Goal: Check status: Check status

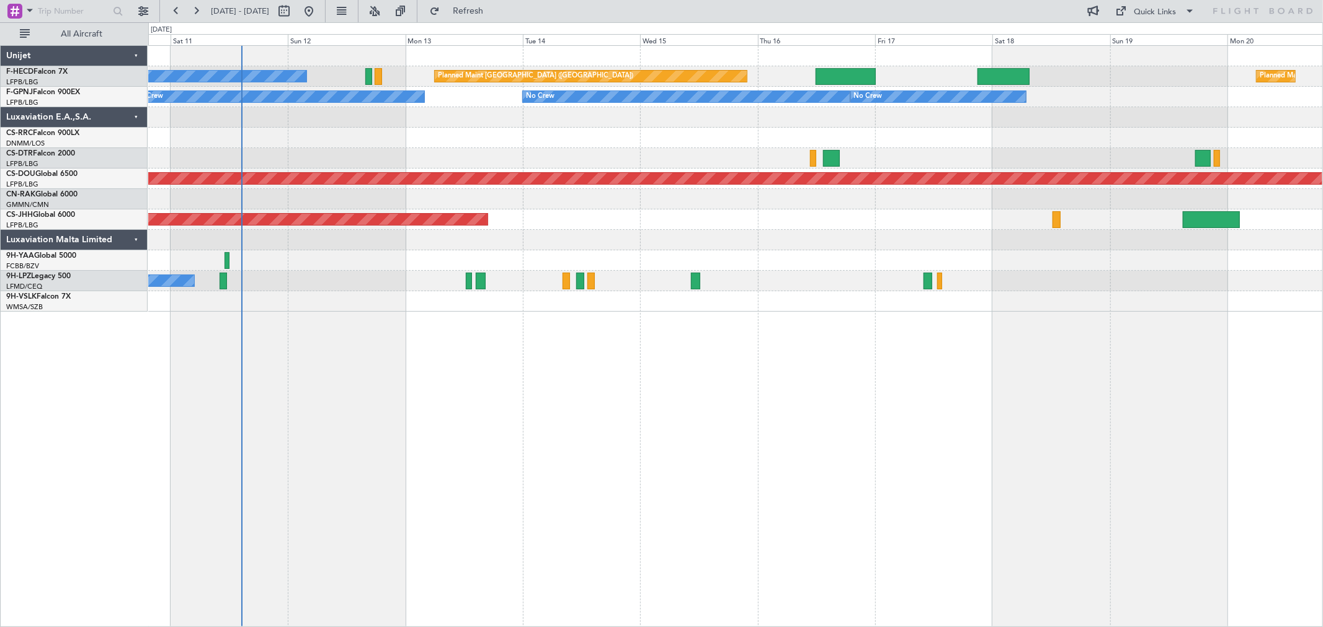
click at [444, 138] on div "Planned Maint Lagos (Murtala Muhammed)" at bounding box center [735, 138] width 1174 height 20
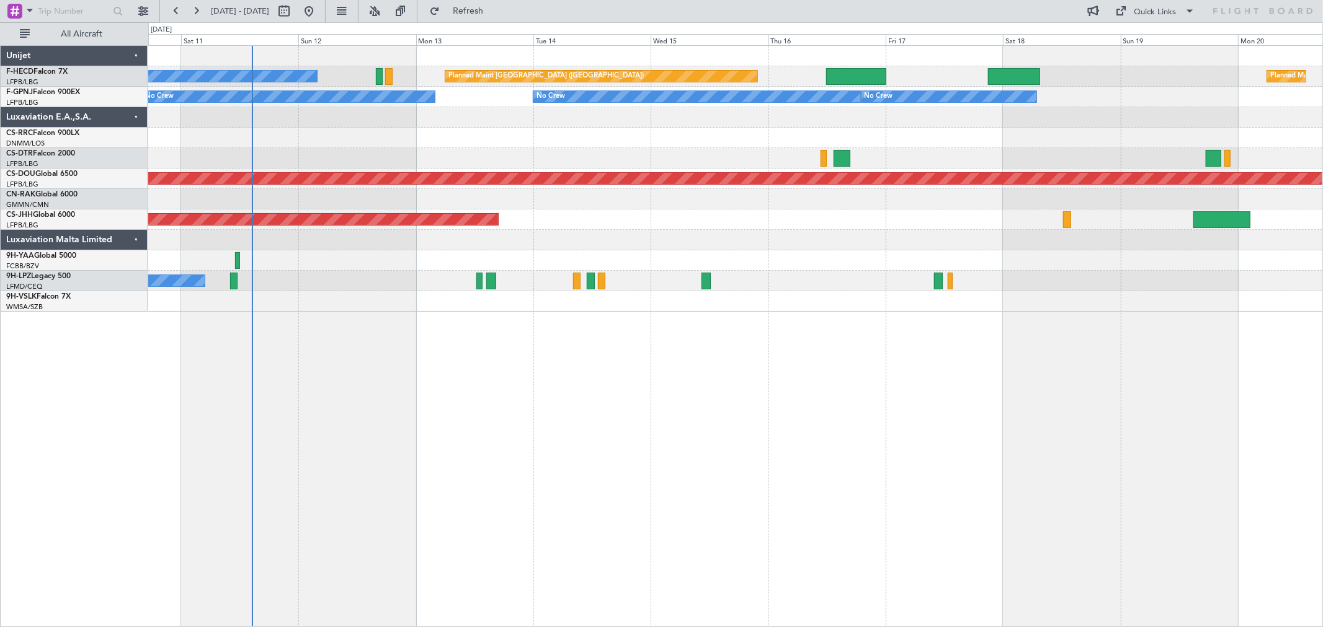
click at [459, 155] on div at bounding box center [735, 158] width 1174 height 20
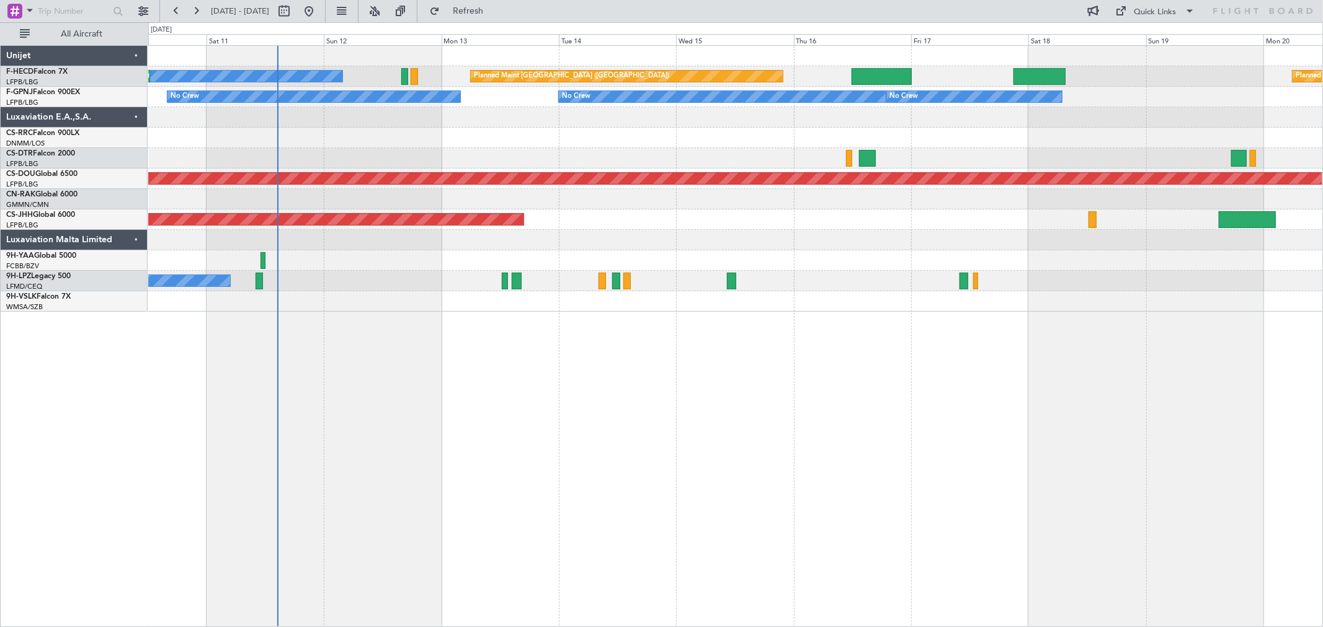
click at [481, 140] on div "Planned Maint Lagos (Murtala Muhammed)" at bounding box center [735, 138] width 1174 height 20
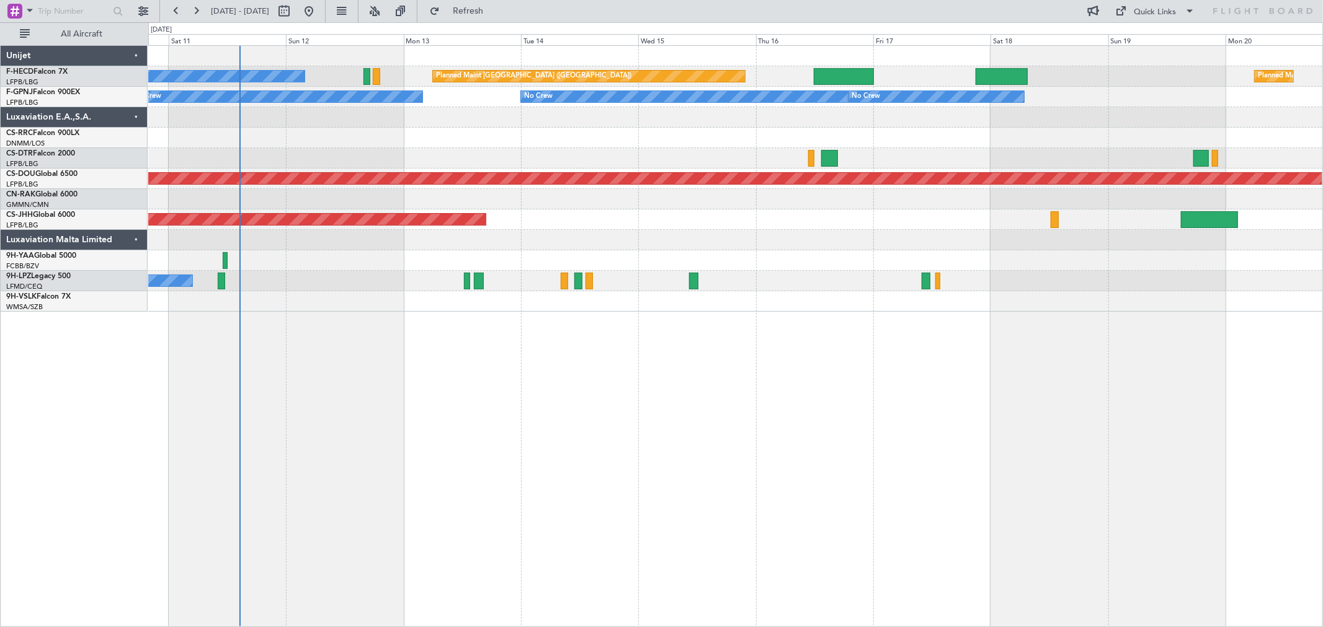
click at [563, 130] on div "Planned Maint Lagos ([PERSON_NAME])" at bounding box center [735, 138] width 1174 height 20
click at [407, 149] on div "Planned Maint [GEOGRAPHIC_DATA] ([GEOGRAPHIC_DATA]) Planned Maint [GEOGRAPHIC_D…" at bounding box center [735, 179] width 1174 height 266
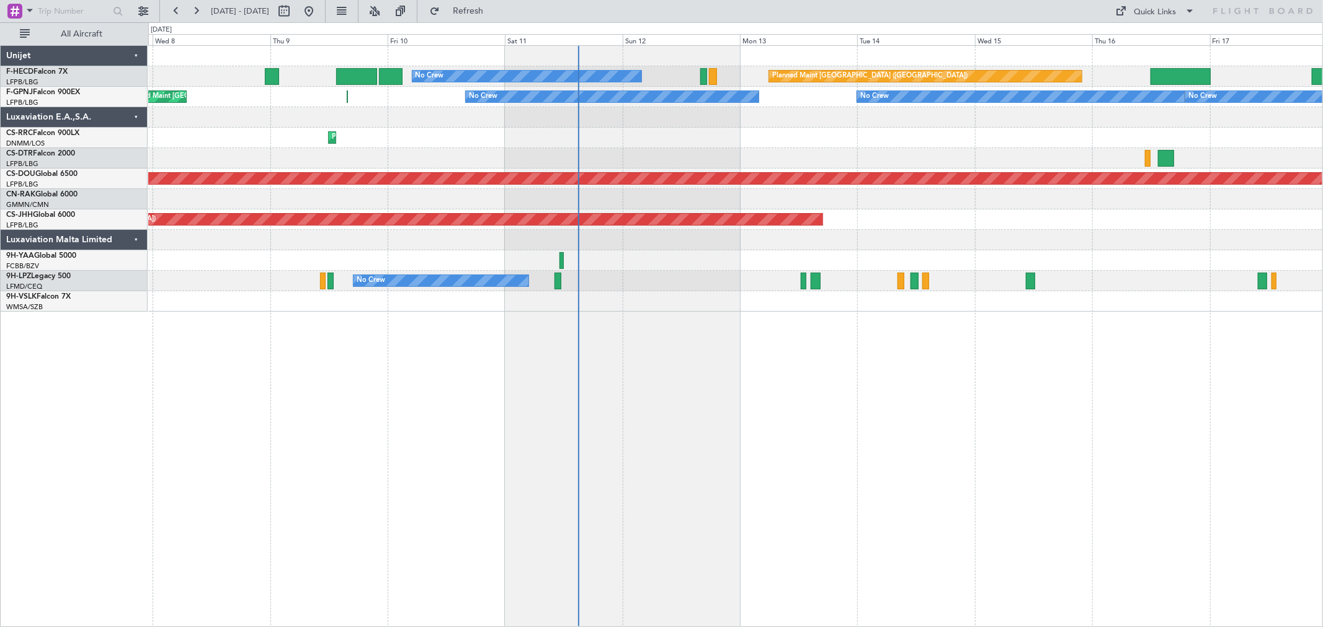
click at [778, 229] on div "Planned Maint Paris (Le Bourget) Planned Maint Paris (Le Bourget) No Crew Plann…" at bounding box center [735, 179] width 1174 height 266
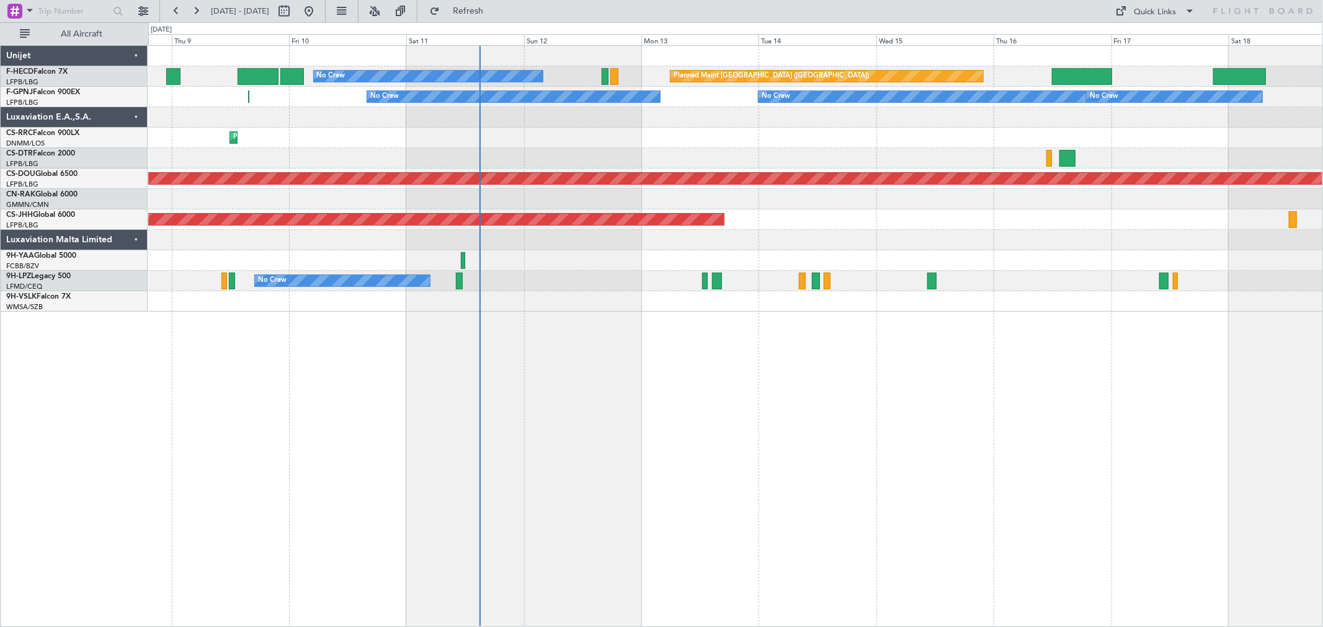
click at [578, 77] on div "Planned Maint Paris (Le Bourget) Planned Maint Paris (Le Bourget) No Crew Plann…" at bounding box center [735, 76] width 1174 height 20
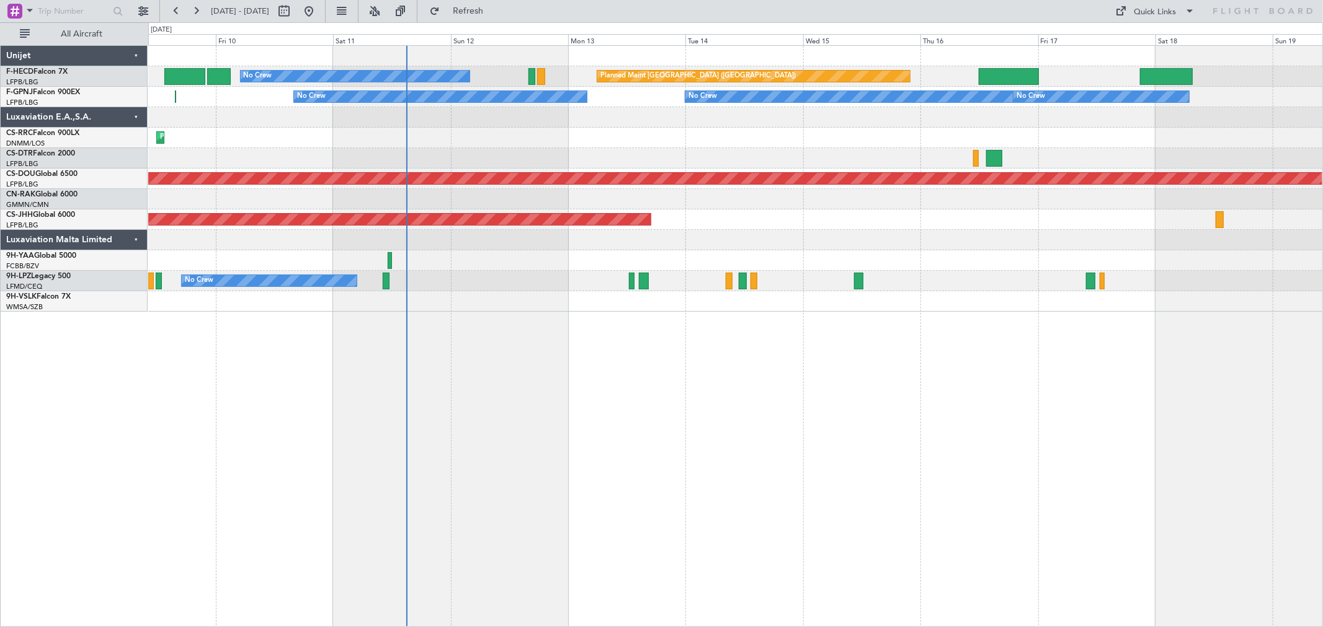
click at [503, 70] on div "Planned Maint Paris (Le Bourget) Planned Maint Paris (Le Bourget) No Crew Plann…" at bounding box center [735, 76] width 1174 height 20
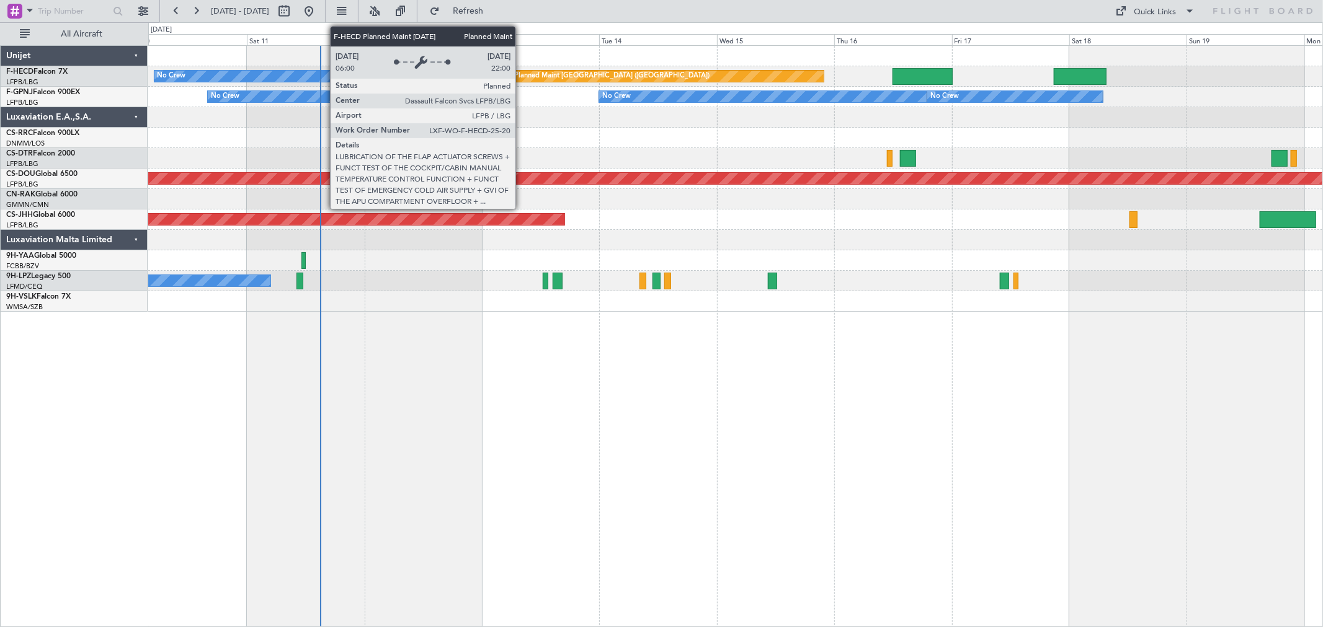
click at [510, 72] on div "Planned Maint [GEOGRAPHIC_DATA] ([GEOGRAPHIC_DATA])" at bounding box center [666, 76] width 313 height 12
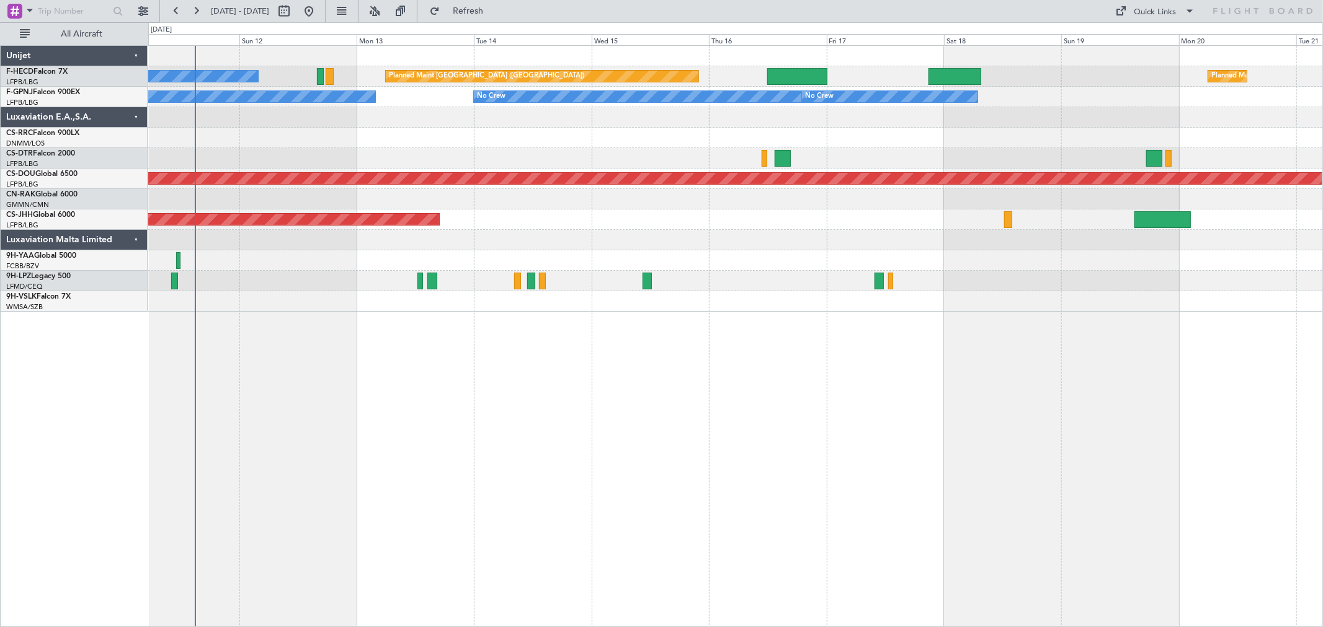
click at [386, 86] on div "Planned Maint Paris (Le Bourget) No Crew Planned Maint Paris (Le Bourget) Plann…" at bounding box center [735, 76] width 1174 height 20
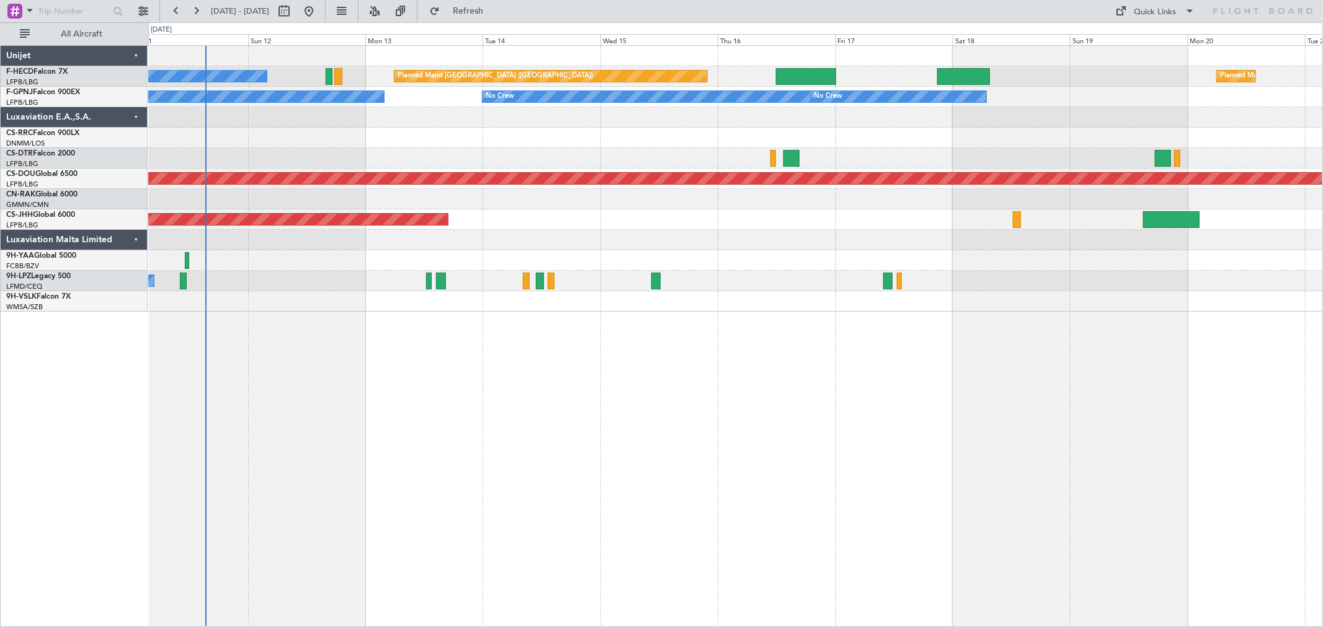
click at [482, 246] on div at bounding box center [735, 240] width 1174 height 20
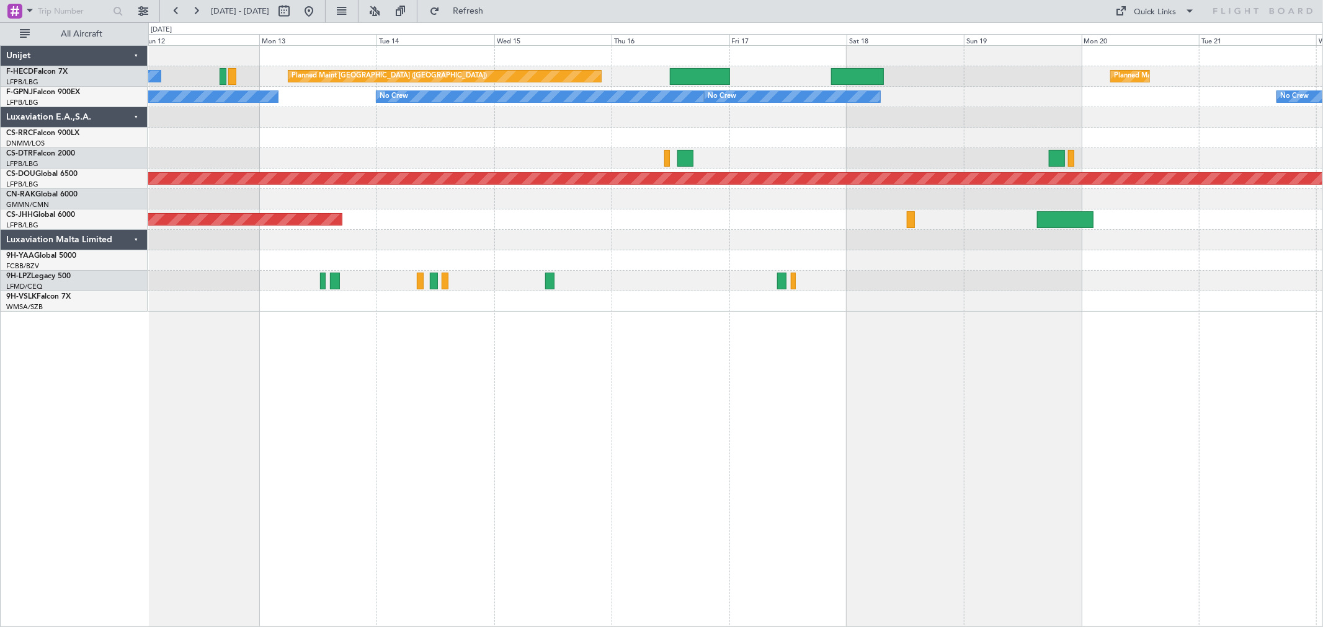
click at [684, 125] on div at bounding box center [735, 117] width 1174 height 20
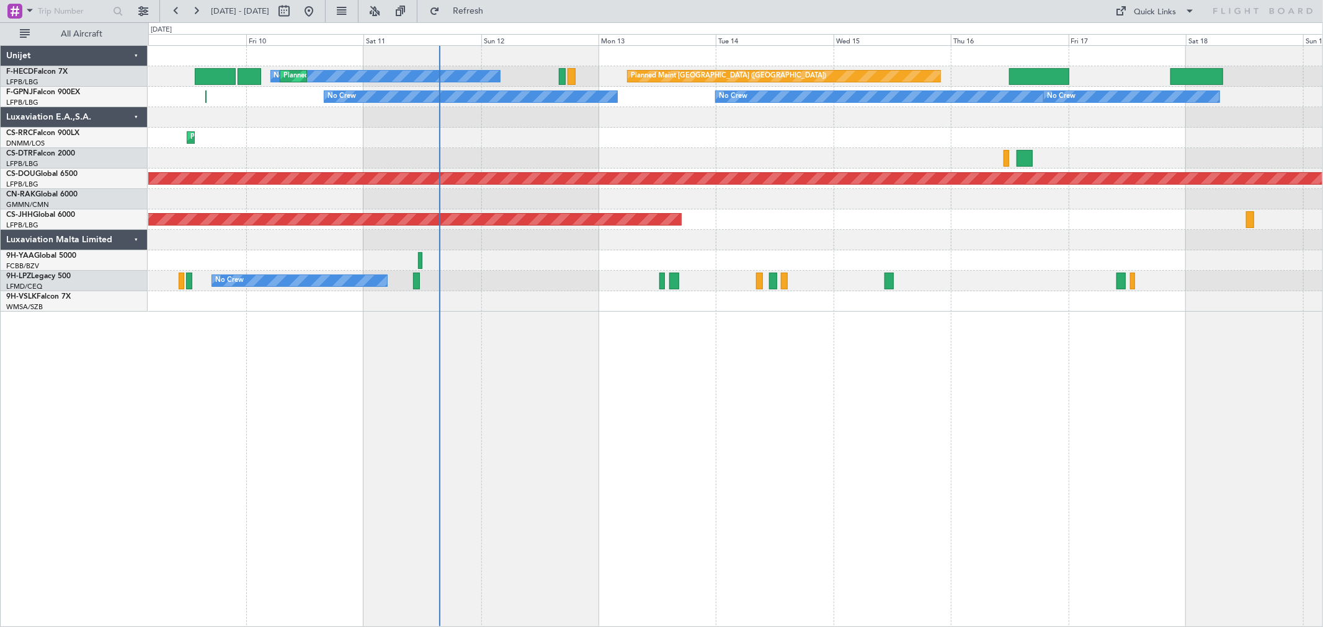
click at [943, 251] on div at bounding box center [735, 260] width 1174 height 20
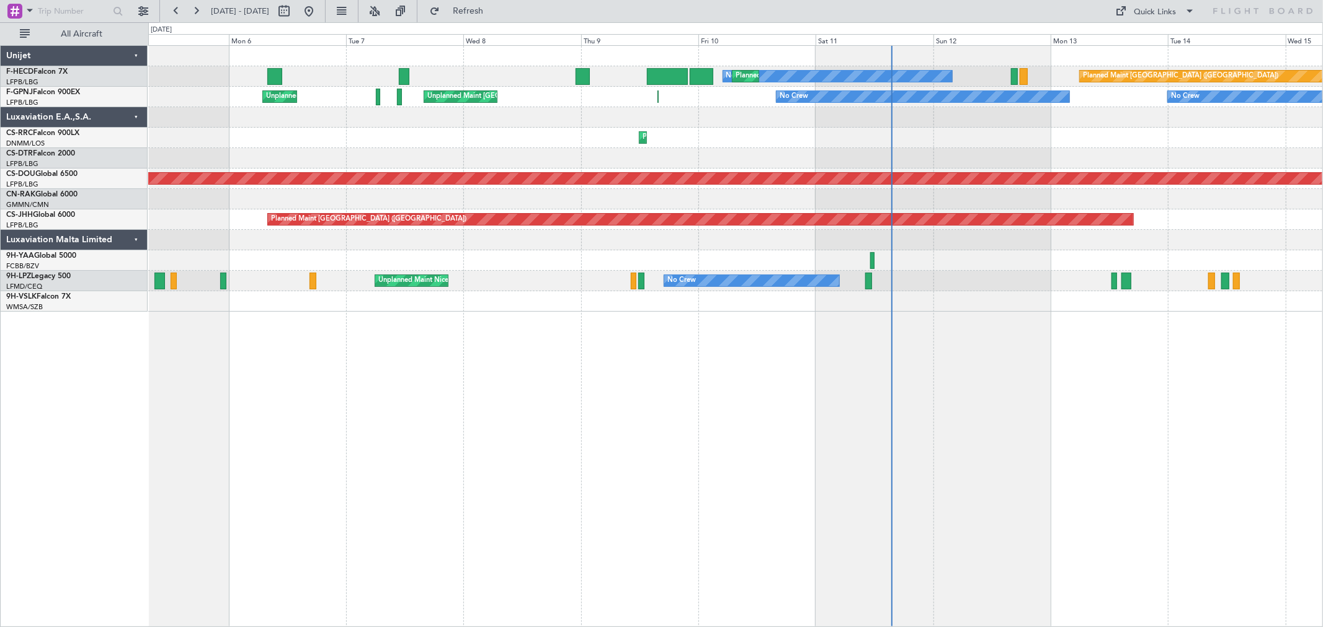
click at [1040, 253] on div at bounding box center [735, 260] width 1174 height 20
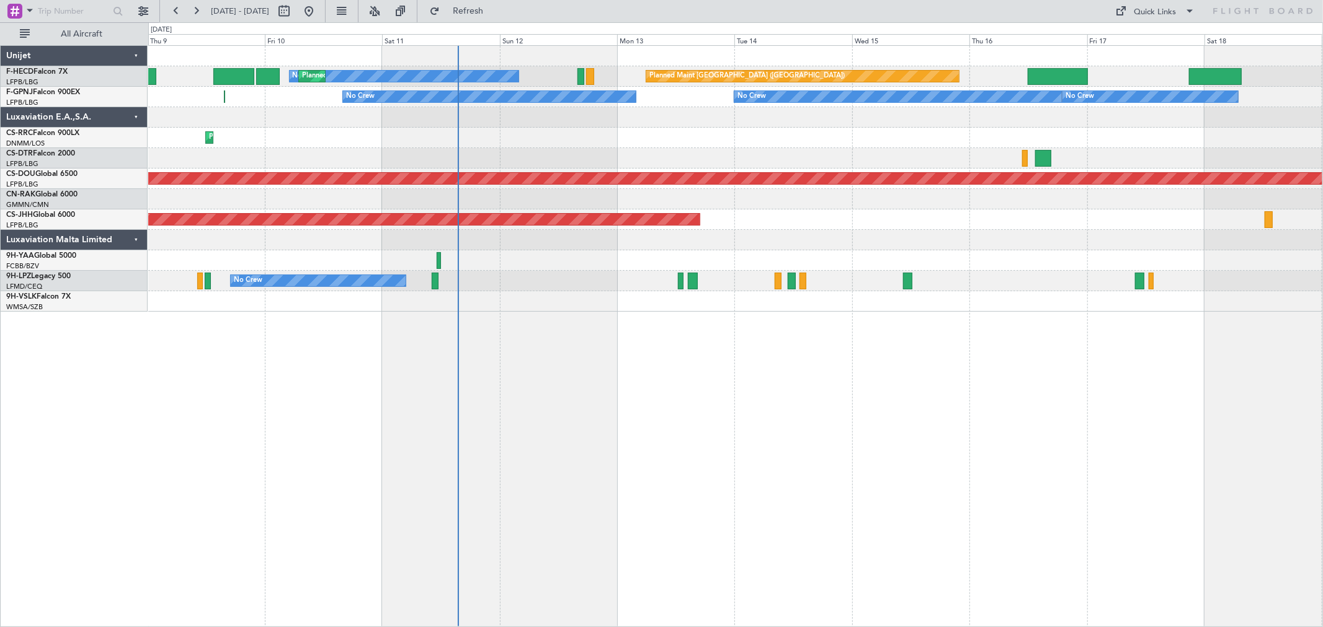
click at [379, 309] on div "Planned Maint Paris (Le Bourget) No Crew Planned Maint Paris (Le Bourget) Plann…" at bounding box center [735, 179] width 1174 height 266
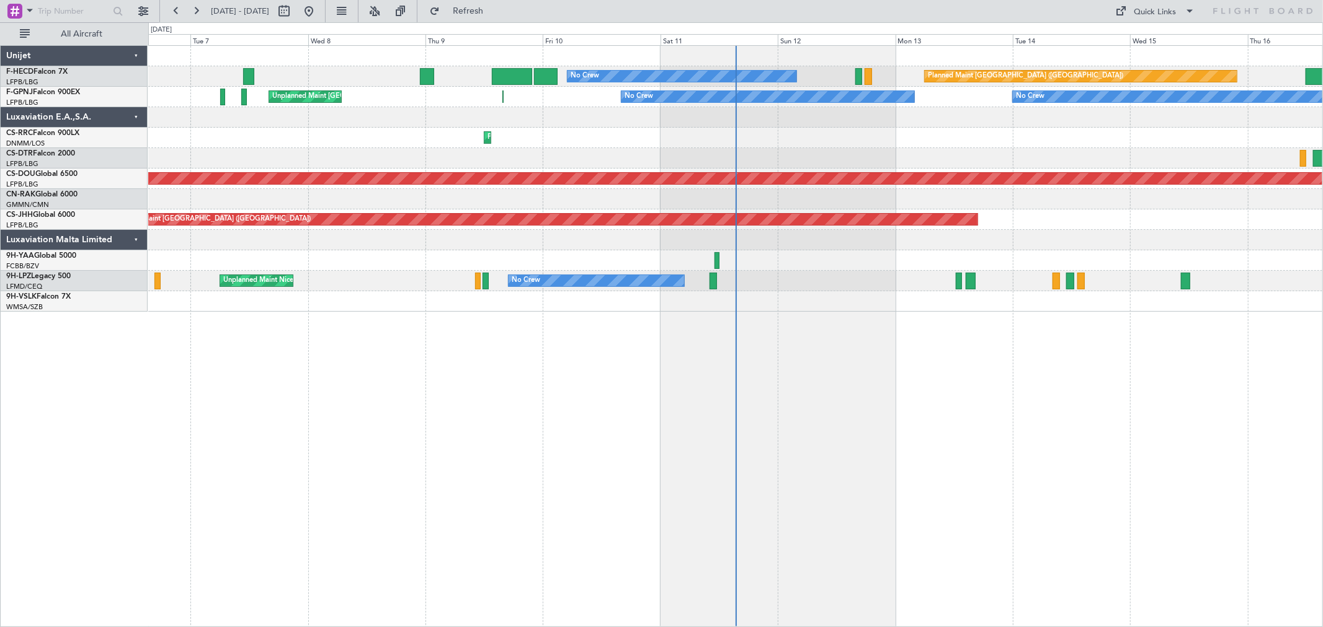
click at [565, 177] on div "Planned Maint London ([GEOGRAPHIC_DATA])" at bounding box center [735, 178] width 3519 height 11
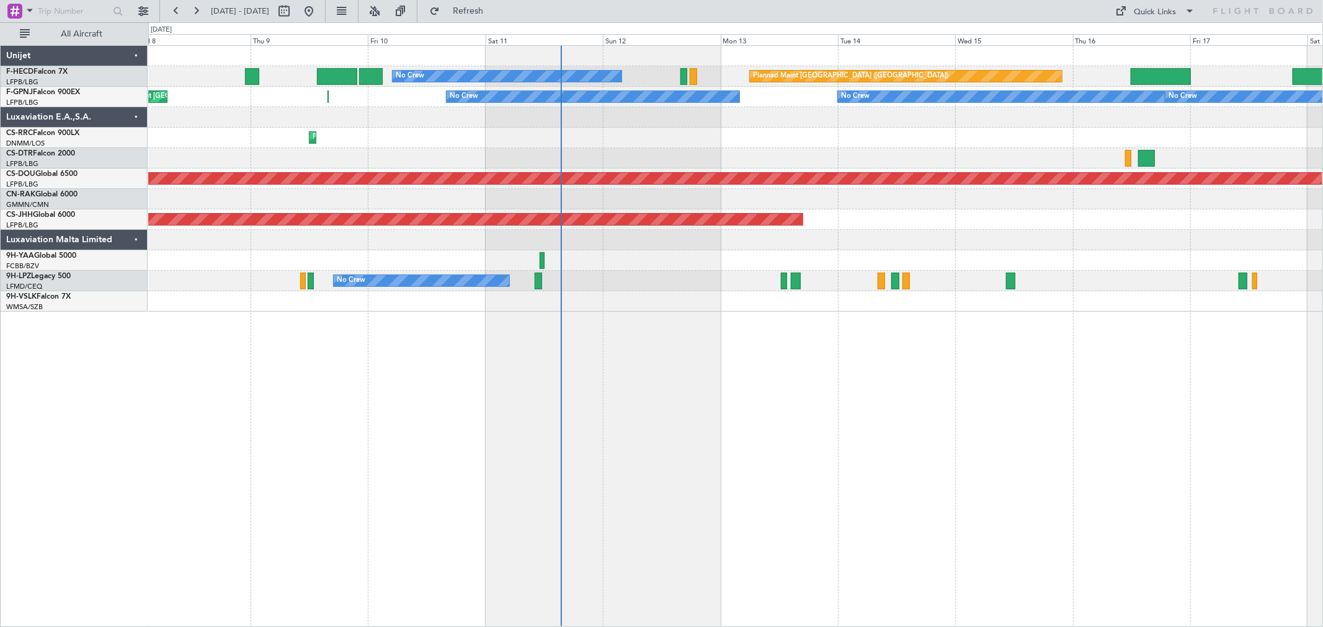
click at [585, 172] on div "Planned Maint Paris (Le Bourget) Planned Maint Paris (Le Bourget) No Crew Plann…" at bounding box center [735, 179] width 1174 height 266
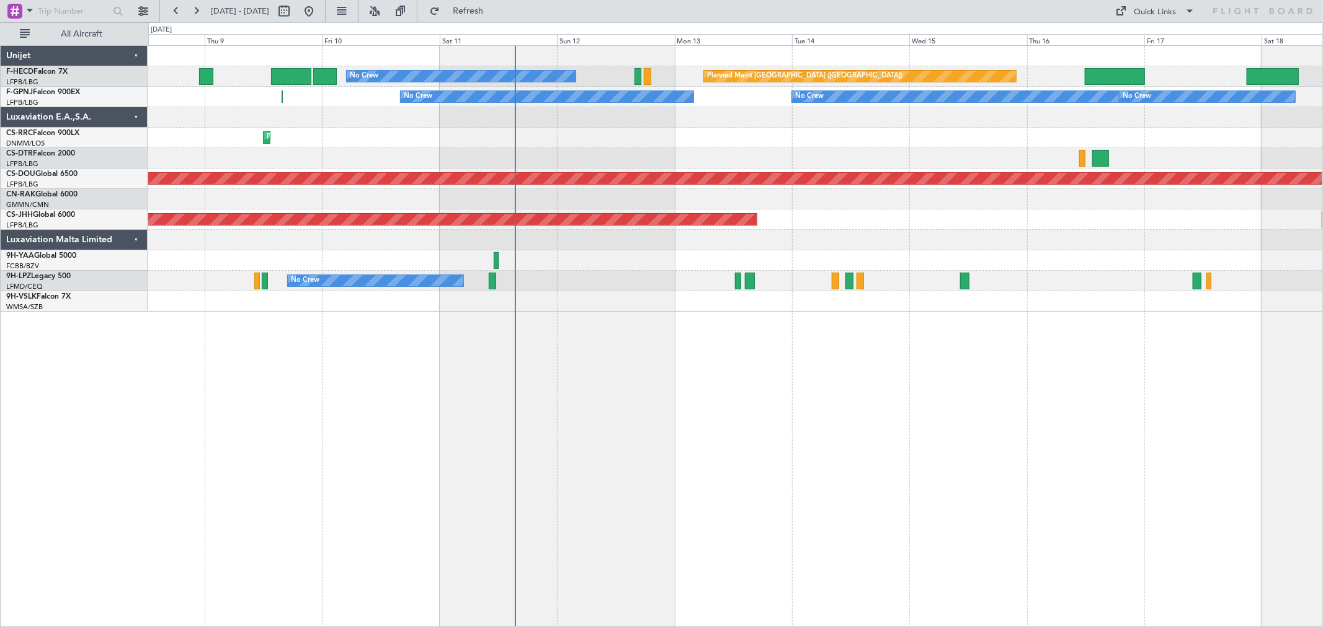
click at [414, 174] on div "Planned Maint London ([GEOGRAPHIC_DATA])" at bounding box center [735, 179] width 1174 height 20
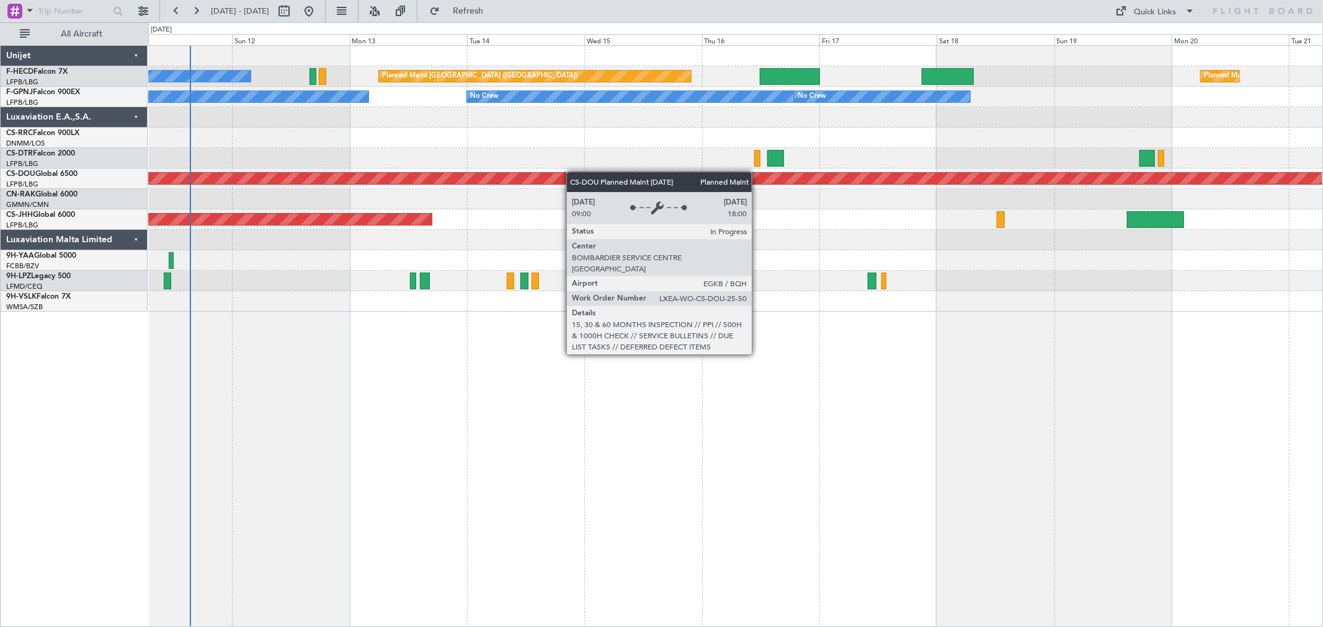
click at [463, 185] on div "Planned Maint Paris (Le Bourget) No Crew Planned Maint Paris (Le Bourget) Plann…" at bounding box center [735, 179] width 1174 height 266
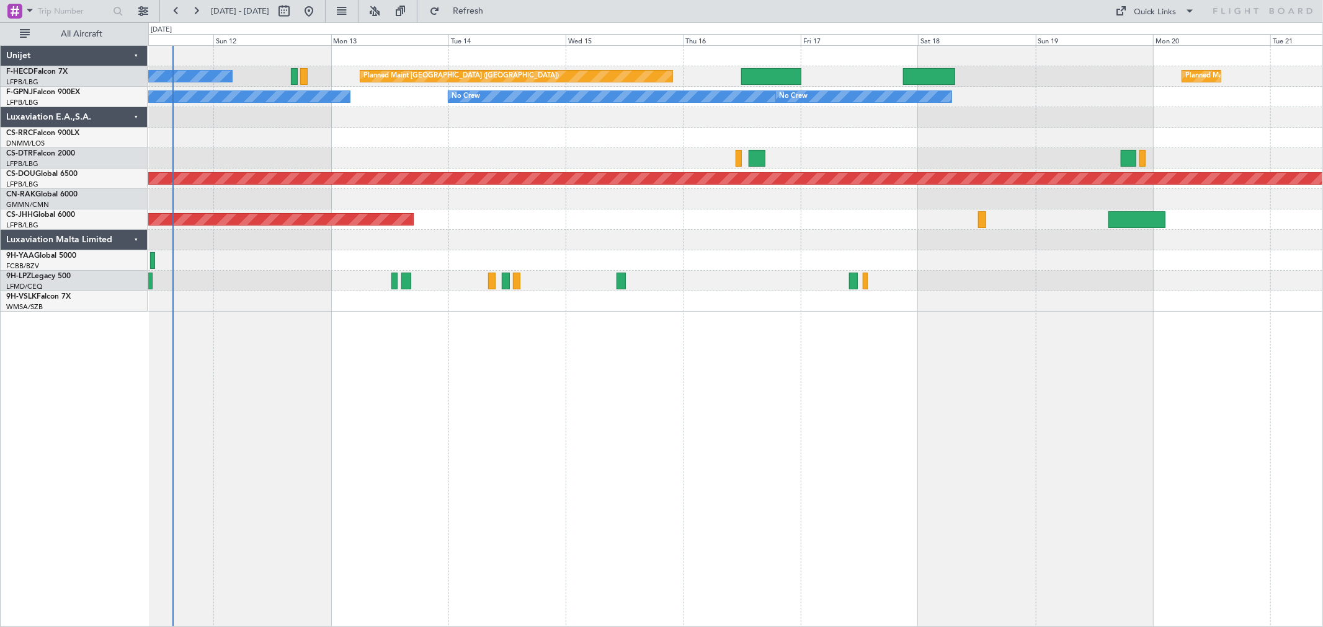
click at [312, 141] on div "Planned Maint Paris (Le Bourget) Planned Maint Paris (Le Bourget) No Crew Plann…" at bounding box center [735, 179] width 1174 height 266
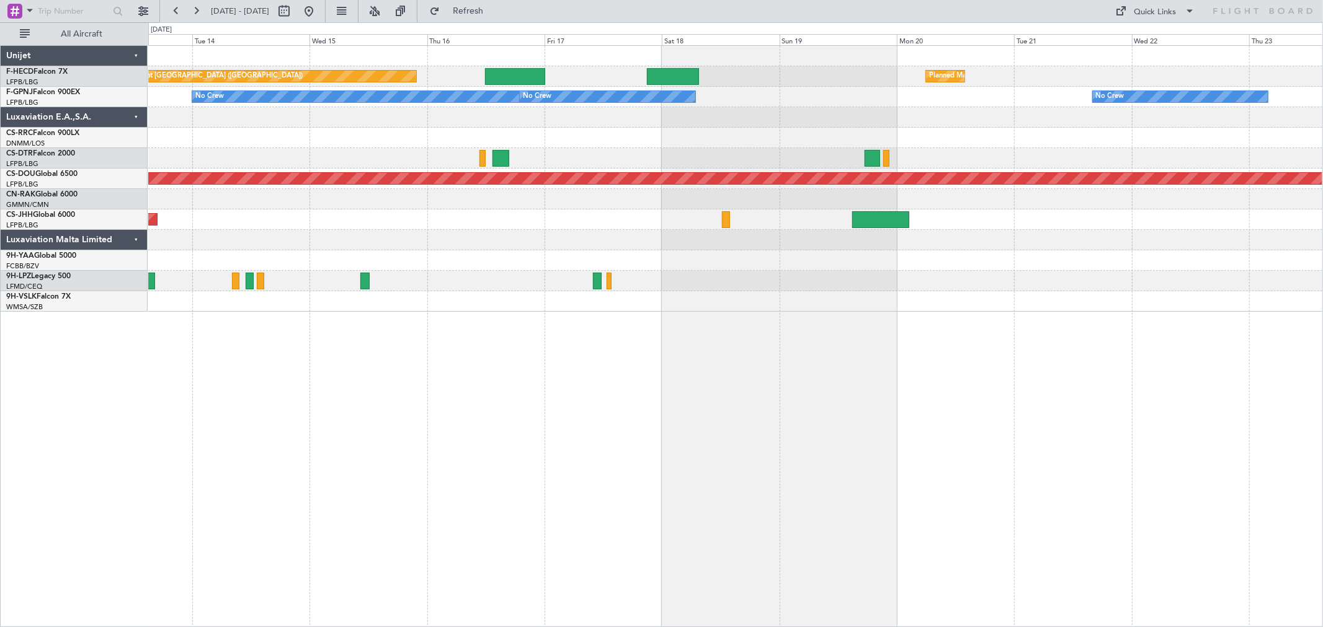
click at [368, 156] on div "Planned Maint Paris (Le Bourget) Planned Maint Paris (Le Bourget) No Crew No Cr…" at bounding box center [735, 179] width 1174 height 266
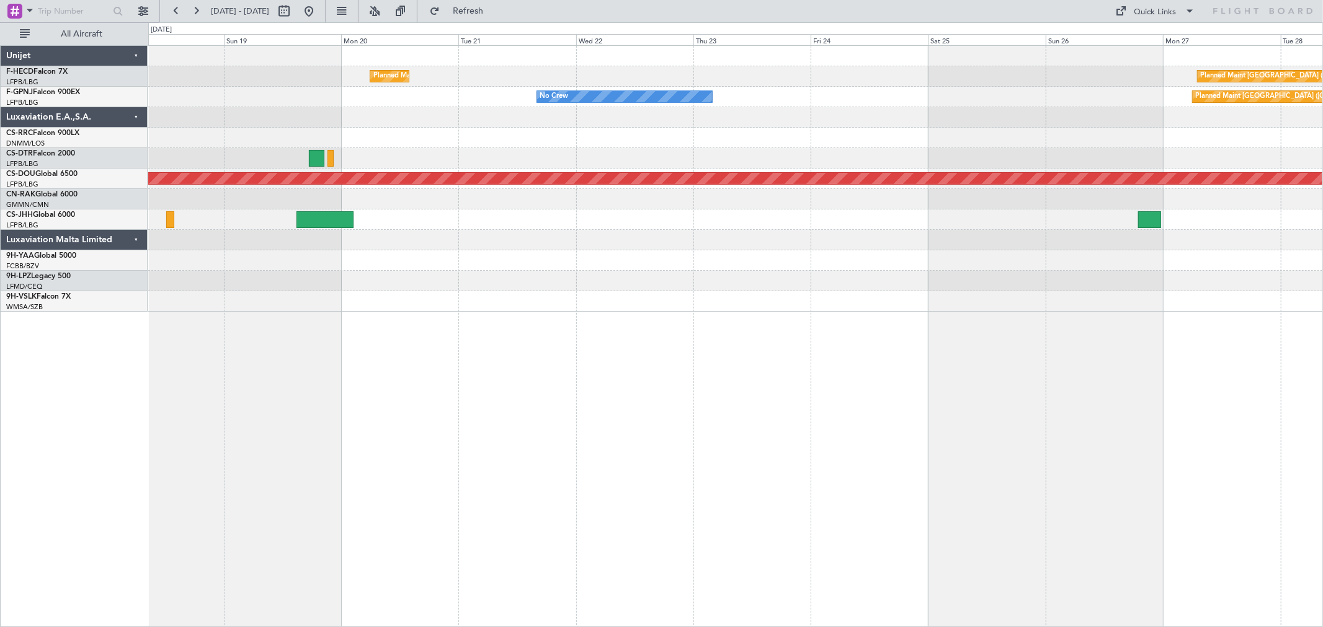
click at [575, 161] on div "Planned Maint Paris (Le Bourget) Planned Maint Paris (Le Bourget) Planned Maint…" at bounding box center [735, 179] width 1174 height 266
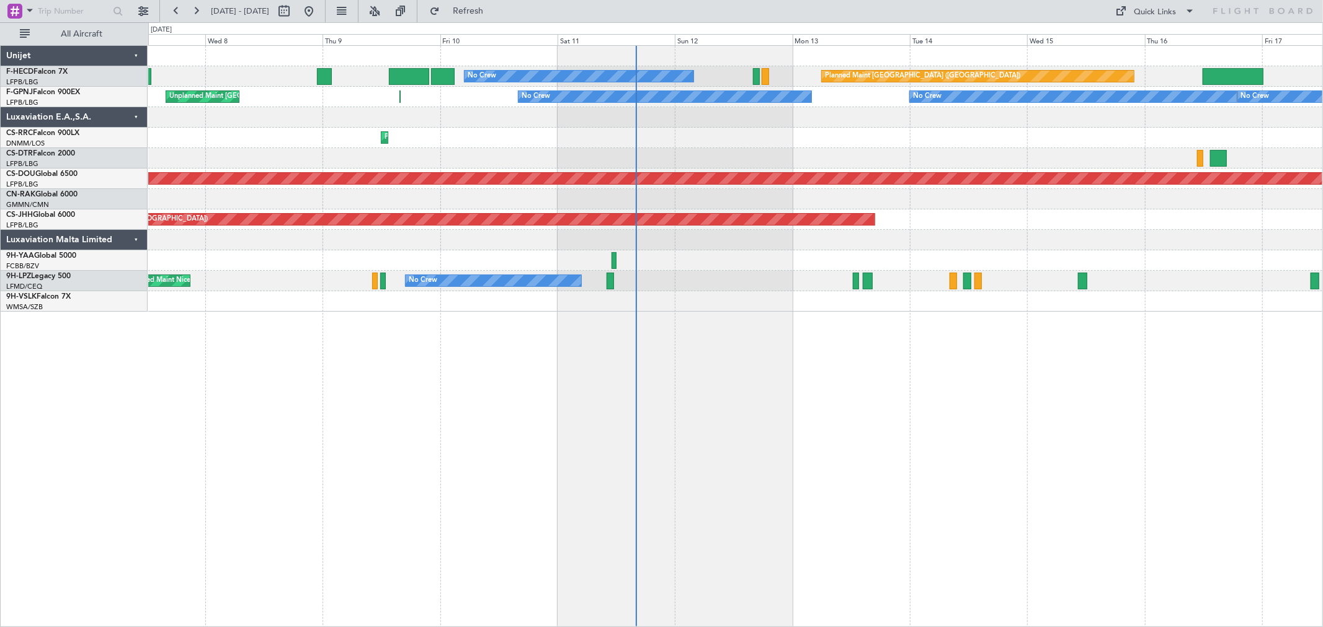
click at [315, 298] on div "Planned Maint Paris (Le Bourget) Planned Maint Paris (Le Bourget) No Crew No Cr…" at bounding box center [735, 179] width 1174 height 266
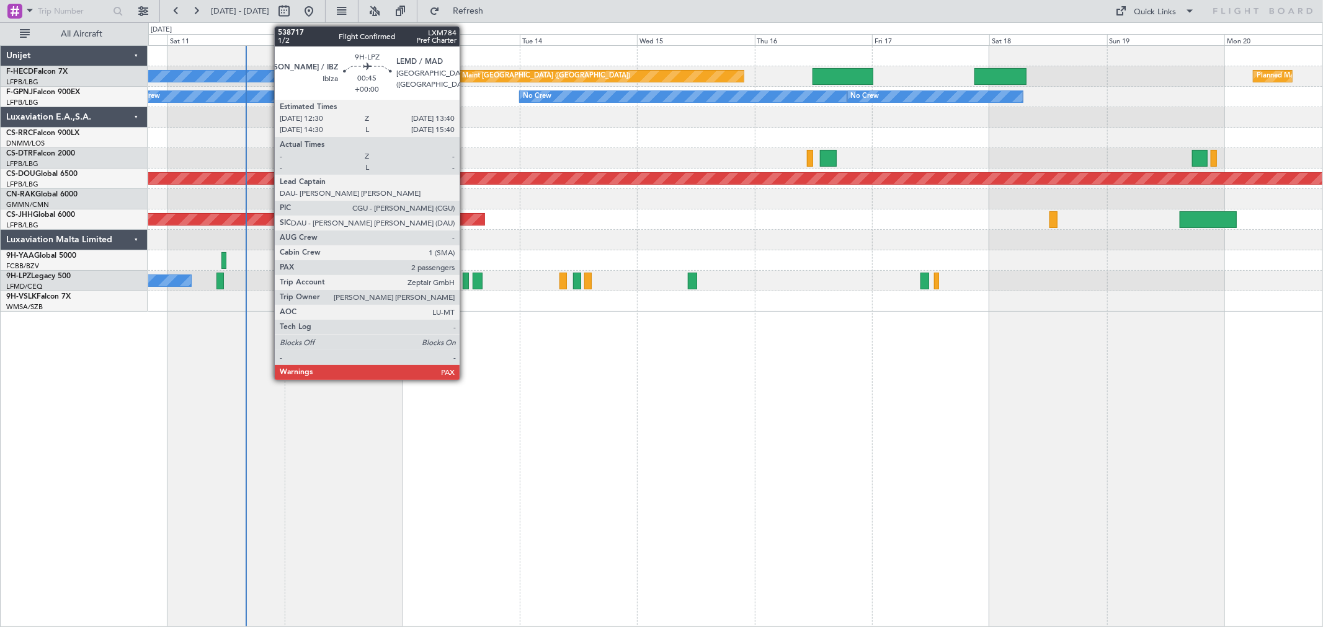
click at [466, 281] on div at bounding box center [466, 281] width 6 height 17
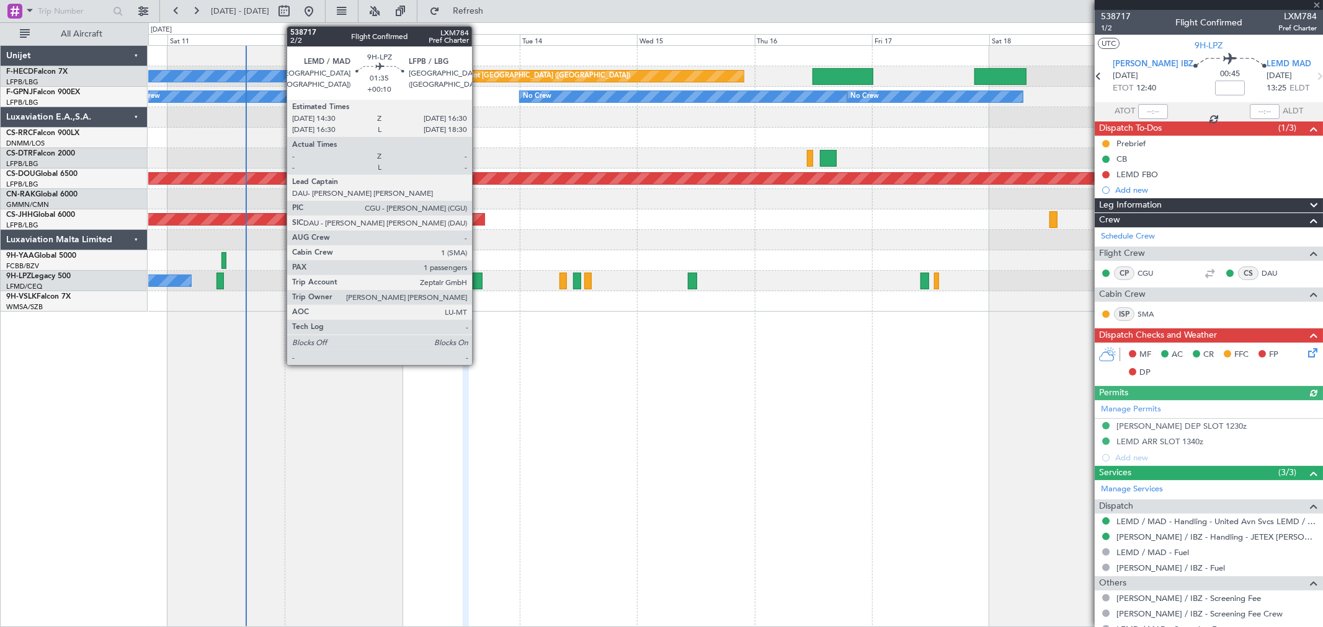
click at [478, 281] on div at bounding box center [477, 281] width 10 height 17
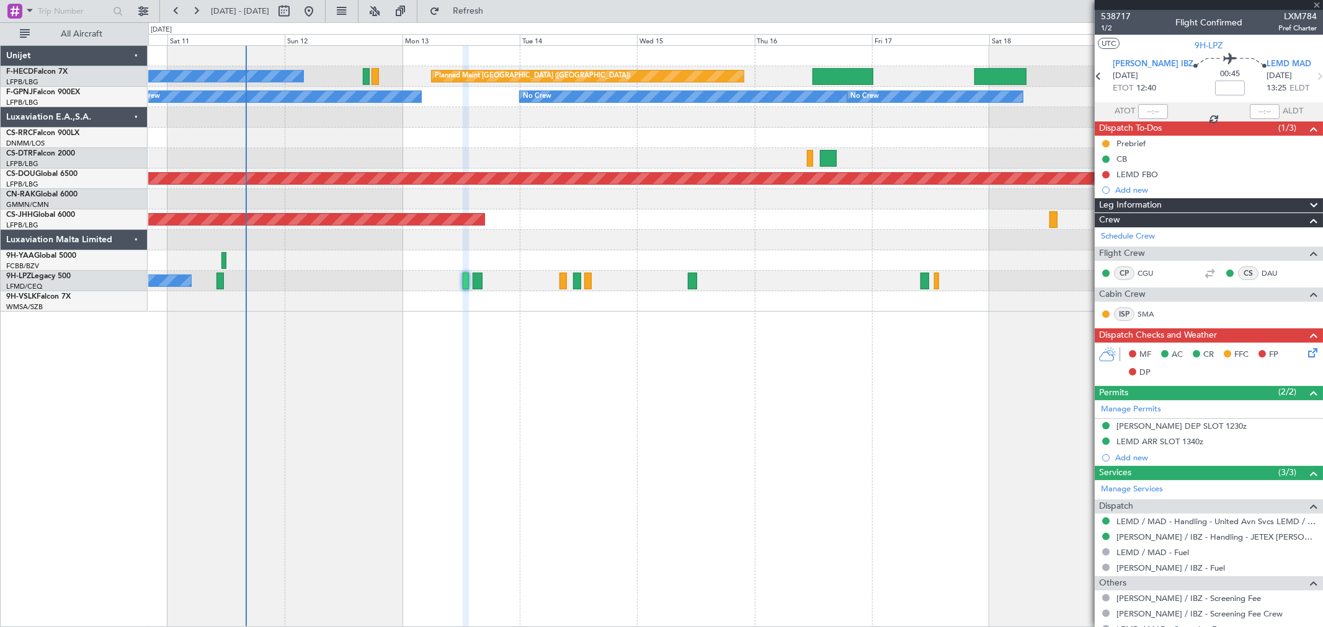
type input "+00:10"
type input "1"
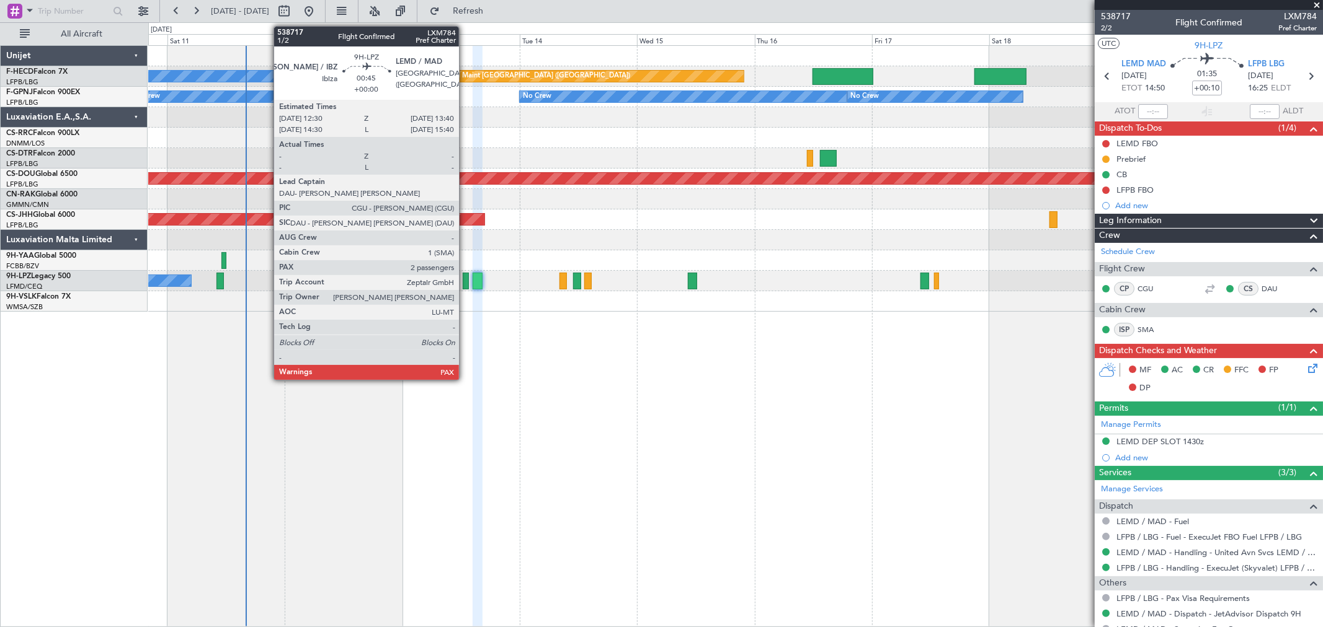
click at [465, 279] on div at bounding box center [466, 281] width 6 height 17
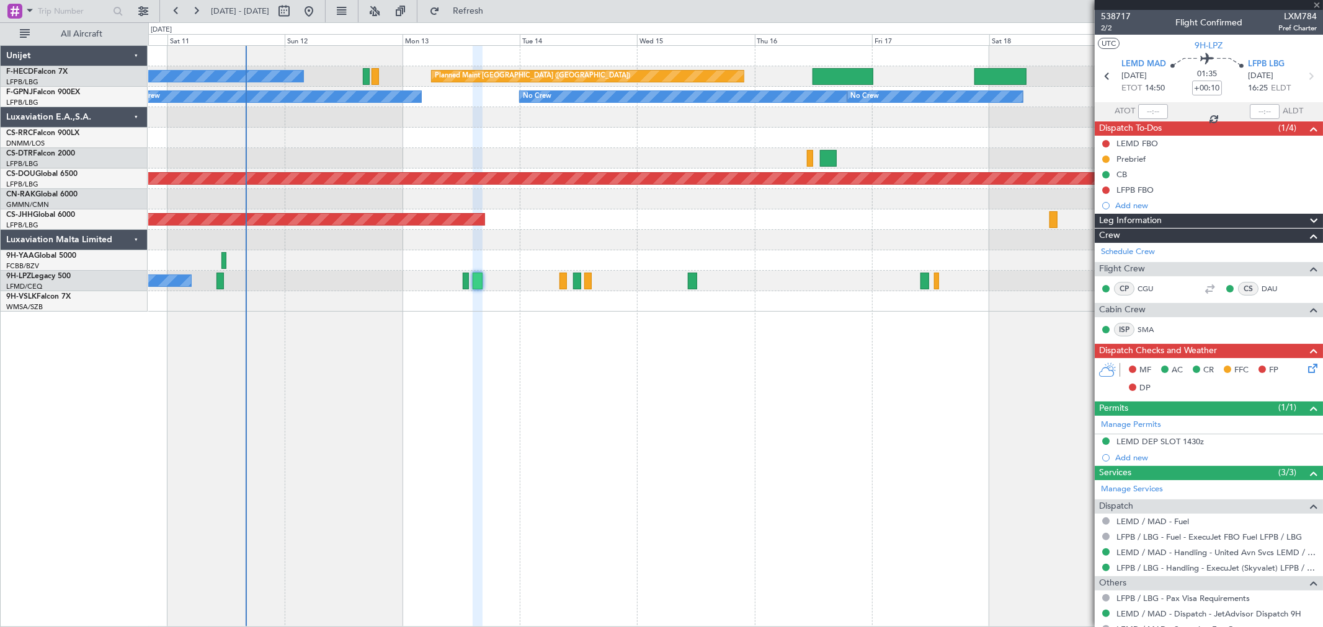
type input "3"
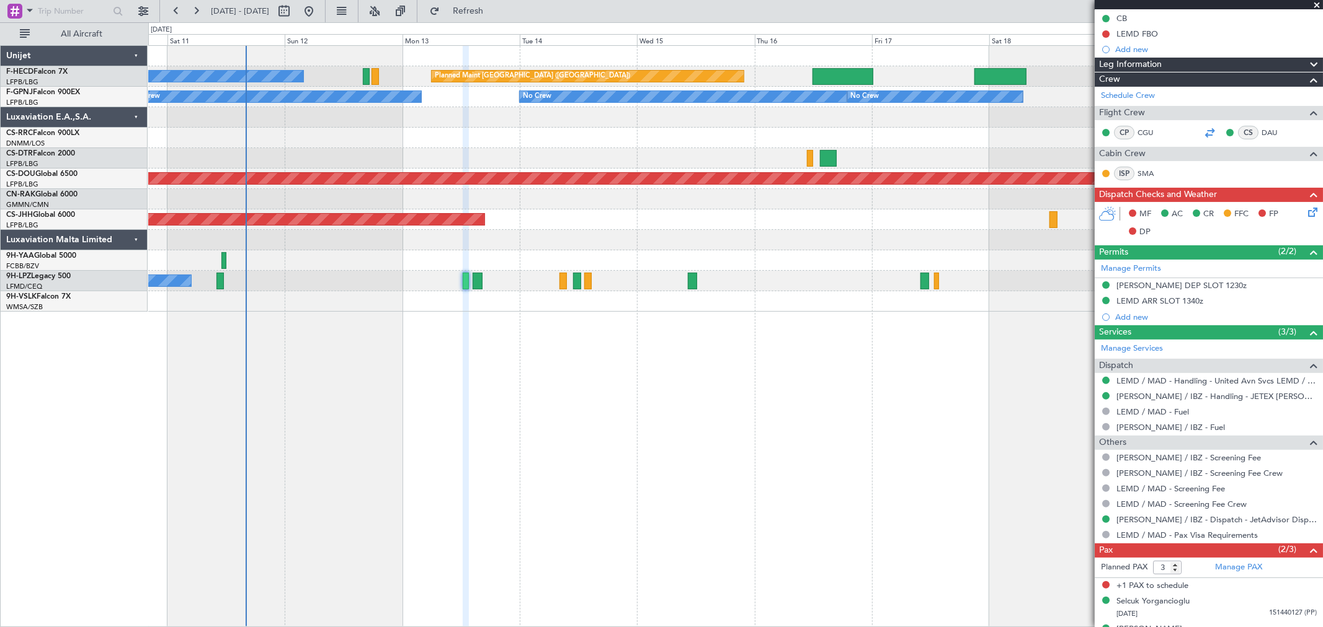
scroll to position [163, 0]
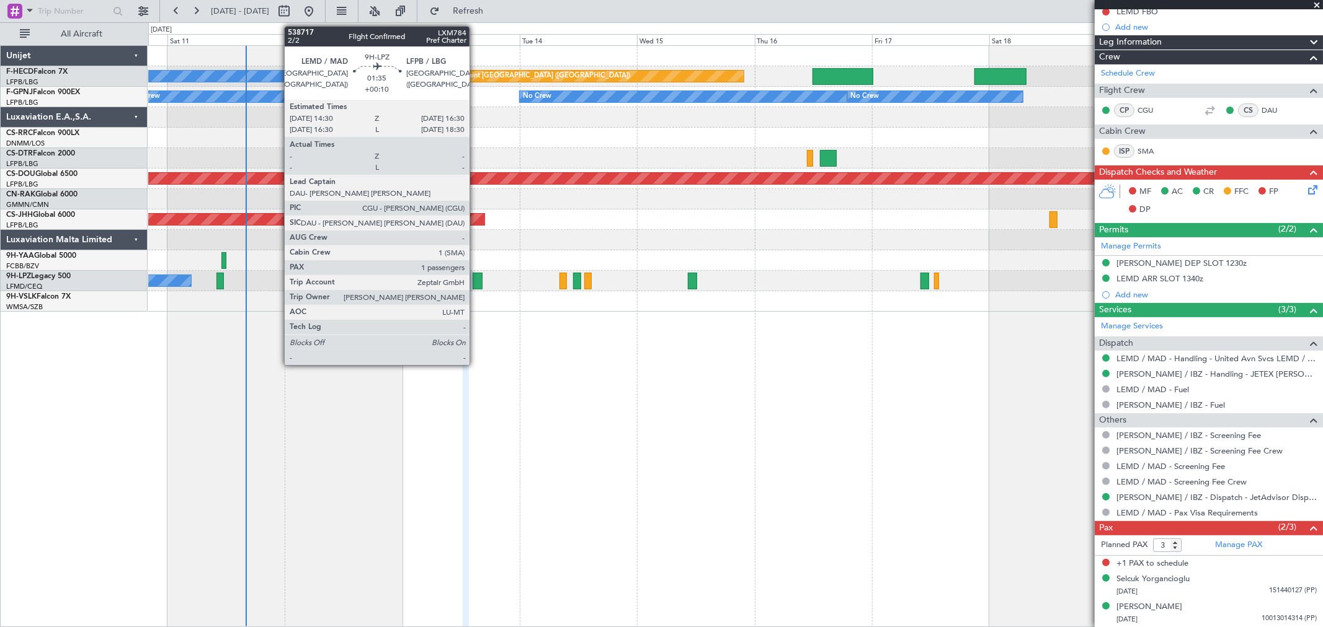
click at [476, 277] on div at bounding box center [477, 281] width 10 height 17
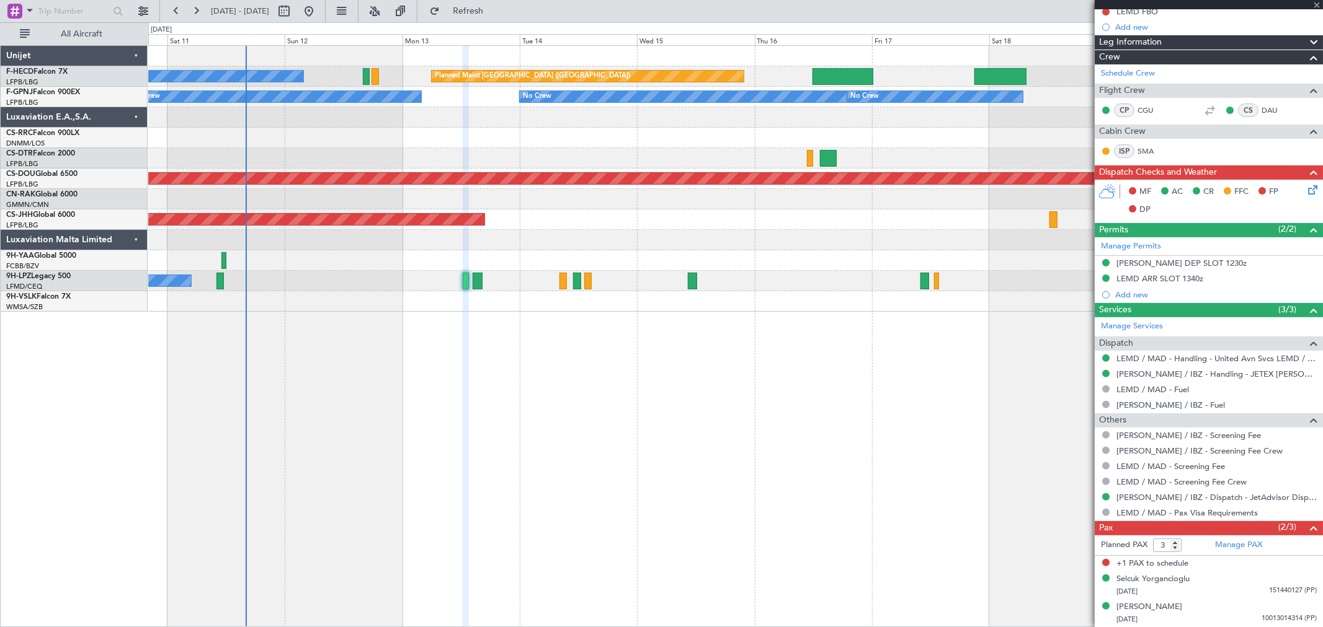
type input "+00:10"
type input "1"
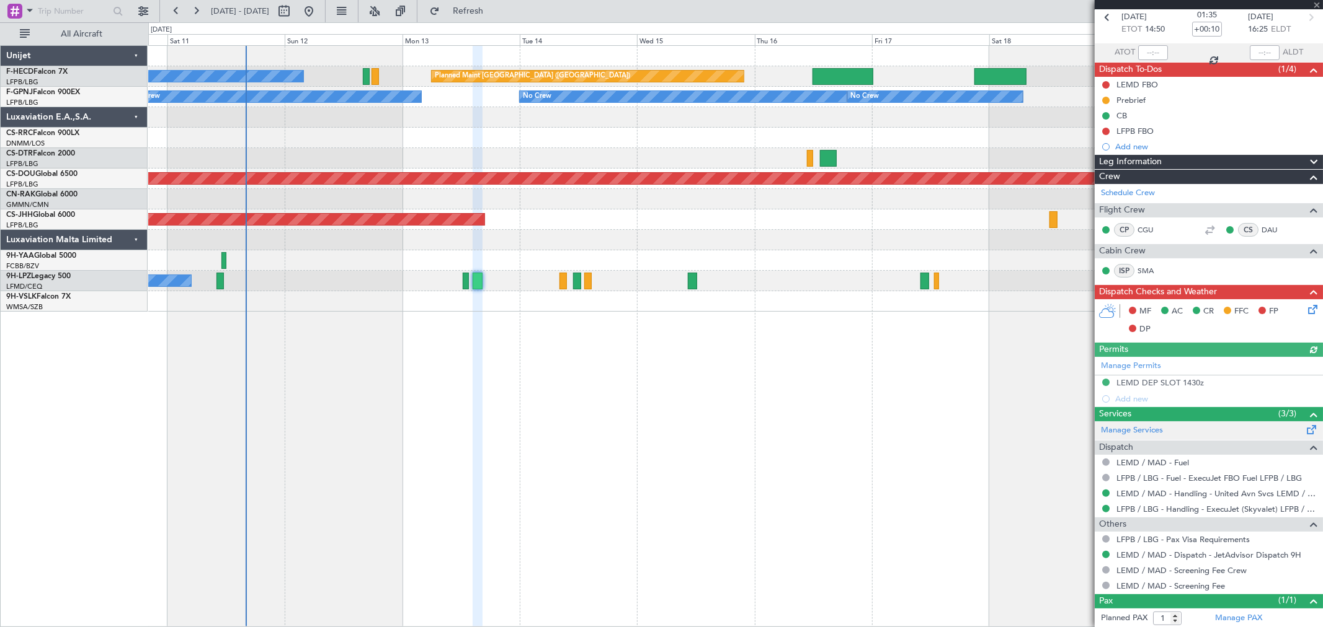
scroll to position [88, 0]
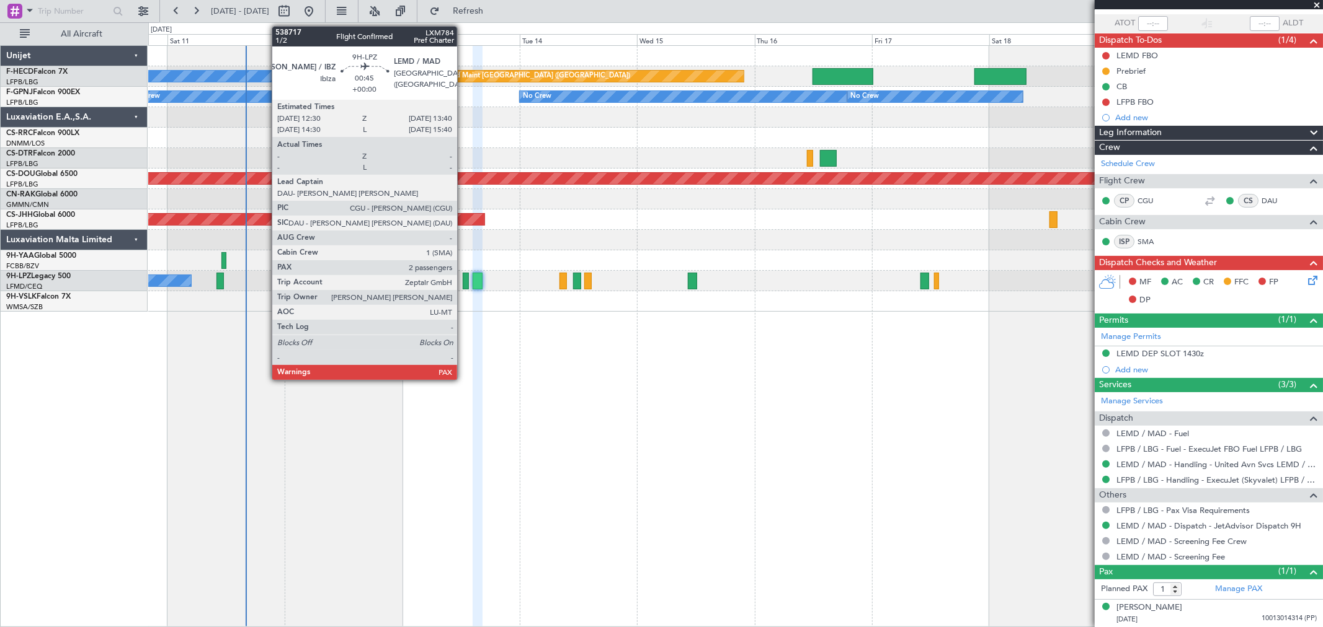
click at [463, 279] on div at bounding box center [466, 281] width 6 height 17
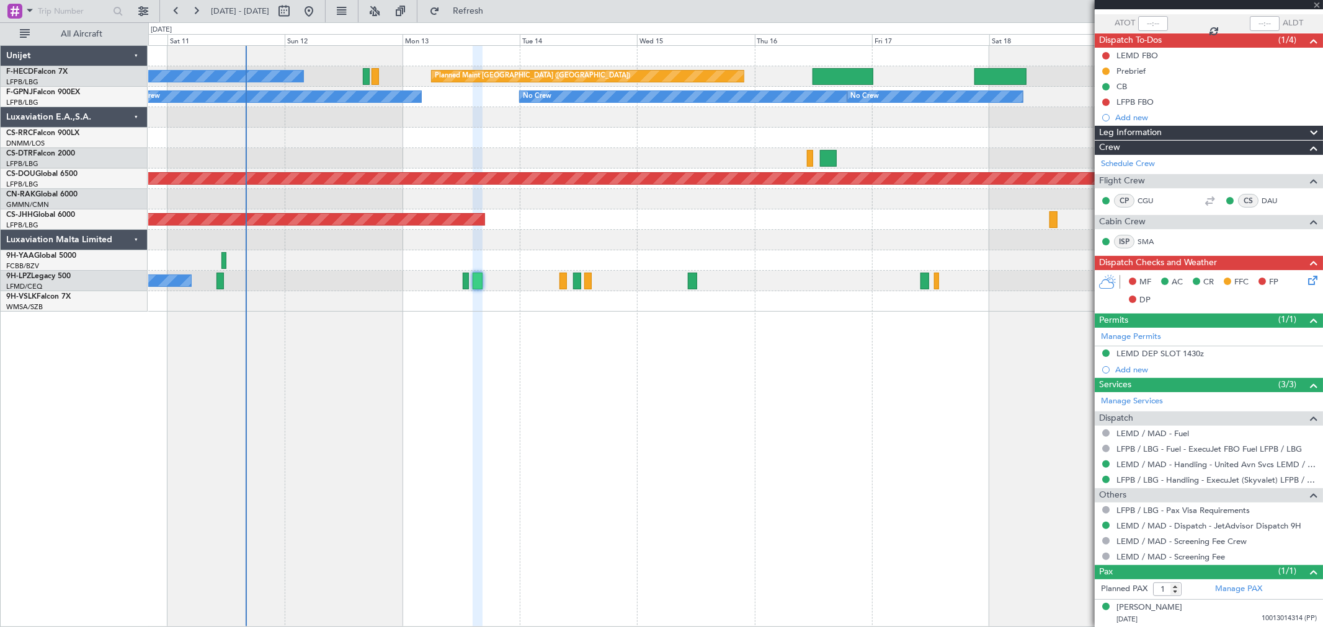
type input "3"
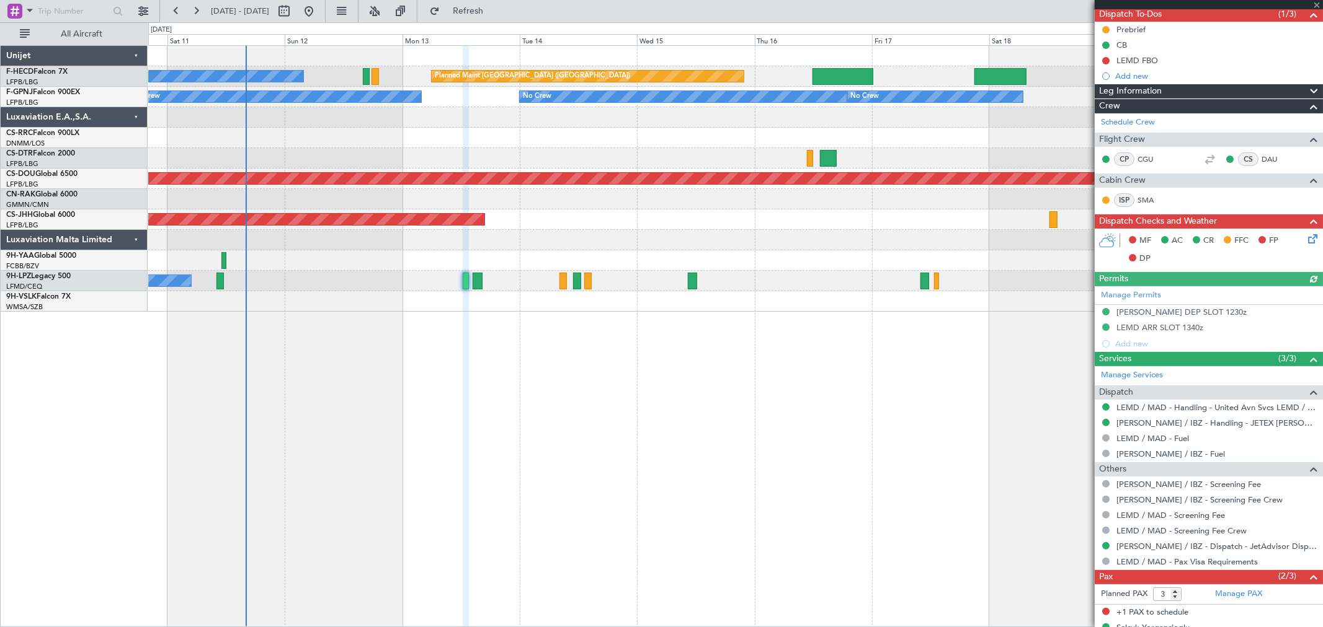
scroll to position [163, 0]
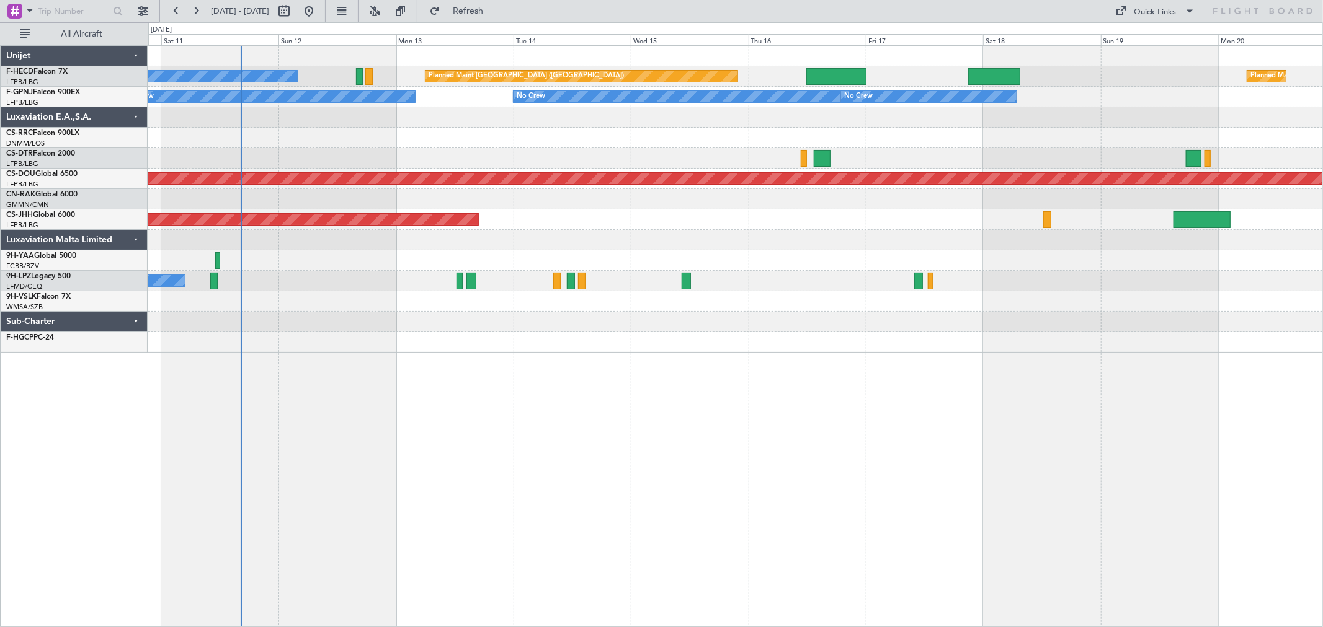
click at [1062, 126] on div at bounding box center [735, 117] width 1174 height 20
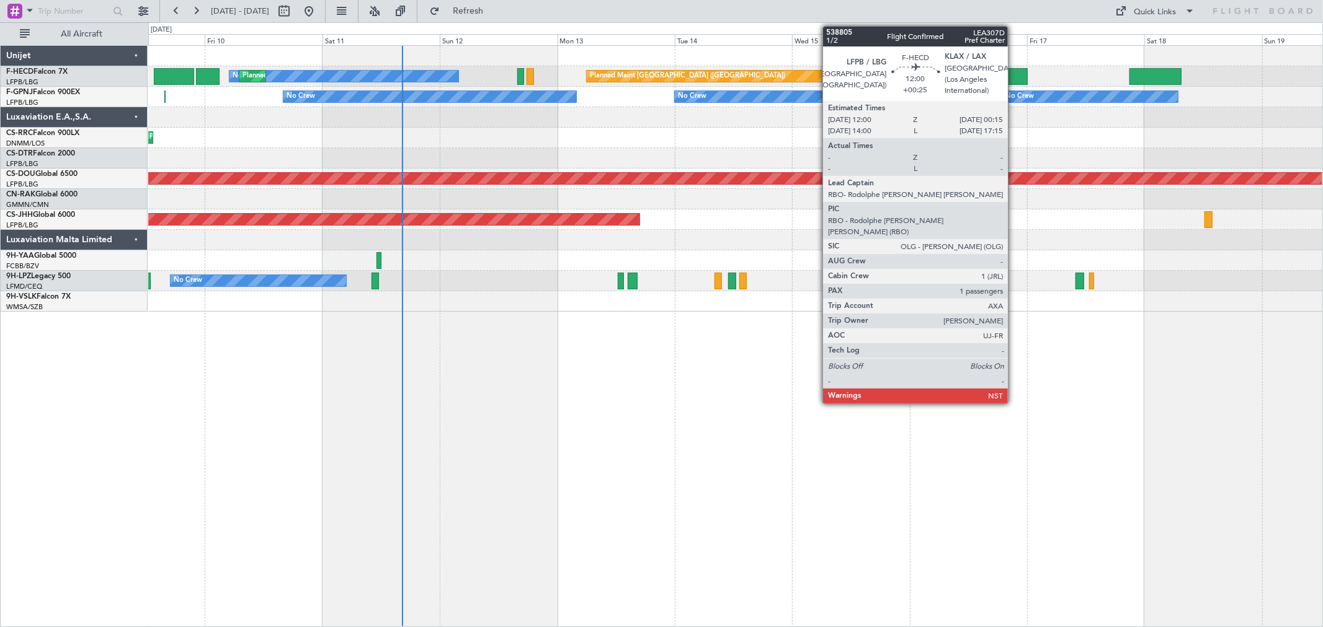
click at [1014, 72] on div at bounding box center [997, 76] width 60 height 17
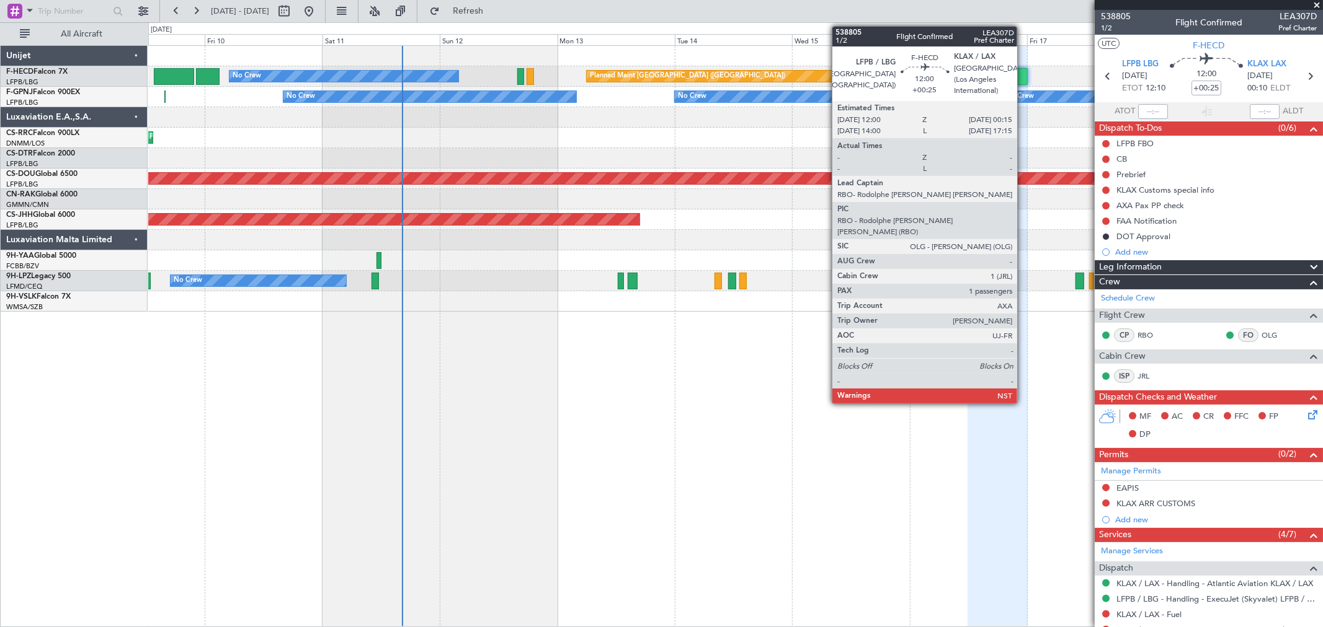
click at [687, 112] on div "Planned Maint [GEOGRAPHIC_DATA] ([GEOGRAPHIC_DATA]) Planned Maint [GEOGRAPHIC_D…" at bounding box center [735, 179] width 1174 height 266
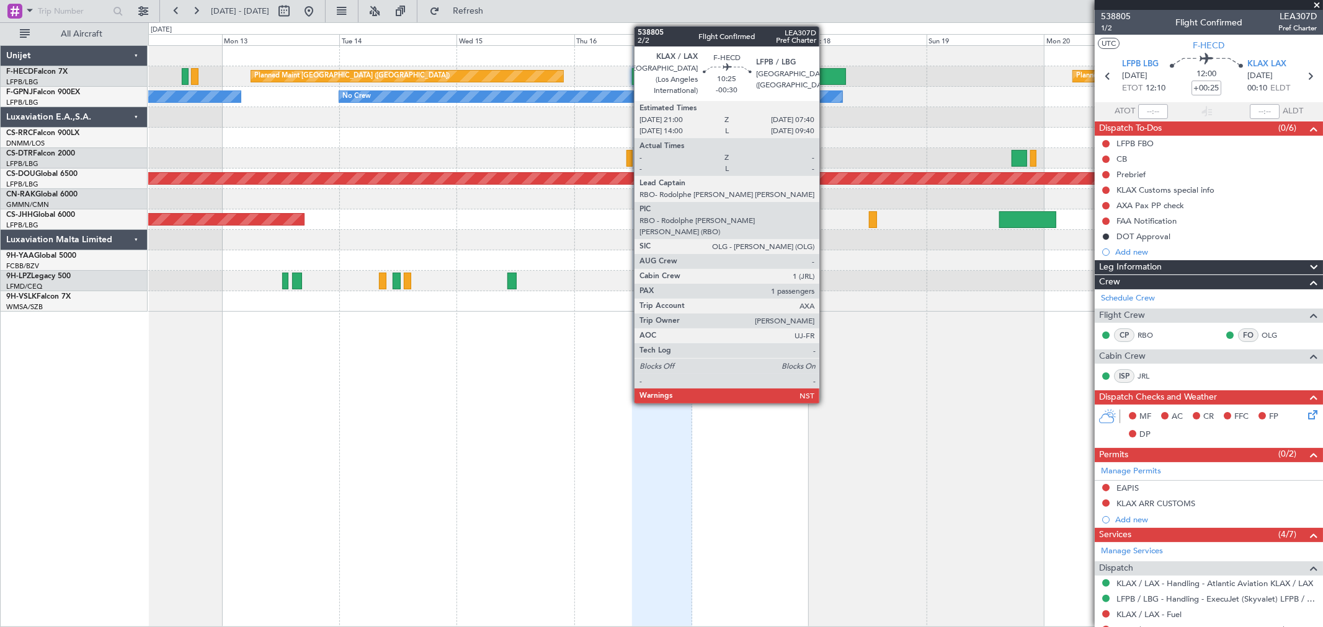
click at [825, 73] on div at bounding box center [820, 76] width 53 height 17
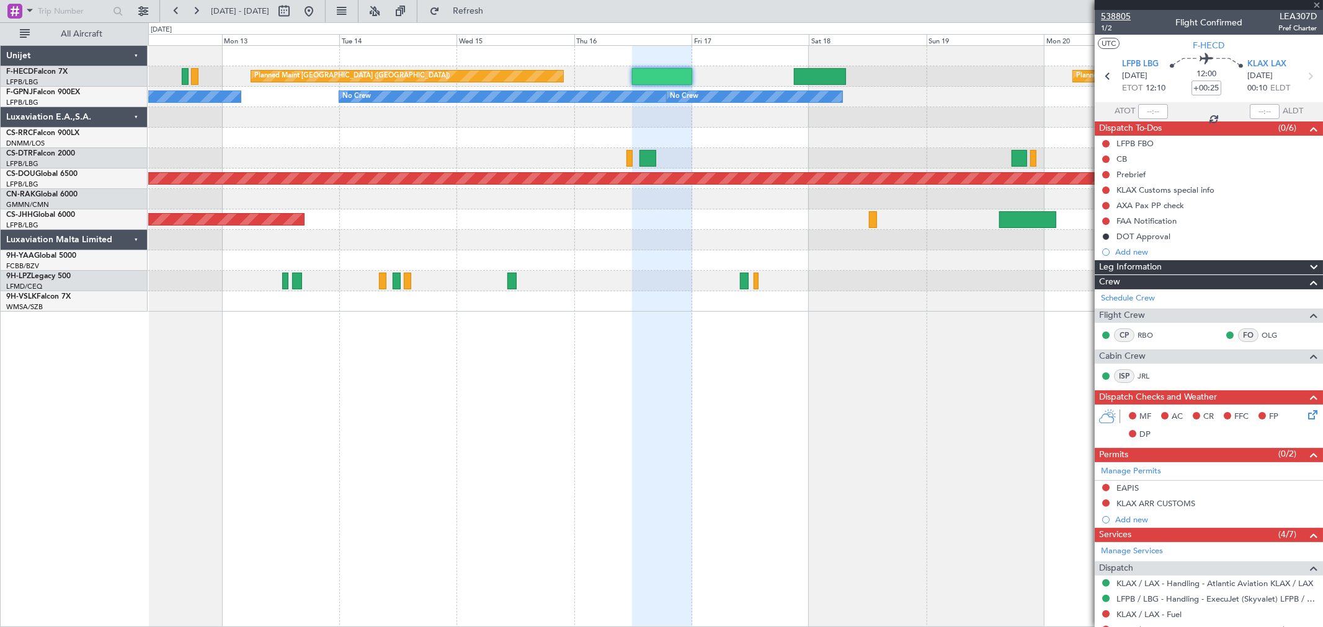
click at [1126, 17] on span "538805" at bounding box center [1116, 16] width 30 height 13
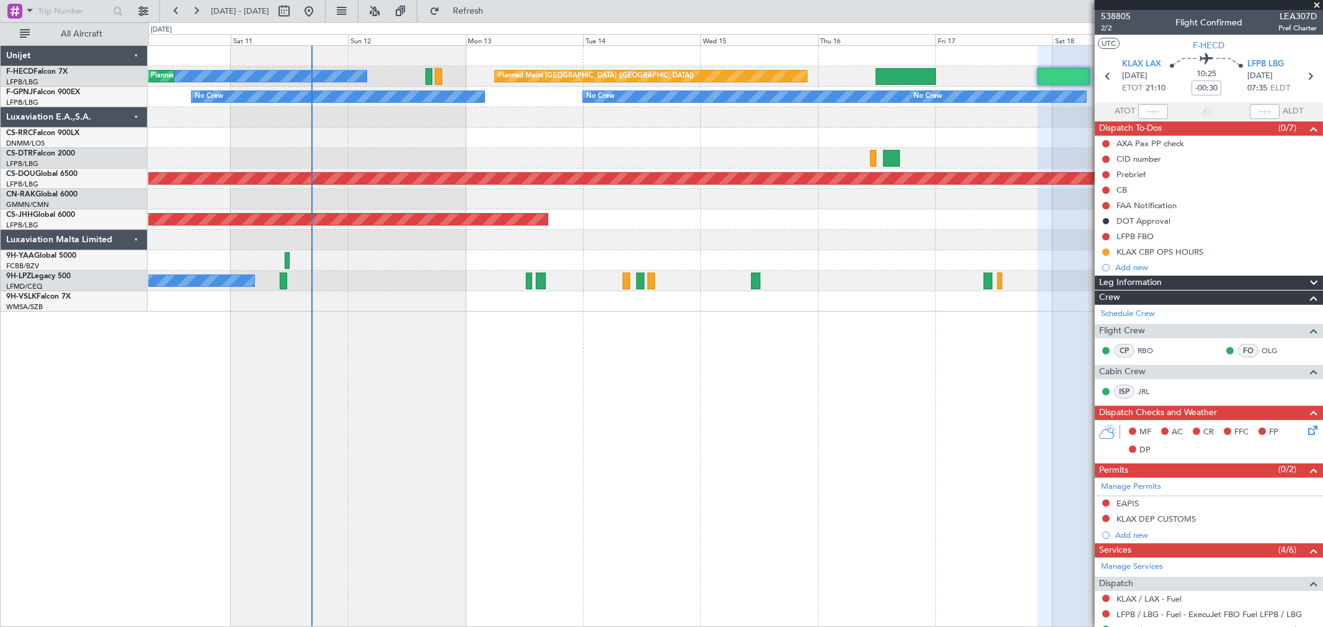
click at [794, 141] on div "Planned Maint Lagos ([PERSON_NAME])" at bounding box center [735, 138] width 1174 height 20
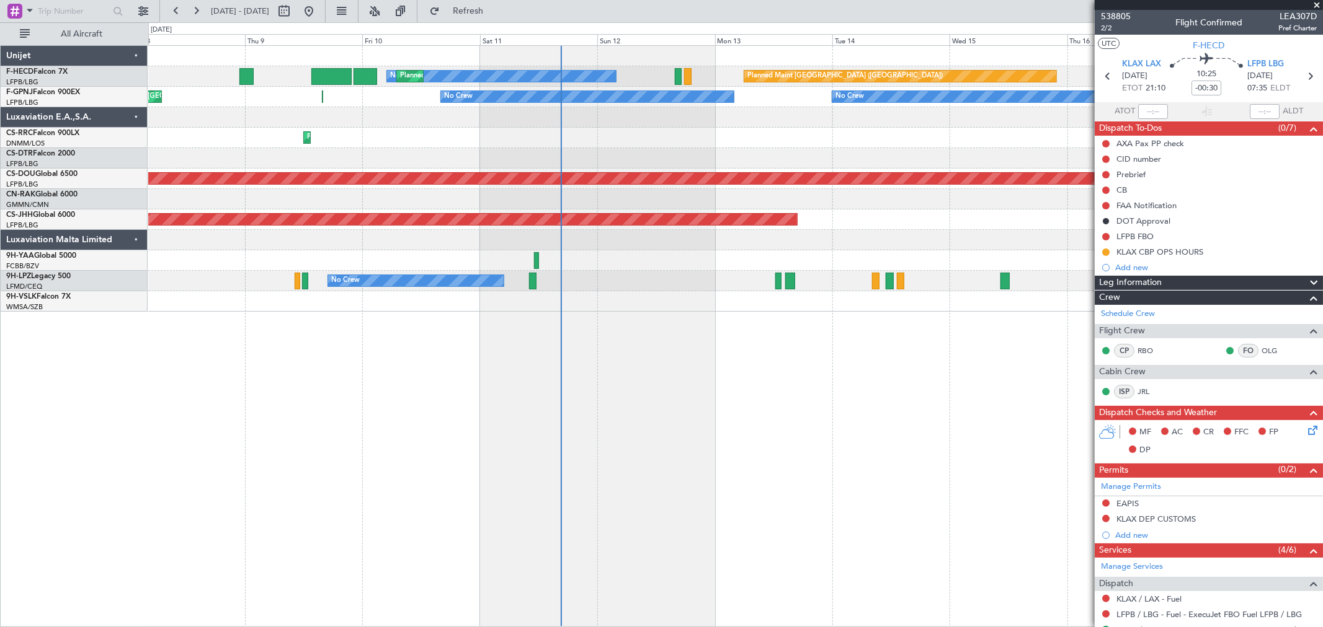
click at [511, 131] on div "Planned Maint [GEOGRAPHIC_DATA] ([GEOGRAPHIC_DATA]) No Crew Planned Maint [GEOG…" at bounding box center [735, 179] width 1174 height 266
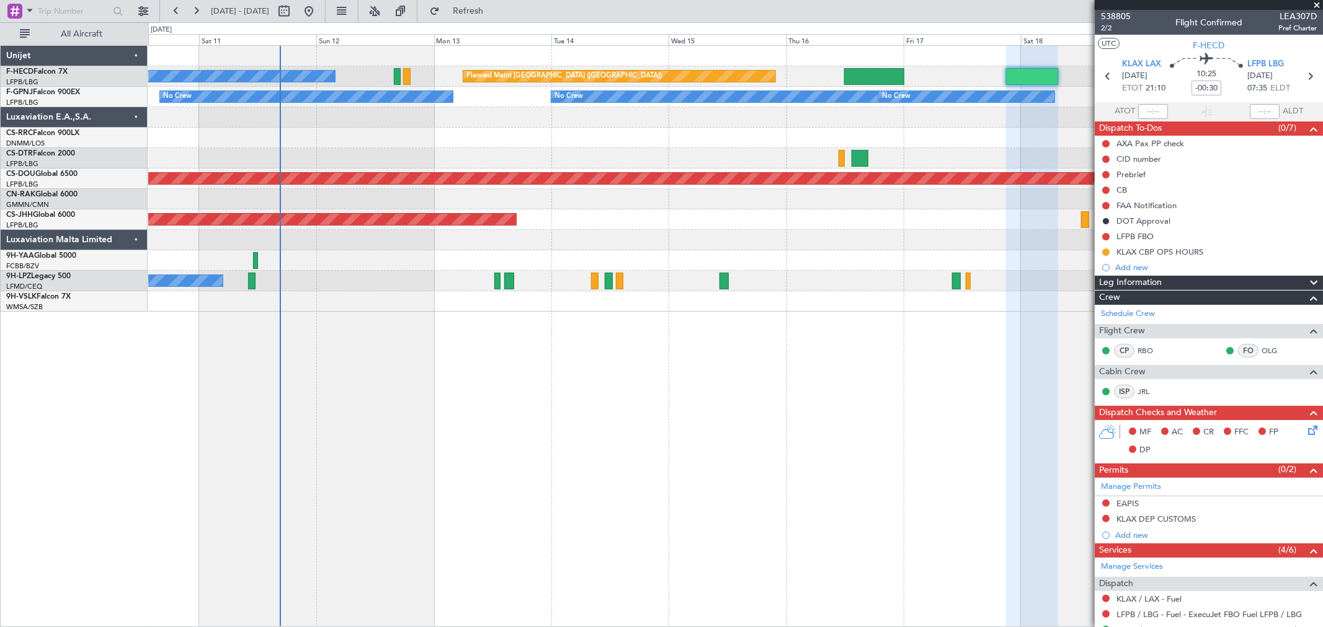
click at [701, 139] on div "Planned Maint Lagos ([PERSON_NAME])" at bounding box center [735, 138] width 1174 height 20
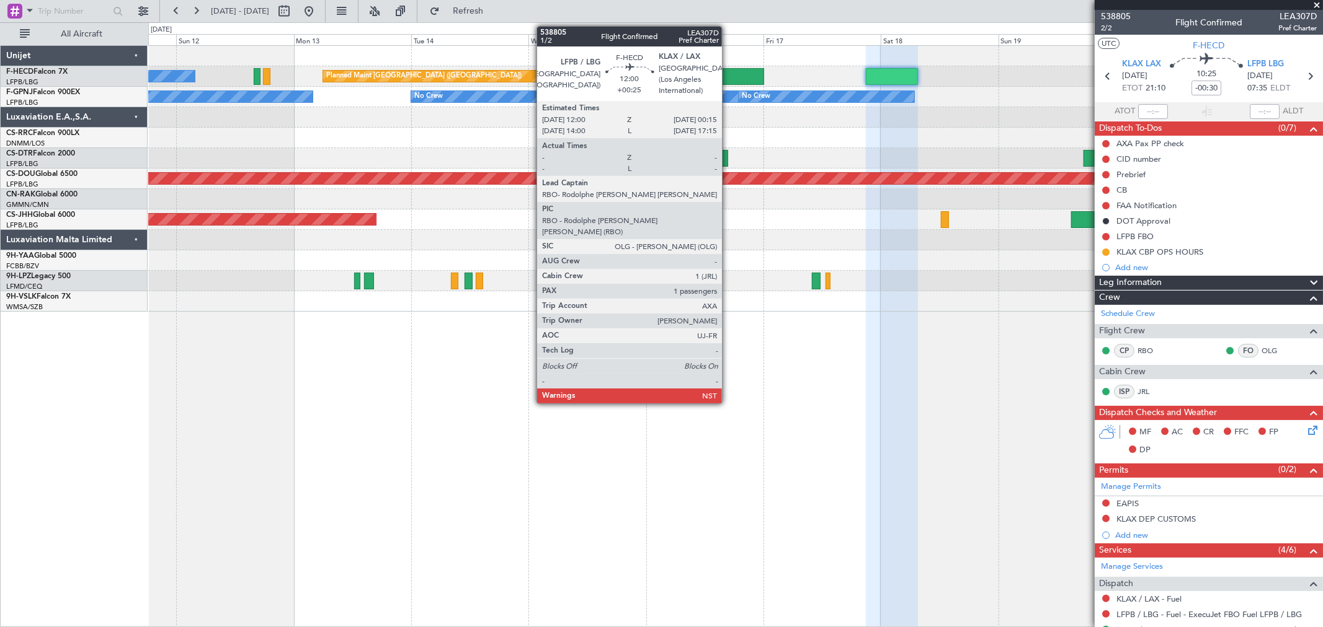
click at [728, 71] on div at bounding box center [734, 76] width 60 height 17
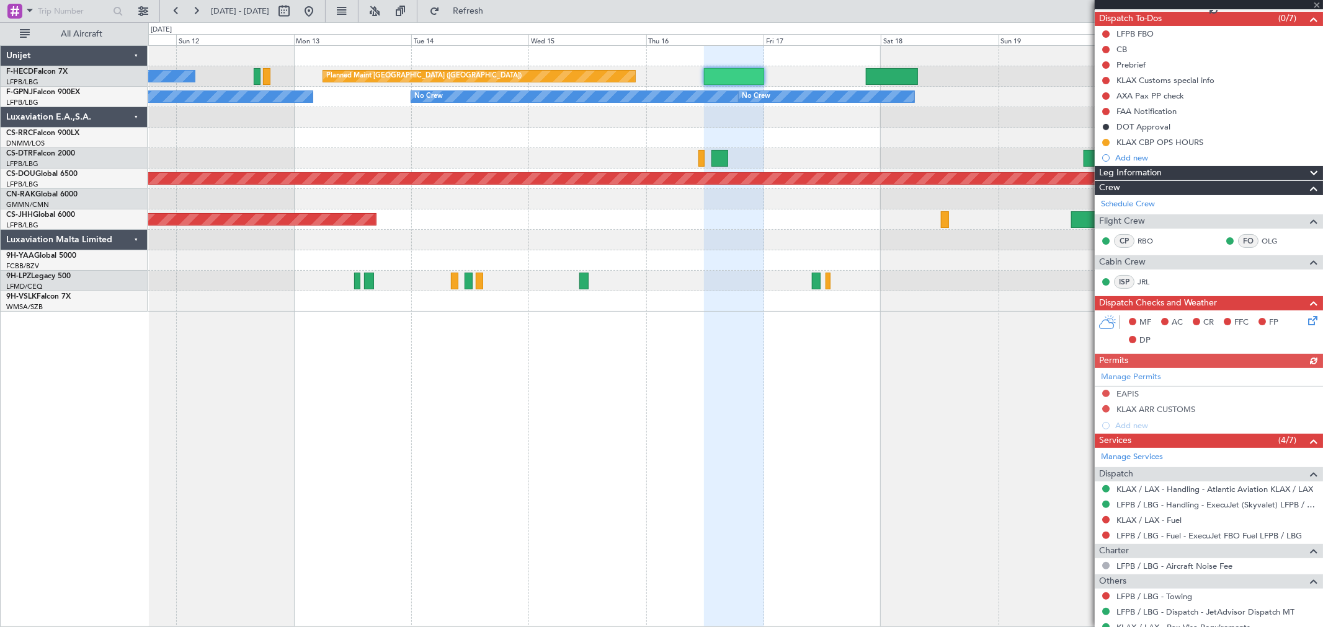
scroll to position [181, 0]
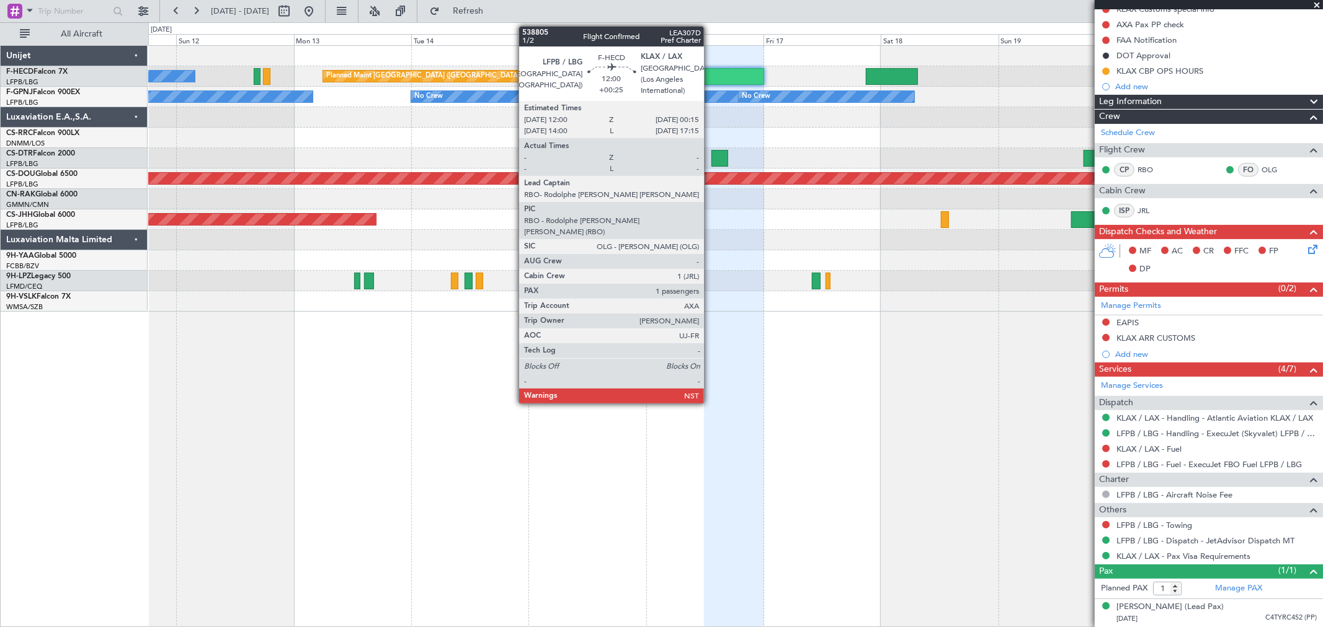
click at [723, 72] on div at bounding box center [734, 76] width 60 height 17
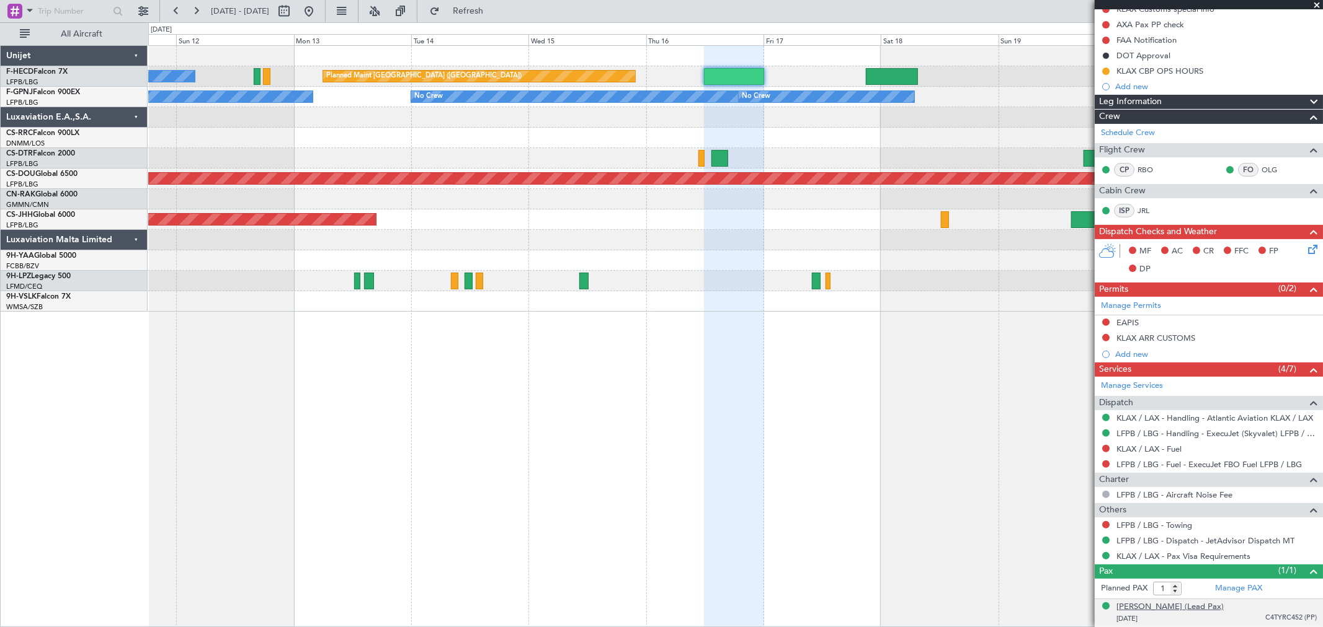
click at [1164, 606] on div "[PERSON_NAME] (Lead Pax)" at bounding box center [1169, 607] width 107 height 12
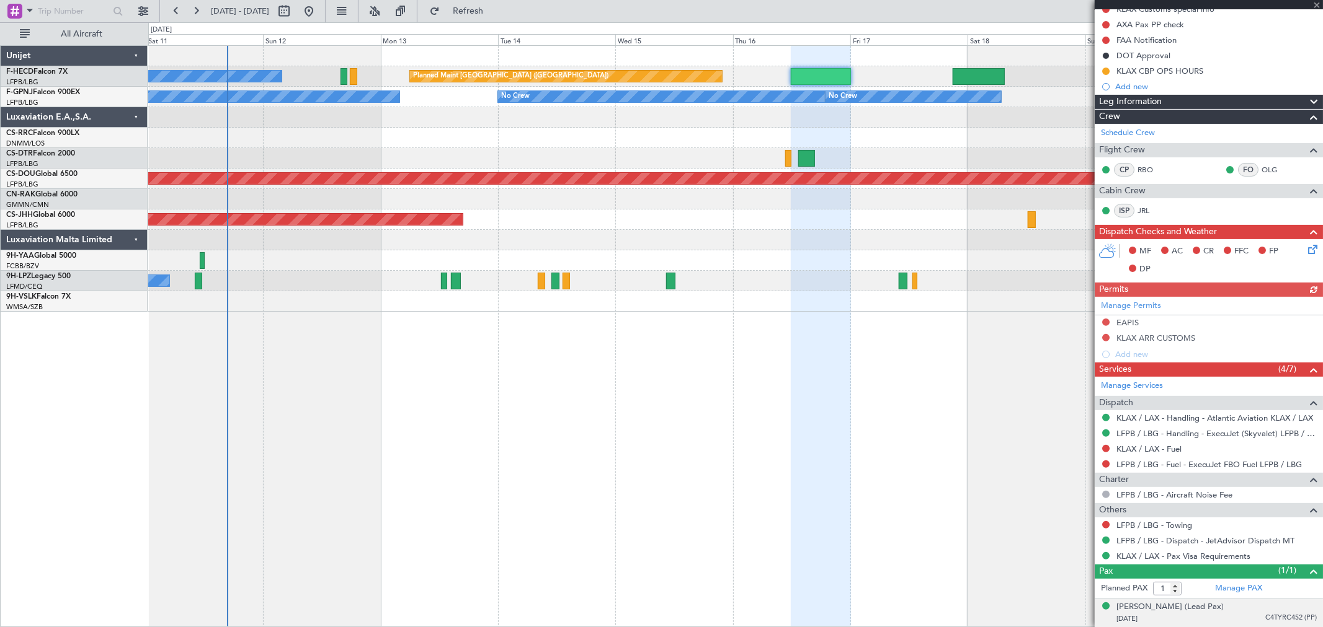
click at [497, 119] on div at bounding box center [735, 117] width 1174 height 20
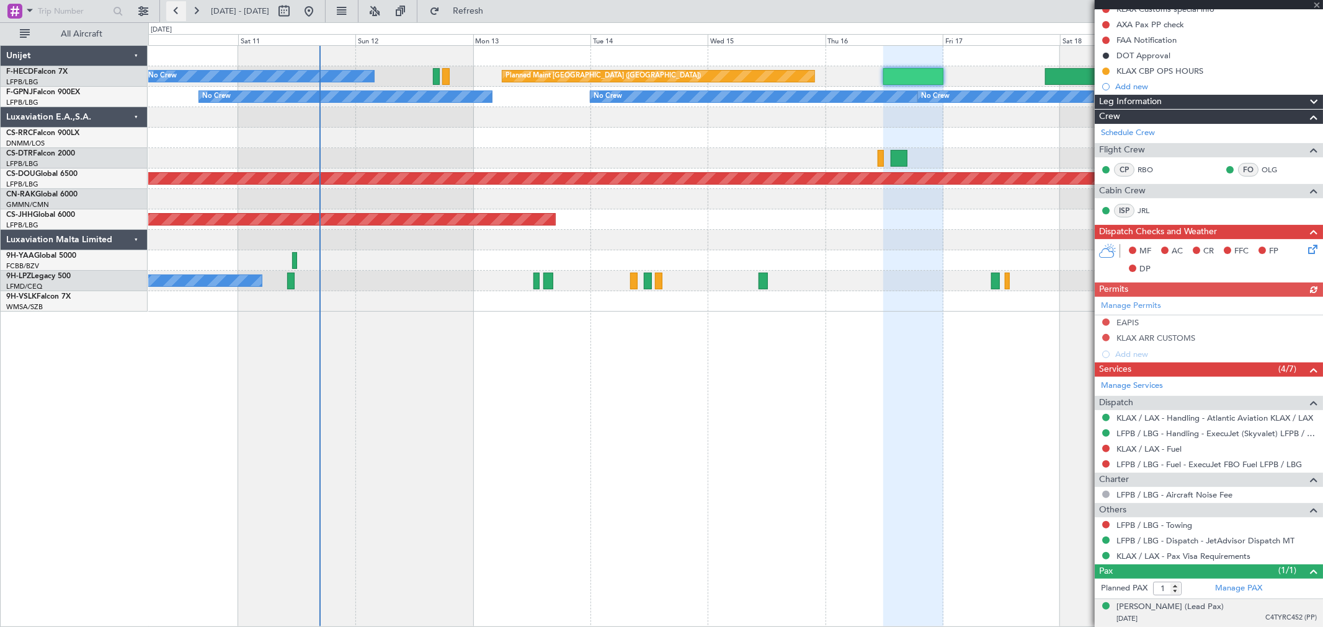
click at [181, 7] on button at bounding box center [176, 11] width 20 height 20
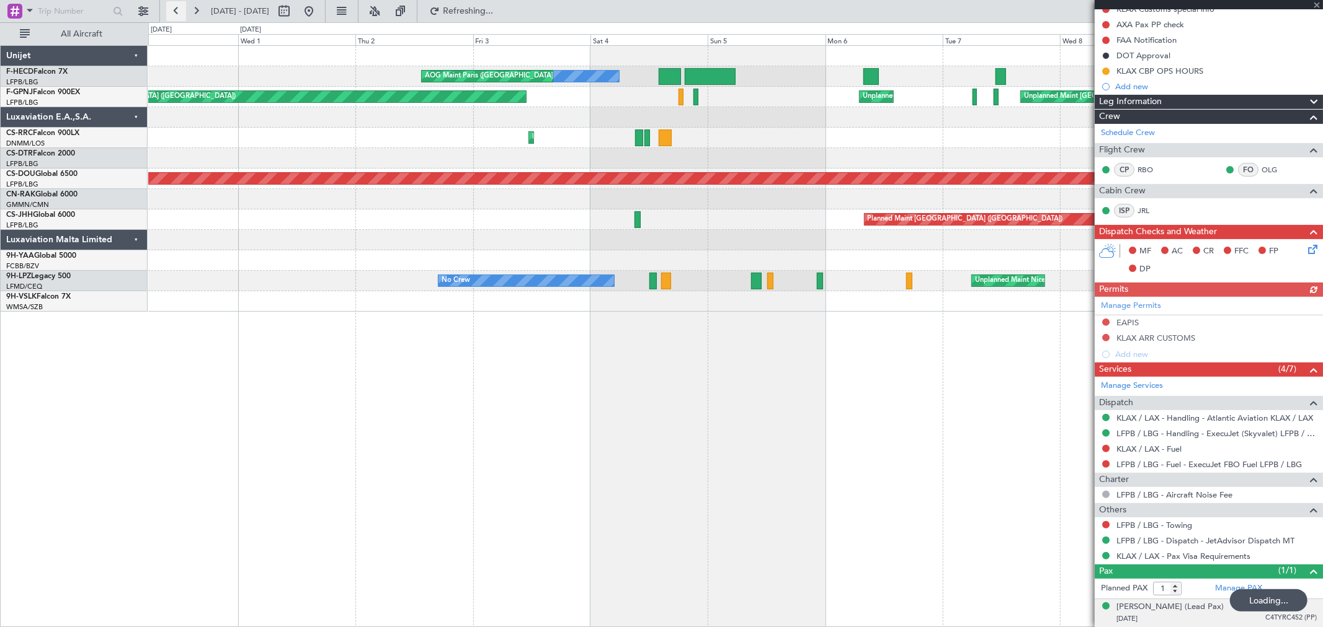
click at [181, 6] on button at bounding box center [176, 11] width 20 height 20
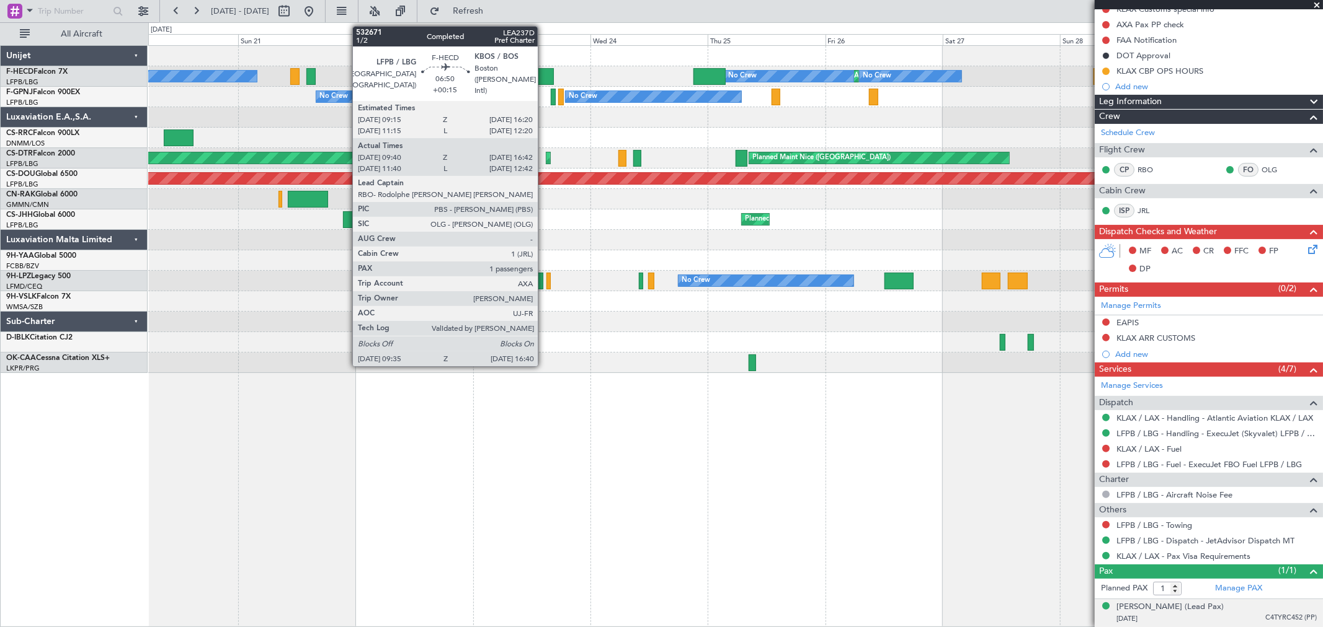
click at [544, 68] on div at bounding box center [536, 76] width 35 height 17
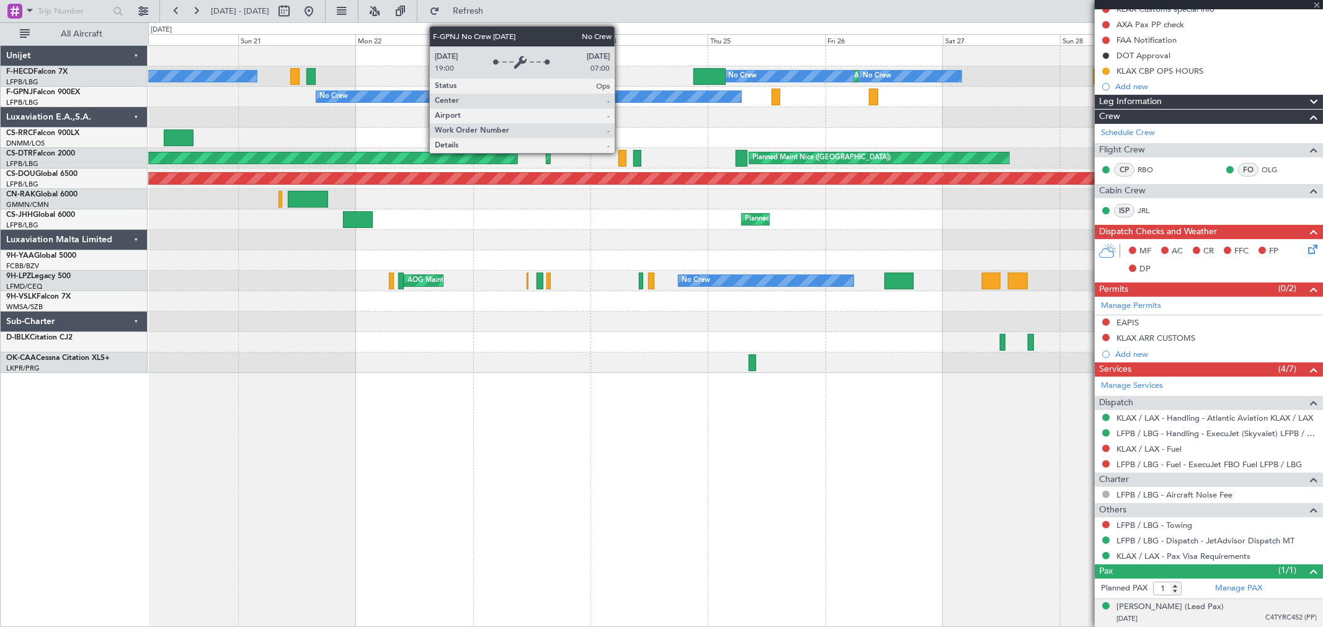
type input "+00:15"
type input "09:50"
type input "16:37"
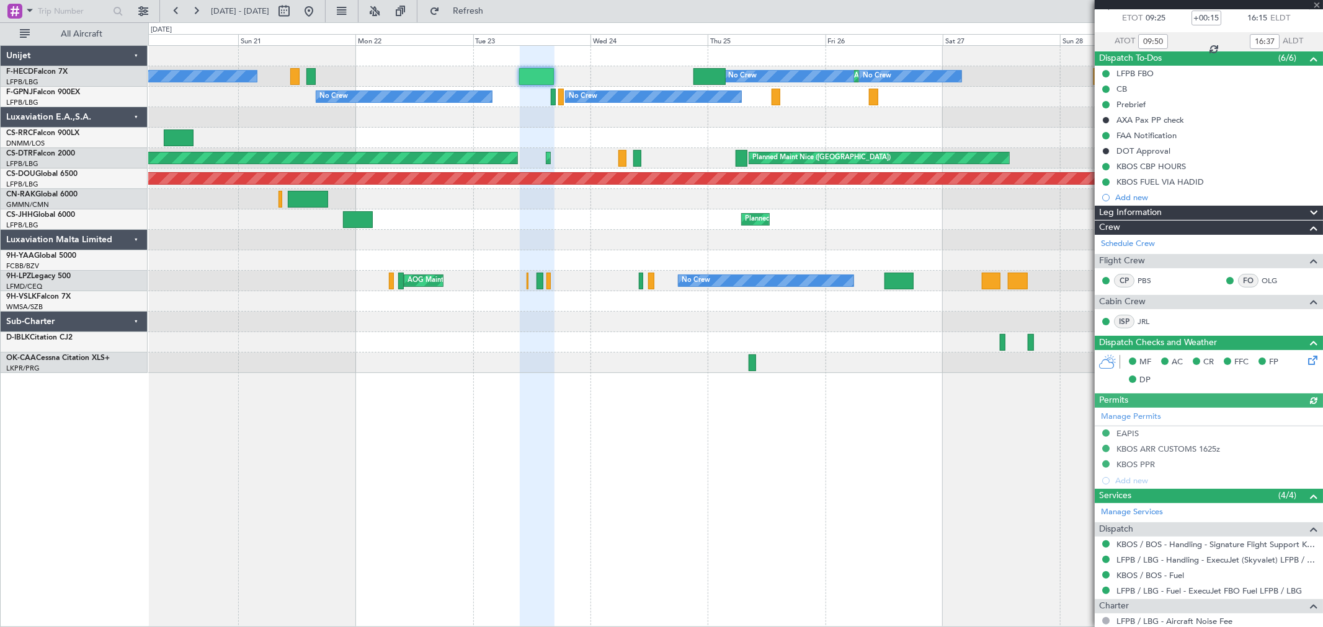
scroll to position [196, 0]
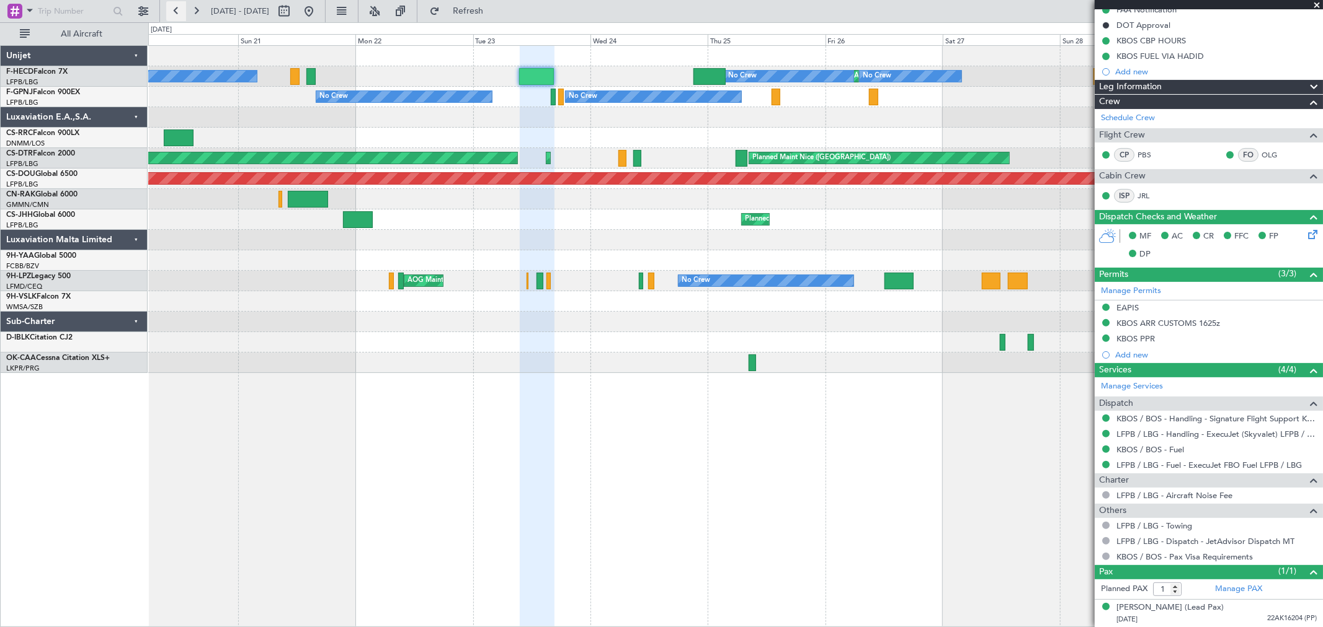
click at [174, 9] on button at bounding box center [176, 11] width 20 height 20
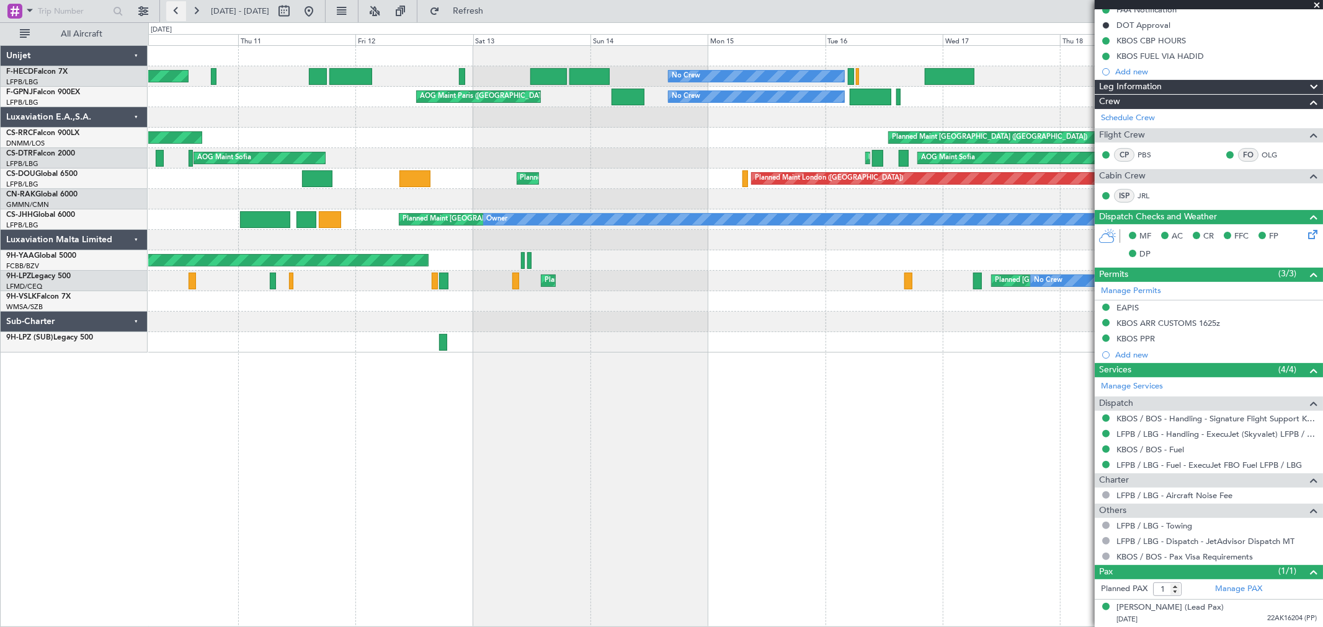
click at [177, 7] on button at bounding box center [176, 11] width 20 height 20
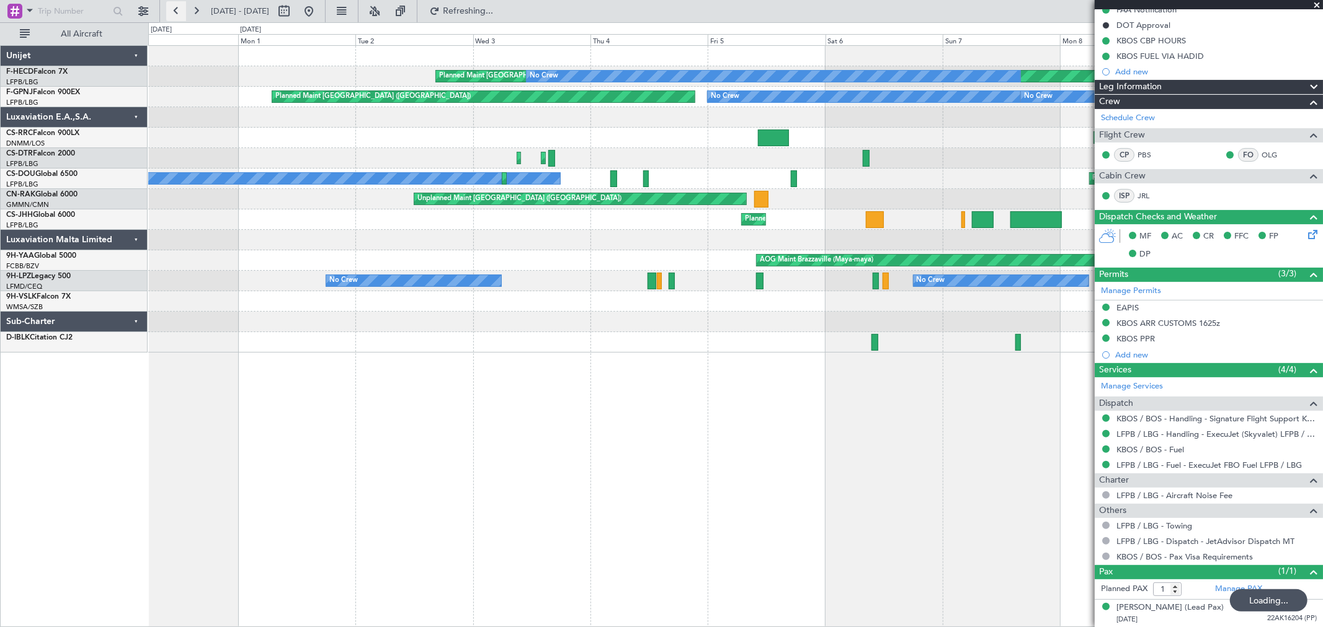
click at [177, 7] on button at bounding box center [176, 11] width 20 height 20
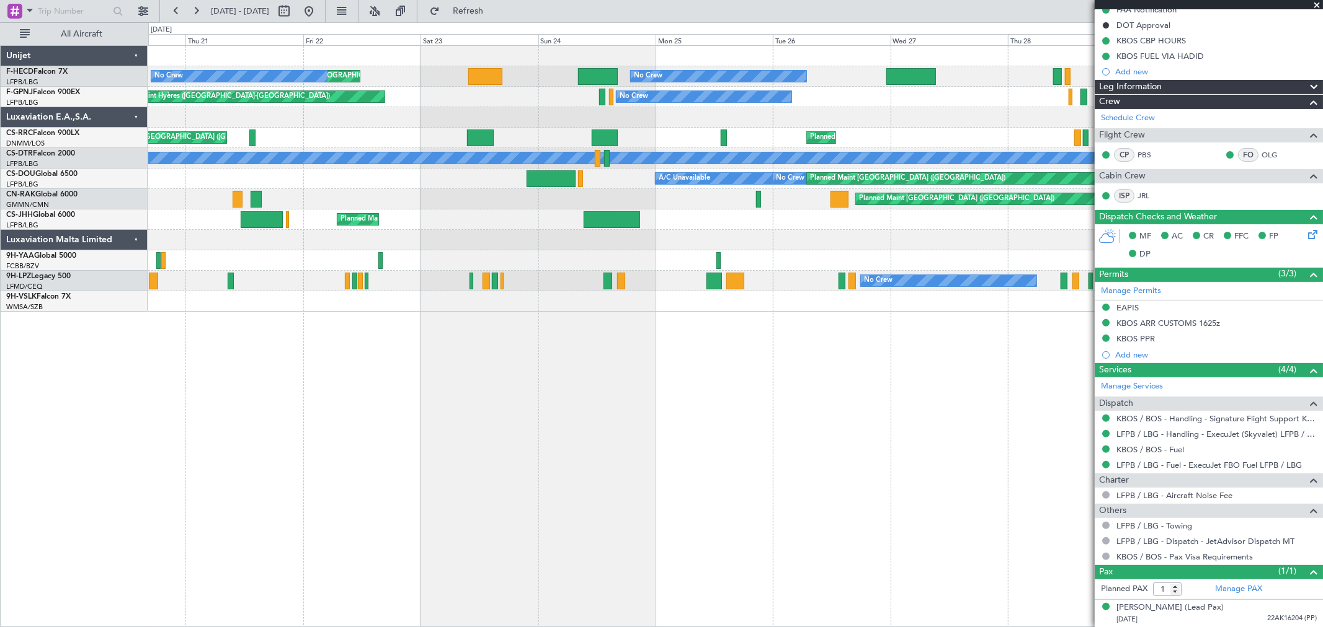
click at [1027, 126] on div "No Crew Planned Maint [GEOGRAPHIC_DATA] ([GEOGRAPHIC_DATA]) Planned Maint [GEOG…" at bounding box center [735, 179] width 1174 height 266
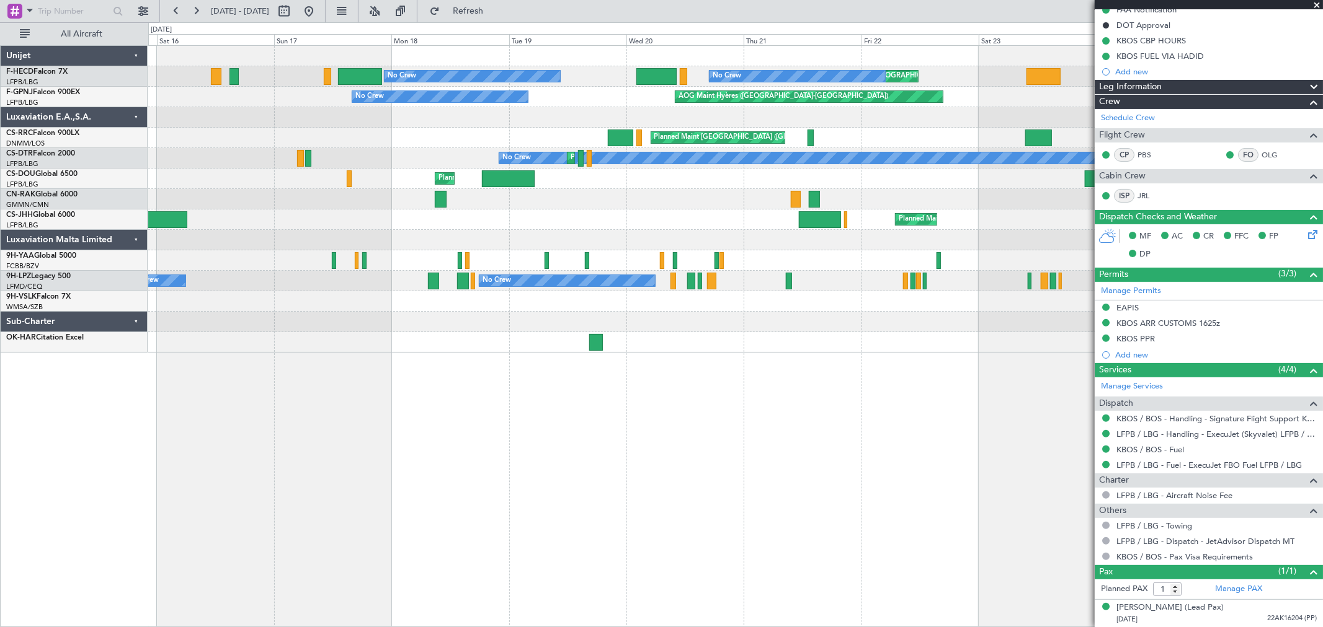
click at [776, 112] on div "No Crew Planned Maint [GEOGRAPHIC_DATA] ([GEOGRAPHIC_DATA]) Planned Maint [GEOG…" at bounding box center [735, 199] width 1174 height 307
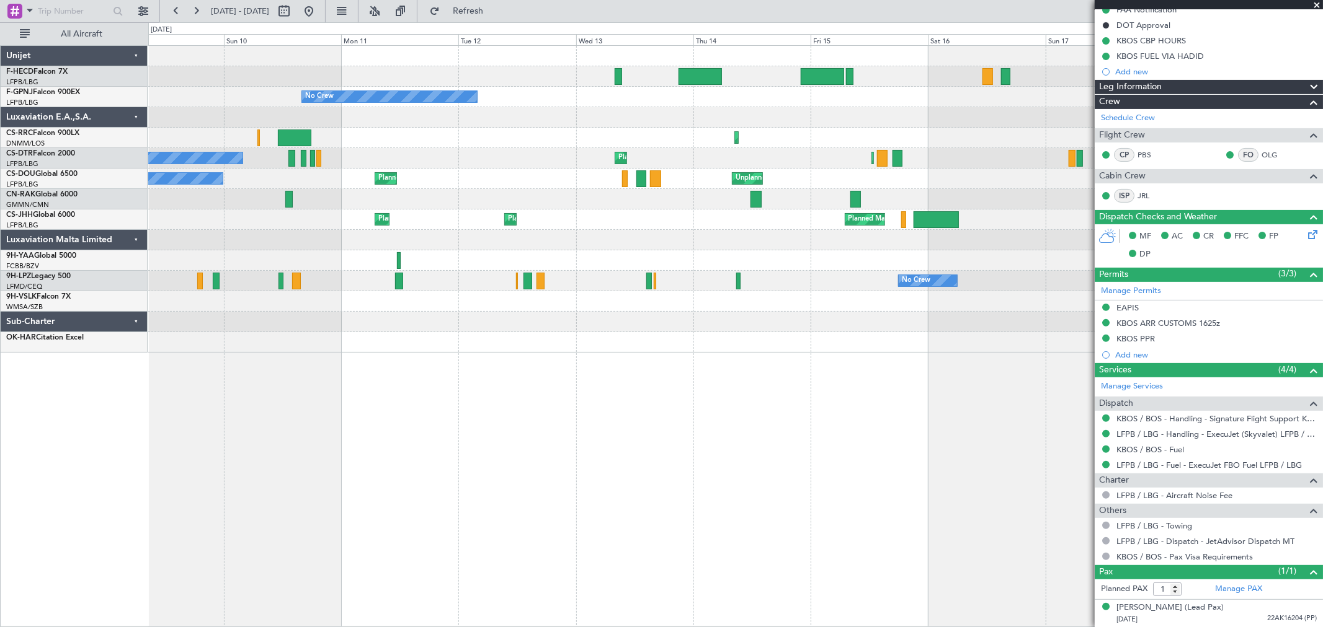
click at [708, 128] on div "No Crew No Crew No Crew Planned Maint [GEOGRAPHIC_DATA] ([GEOGRAPHIC_DATA]) Pla…" at bounding box center [735, 199] width 1174 height 307
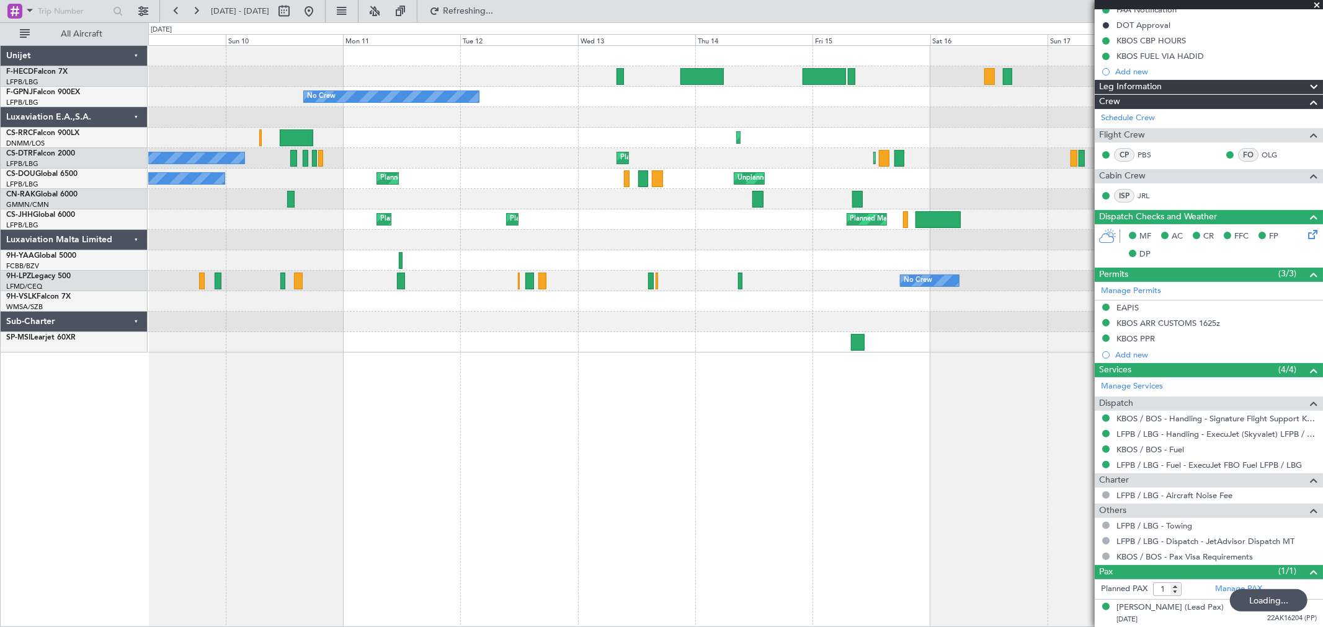
click at [881, 138] on div "No Crew No Crew No Crew Planned Maint [GEOGRAPHIC_DATA] ([GEOGRAPHIC_DATA]) Pla…" at bounding box center [735, 199] width 1174 height 307
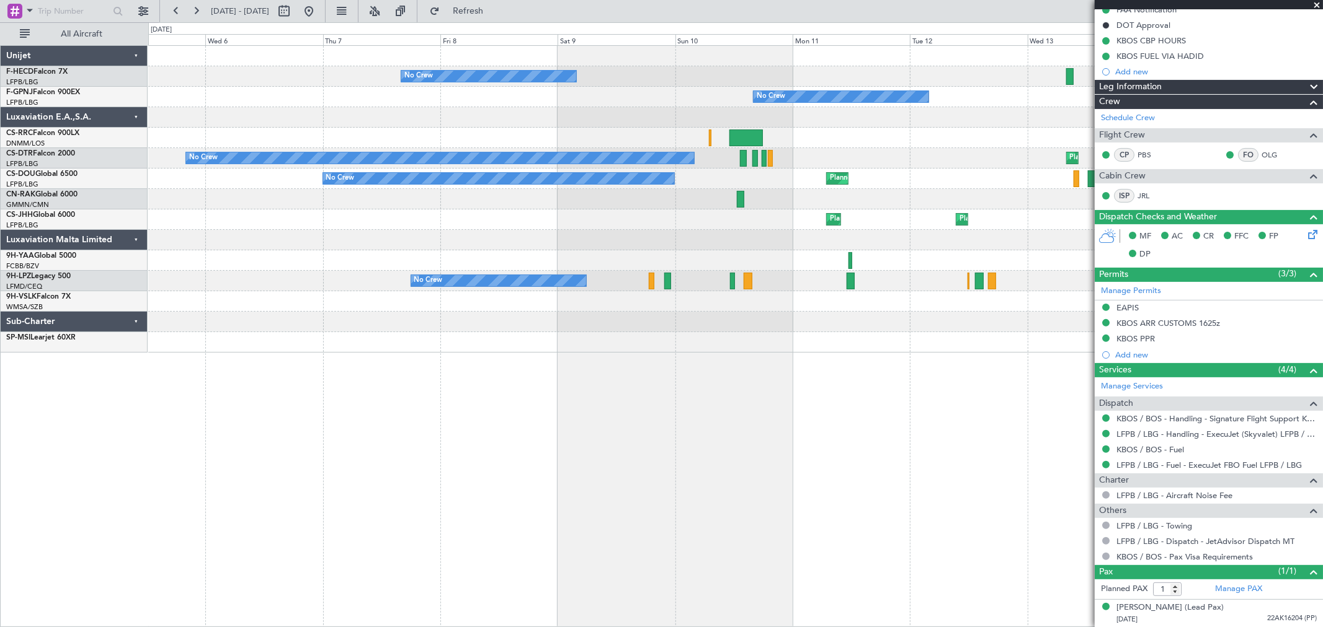
click at [836, 120] on div at bounding box center [735, 117] width 1174 height 20
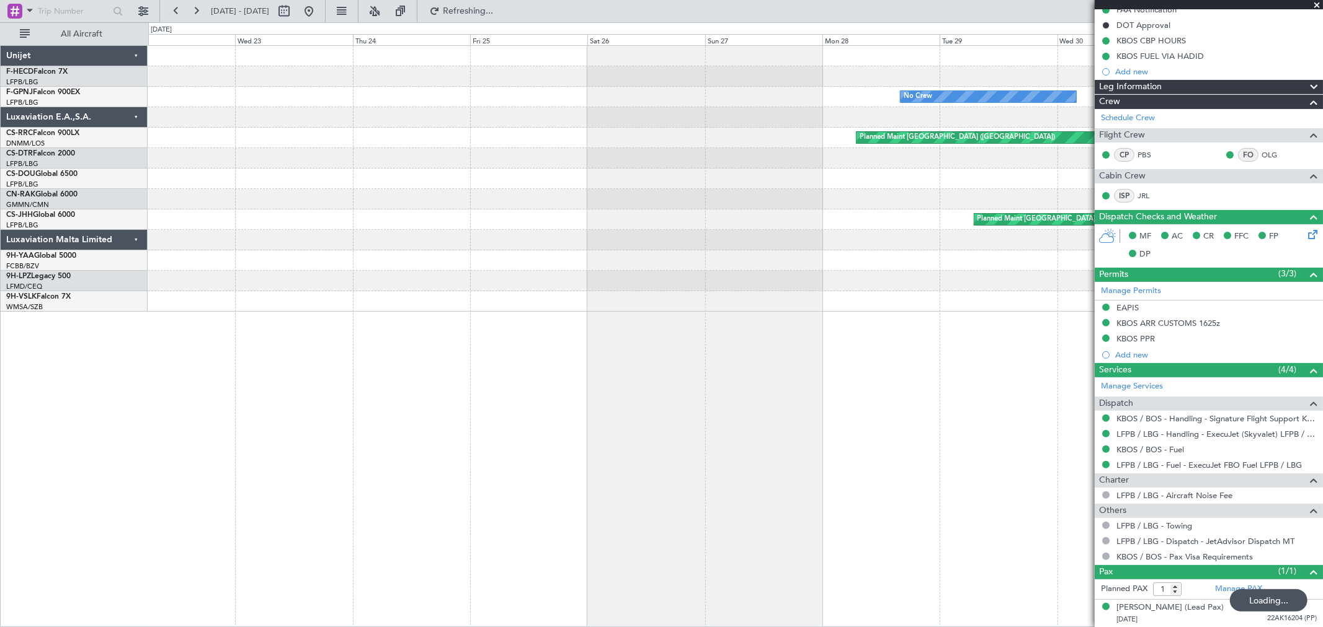
click at [918, 154] on div "Planned Maint [GEOGRAPHIC_DATA] ([GEOGRAPHIC_DATA]) No Crew No Crew AOG Maint N…" at bounding box center [735, 179] width 1174 height 266
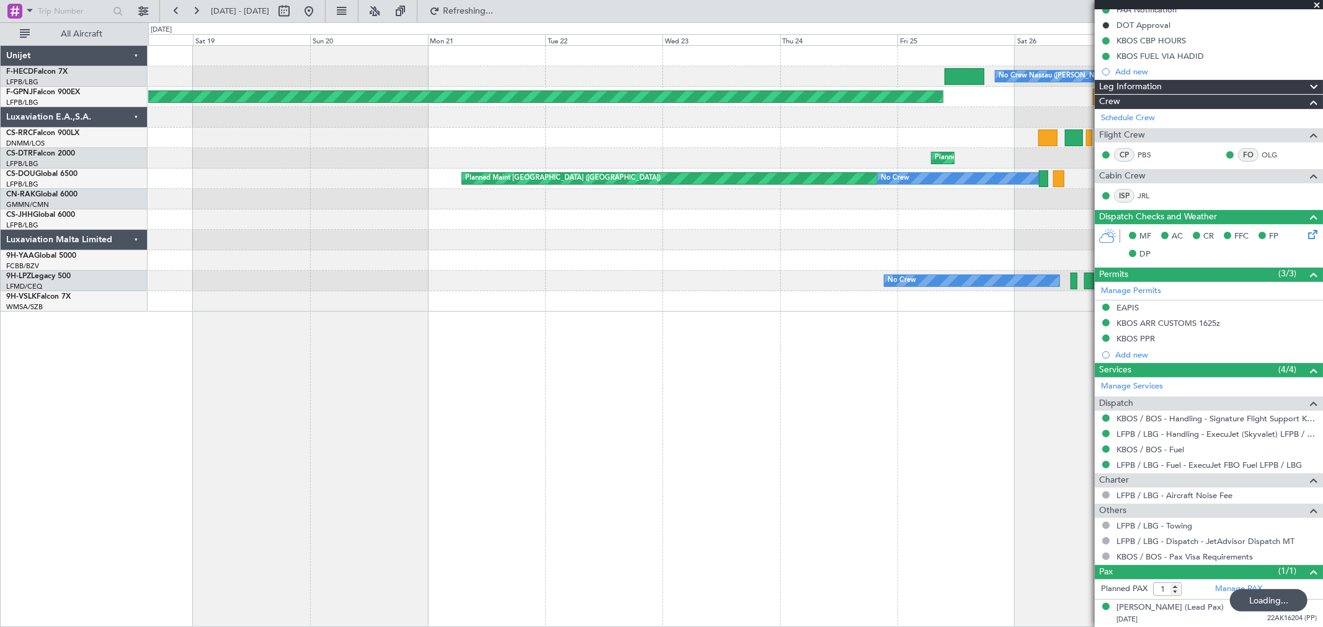
click at [1020, 178] on div "No Crew Nassau ([PERSON_NAME] Intl) Planned Maint [GEOGRAPHIC_DATA] ([GEOGRAPHI…" at bounding box center [735, 179] width 1174 height 266
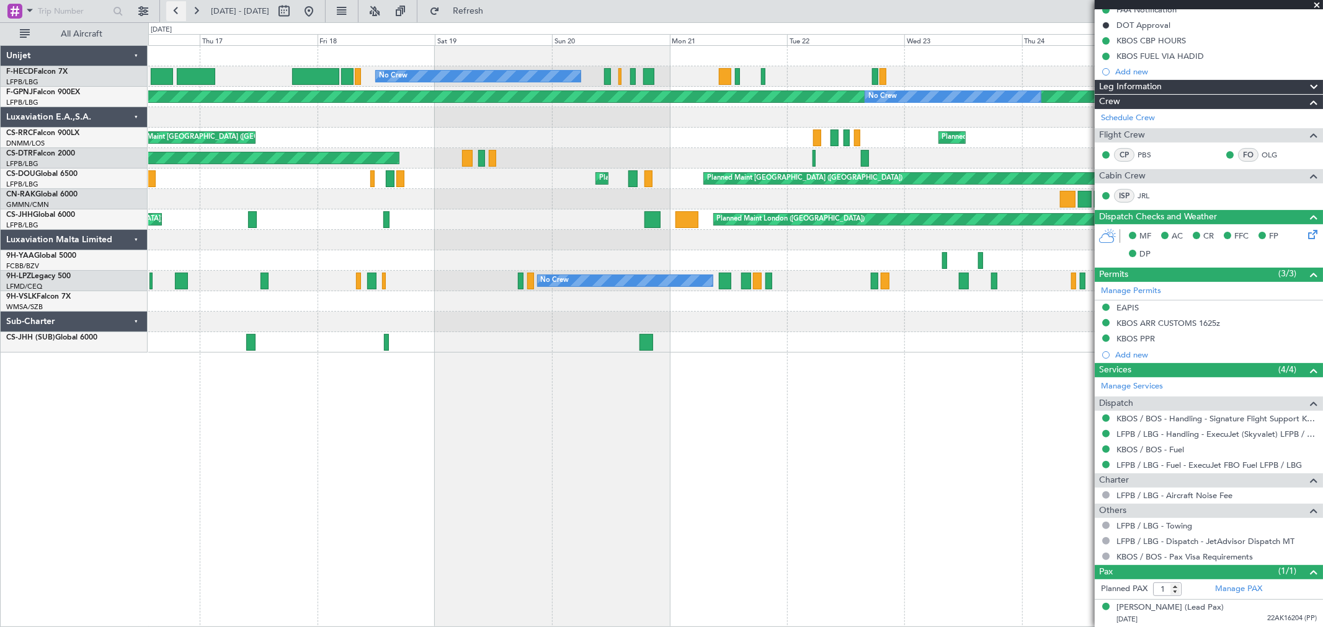
click at [171, 7] on button at bounding box center [176, 11] width 20 height 20
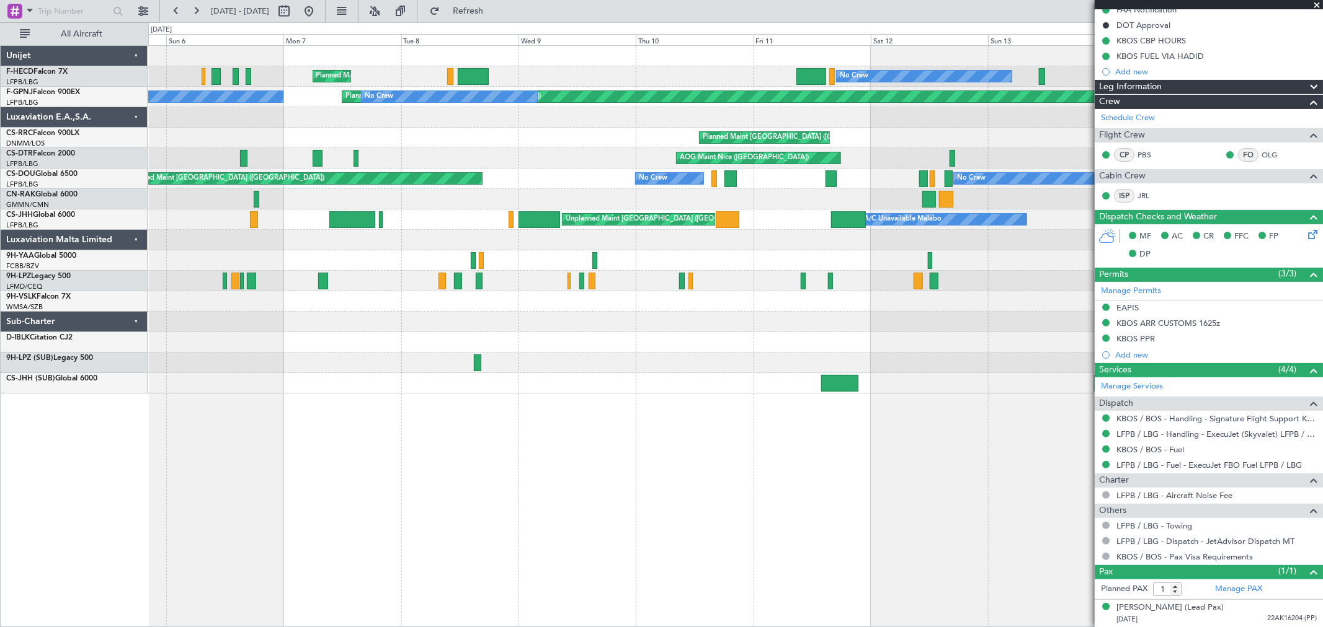
click at [928, 95] on div "No Crew Planned Maint [GEOGRAPHIC_DATA] ([GEOGRAPHIC_DATA]) Planned Maint [GEOG…" at bounding box center [735, 220] width 1174 height 348
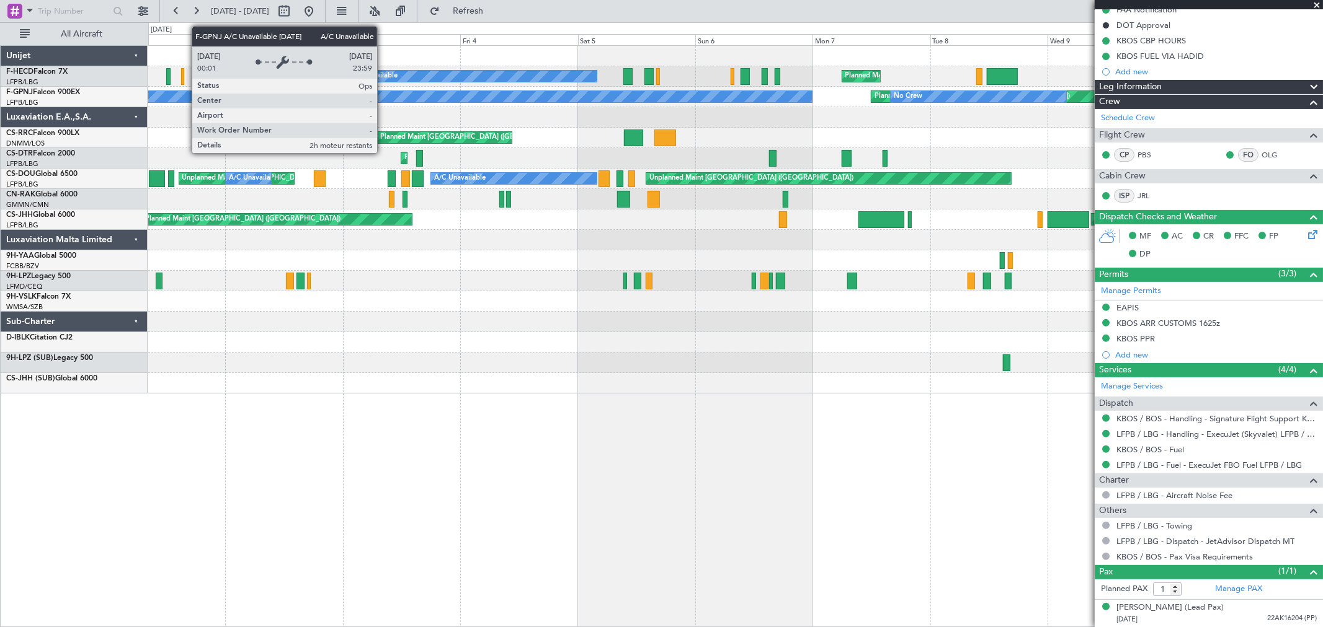
click at [846, 113] on div "Planned Maint [GEOGRAPHIC_DATA] ([GEOGRAPHIC_DATA]) A/C Unavailable Unplanned M…" at bounding box center [735, 220] width 1174 height 348
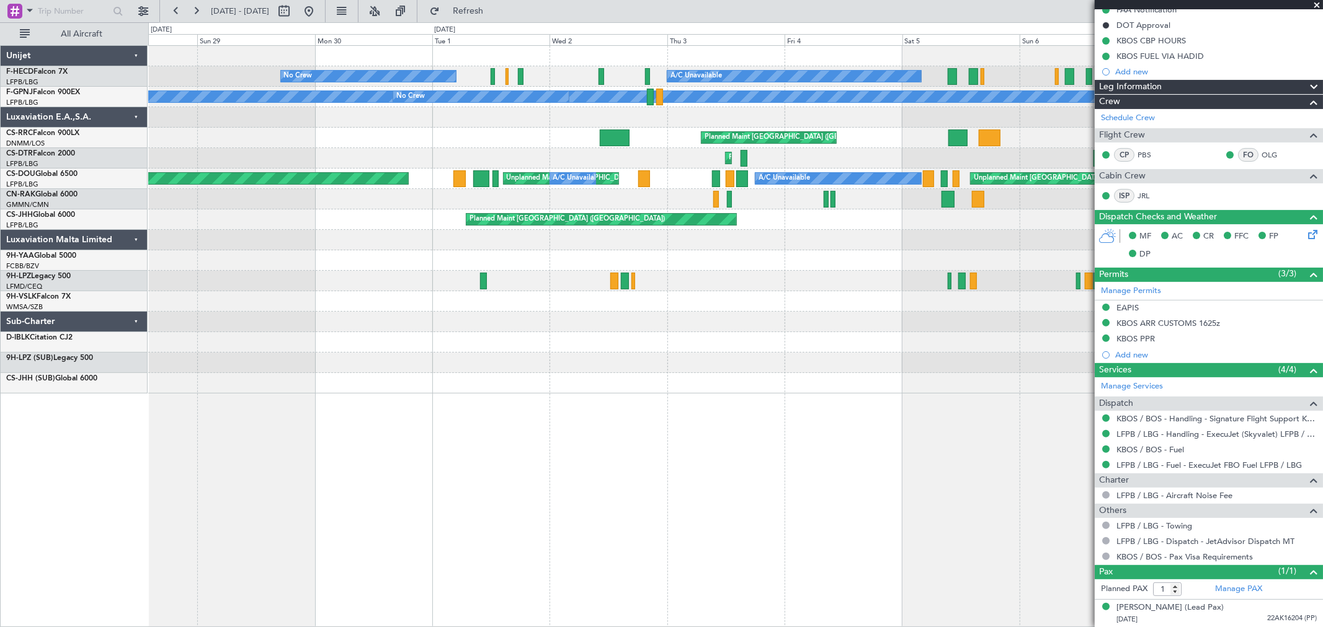
click at [776, 126] on div "Planned Maint [GEOGRAPHIC_DATA] ([GEOGRAPHIC_DATA]) A/C Unavailable Unplanned M…" at bounding box center [735, 220] width 1174 height 348
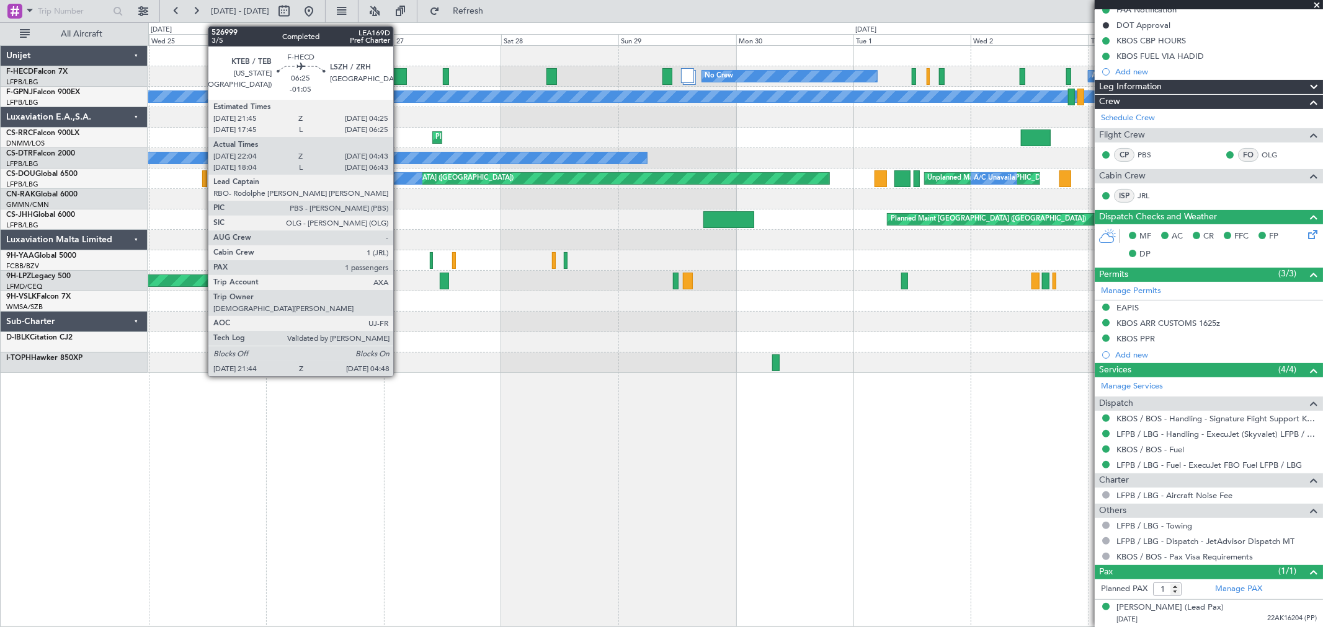
click at [399, 78] on div at bounding box center [389, 76] width 35 height 17
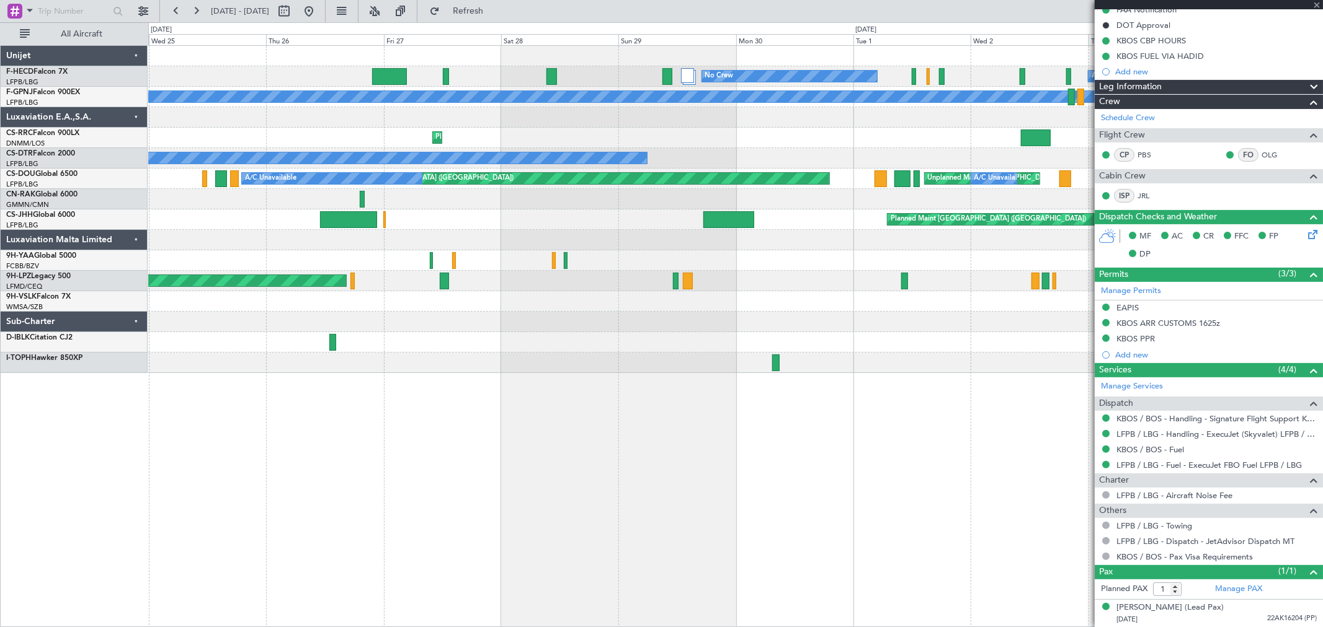
type input "-01:05"
type input "22:14"
type input "04:38"
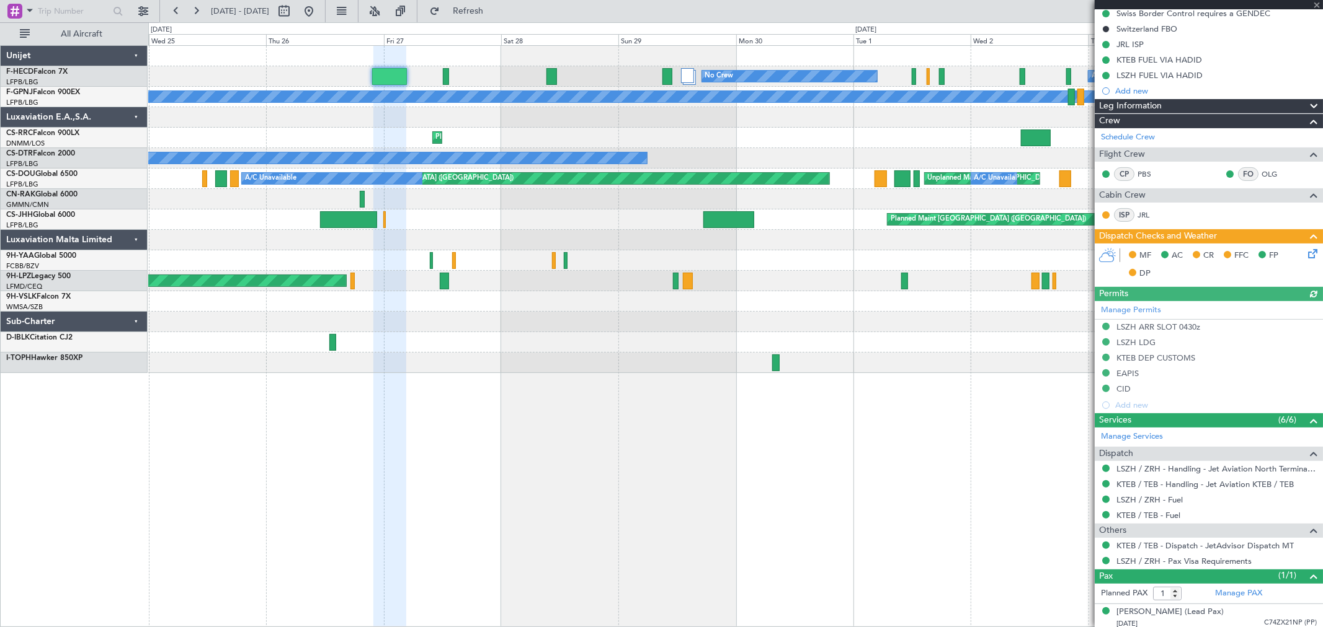
scroll to position [243, 0]
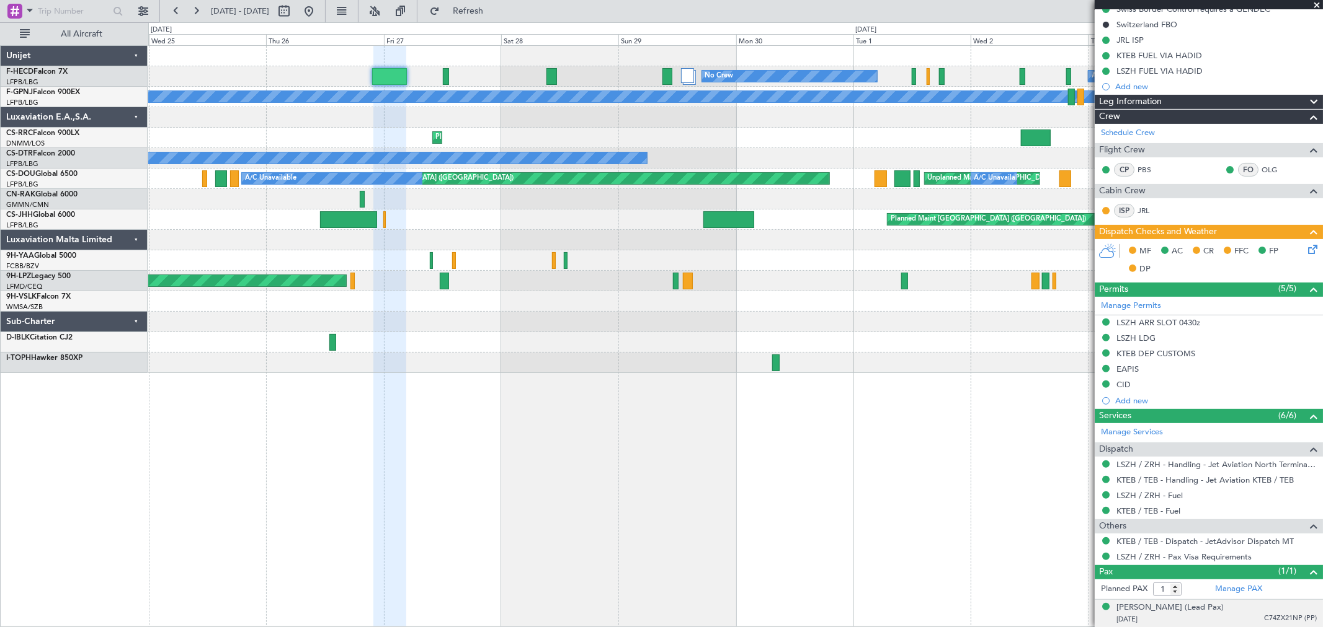
click at [1282, 619] on span "C74ZX21NP (PP)" at bounding box center [1290, 619] width 53 height 11
click at [1268, 613] on div "[PERSON_NAME] (Lead Pax) [DATE] C74ZX21NP (PP)" at bounding box center [1216, 614] width 200 height 24
click at [1264, 614] on span "C74ZX21NP (PP)" at bounding box center [1290, 619] width 53 height 11
click at [1271, 618] on span "C74ZX21NP (PP)" at bounding box center [1290, 619] width 53 height 11
click at [1161, 594] on input "1" at bounding box center [1167, 590] width 29 height 14
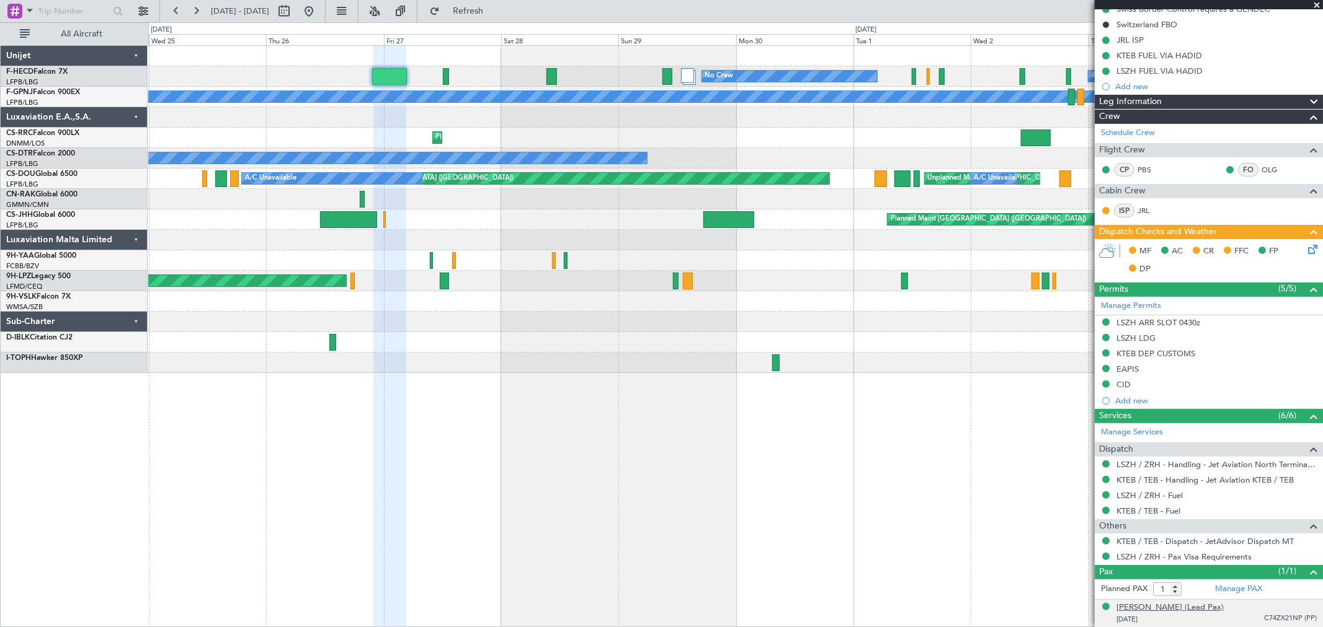
click at [1159, 605] on div "[PERSON_NAME] (Lead Pax)" at bounding box center [1169, 608] width 107 height 12
click at [319, 15] on button at bounding box center [309, 11] width 20 height 20
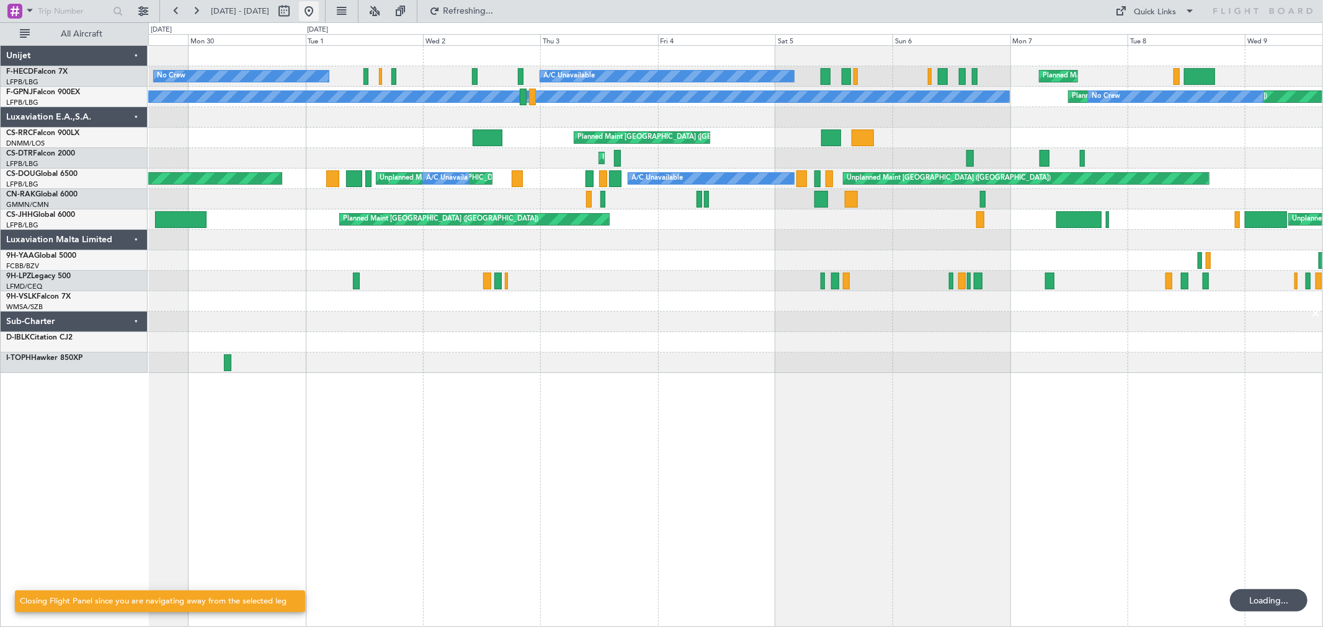
scroll to position [0, 0]
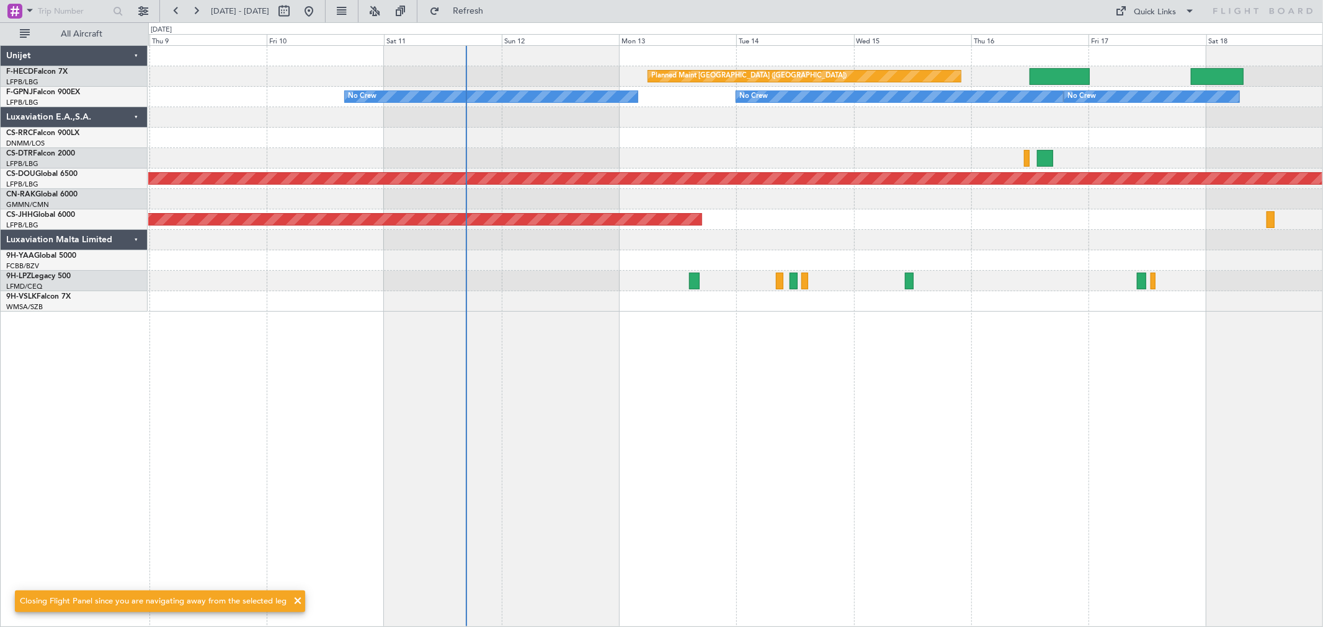
click at [543, 126] on div "Planned Maint [GEOGRAPHIC_DATA] ([GEOGRAPHIC_DATA]) Planned Maint [GEOGRAPHIC_D…" at bounding box center [735, 179] width 1174 height 266
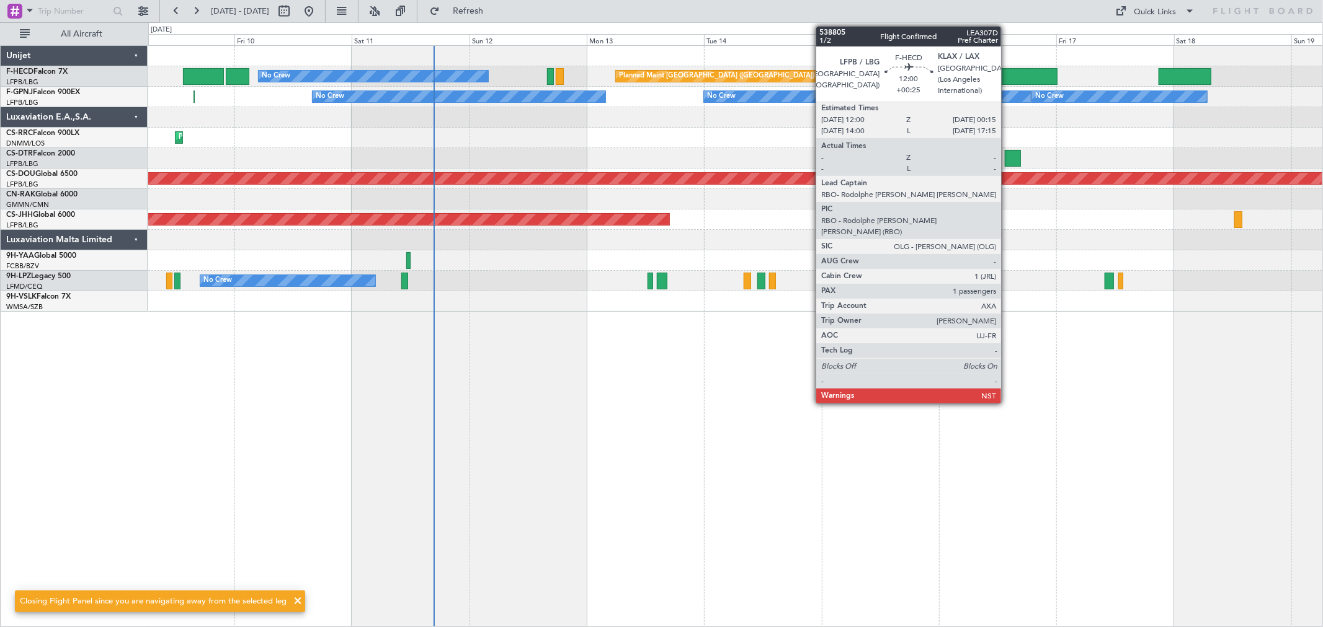
click at [997, 82] on div at bounding box center [1027, 76] width 60 height 17
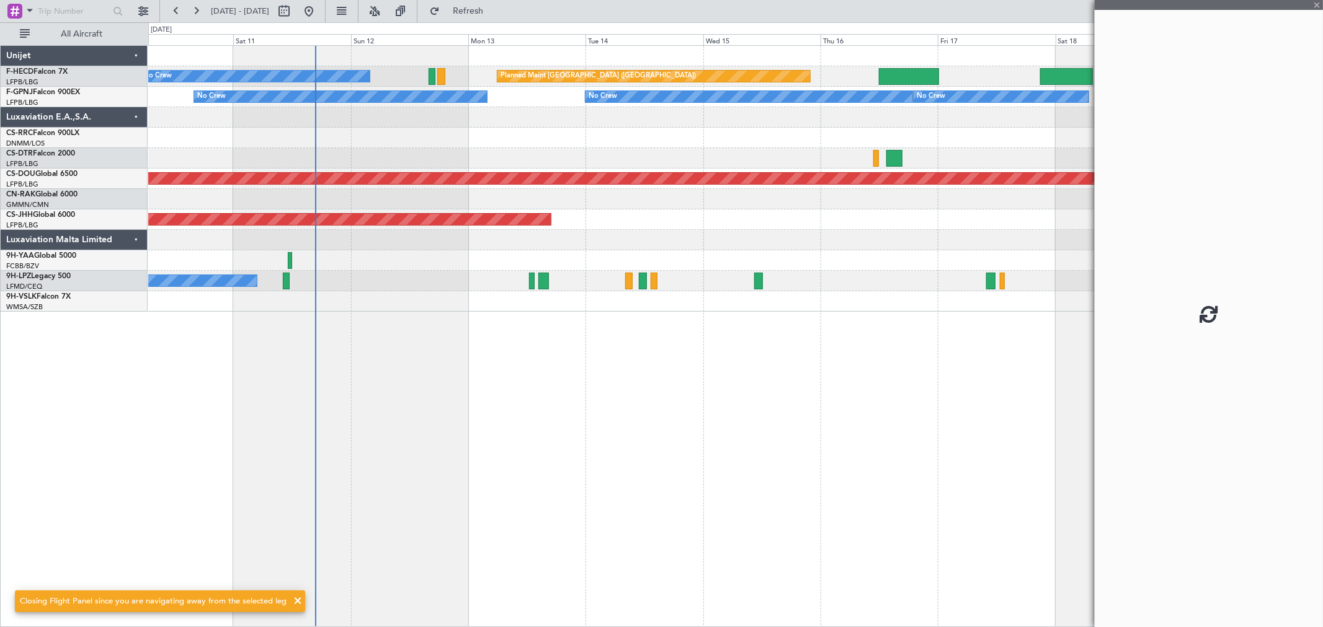
click at [926, 73] on div at bounding box center [909, 76] width 60 height 17
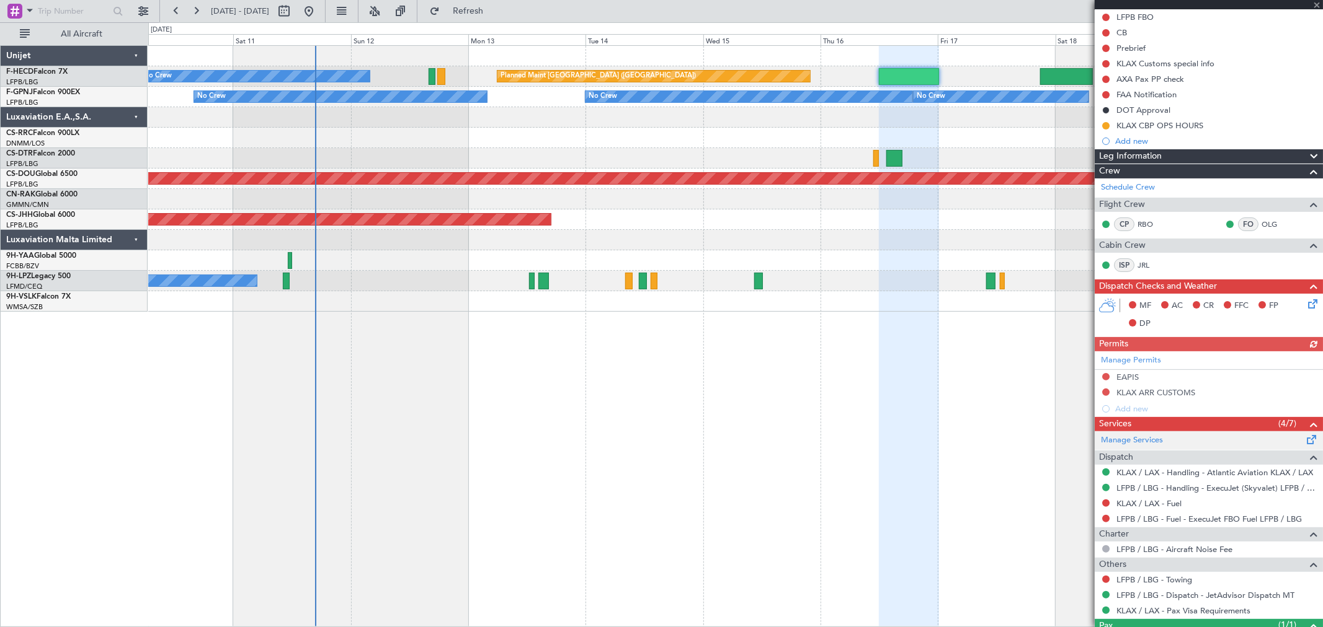
scroll to position [181, 0]
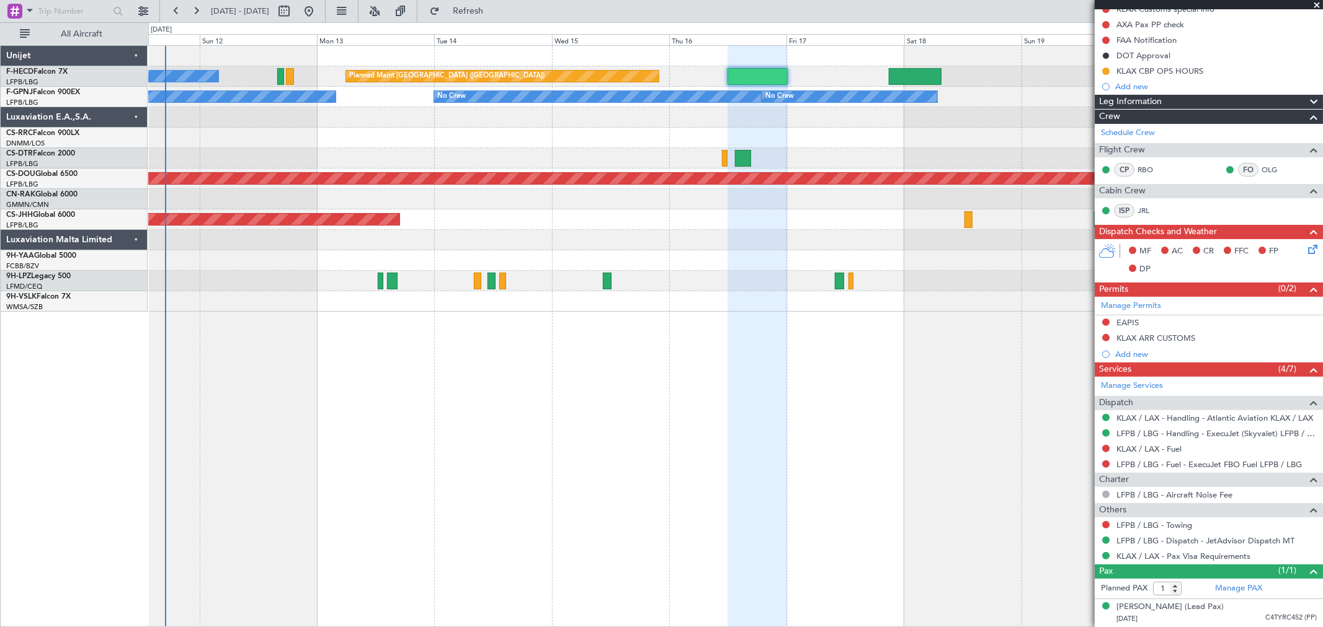
click at [386, 208] on div at bounding box center [735, 199] width 1174 height 20
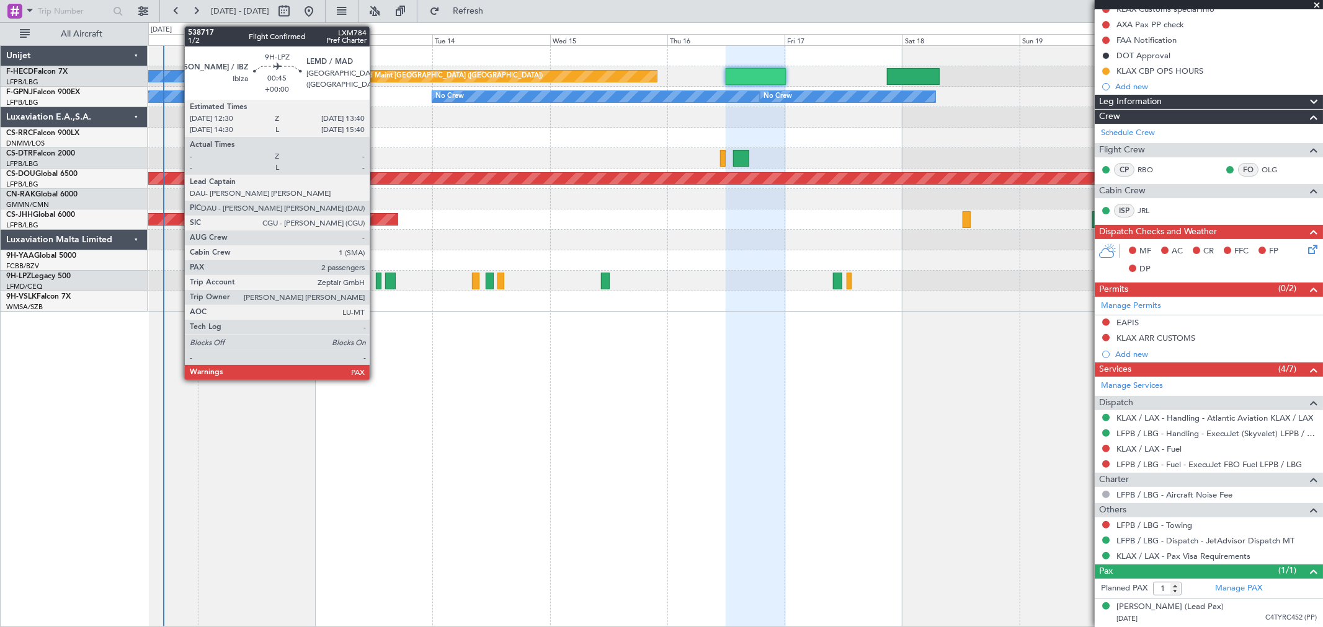
click at [376, 281] on div at bounding box center [379, 281] width 6 height 17
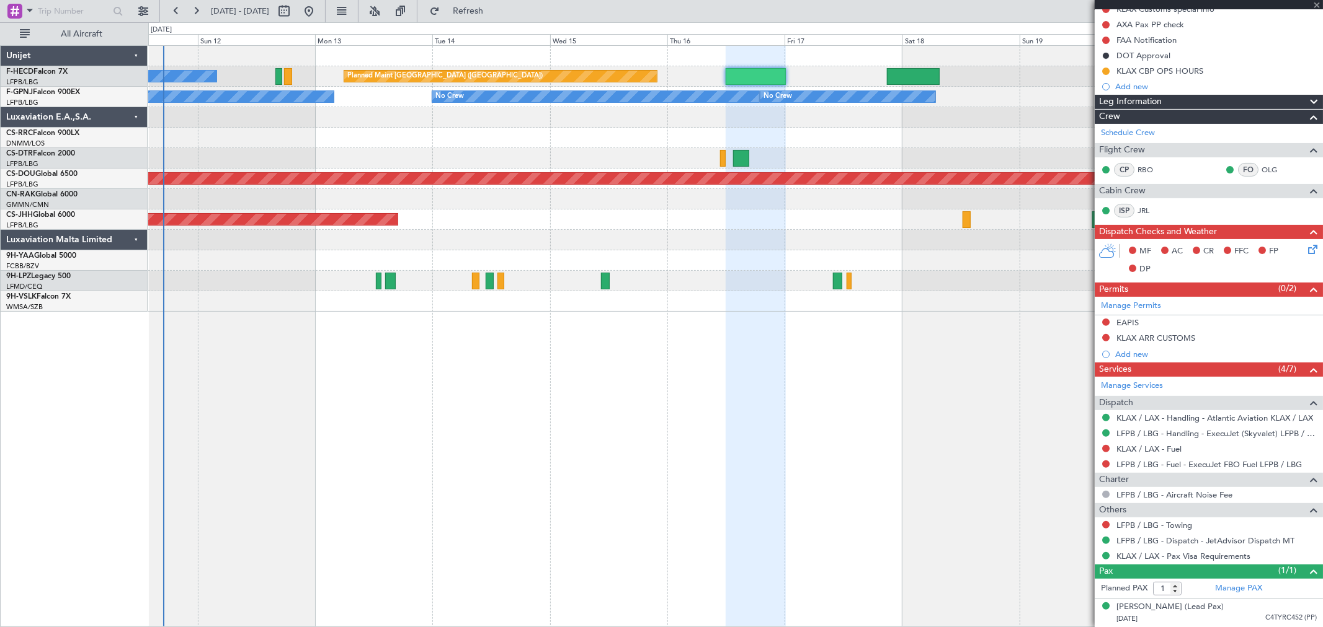
type input "3"
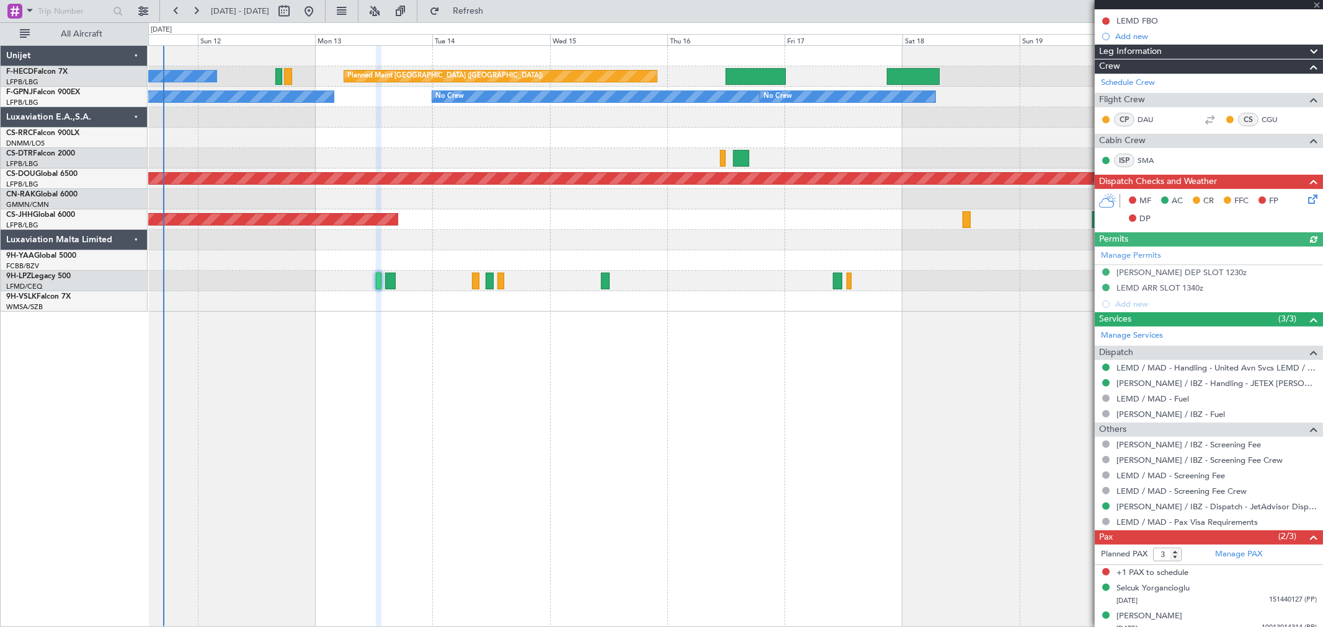
scroll to position [163, 0]
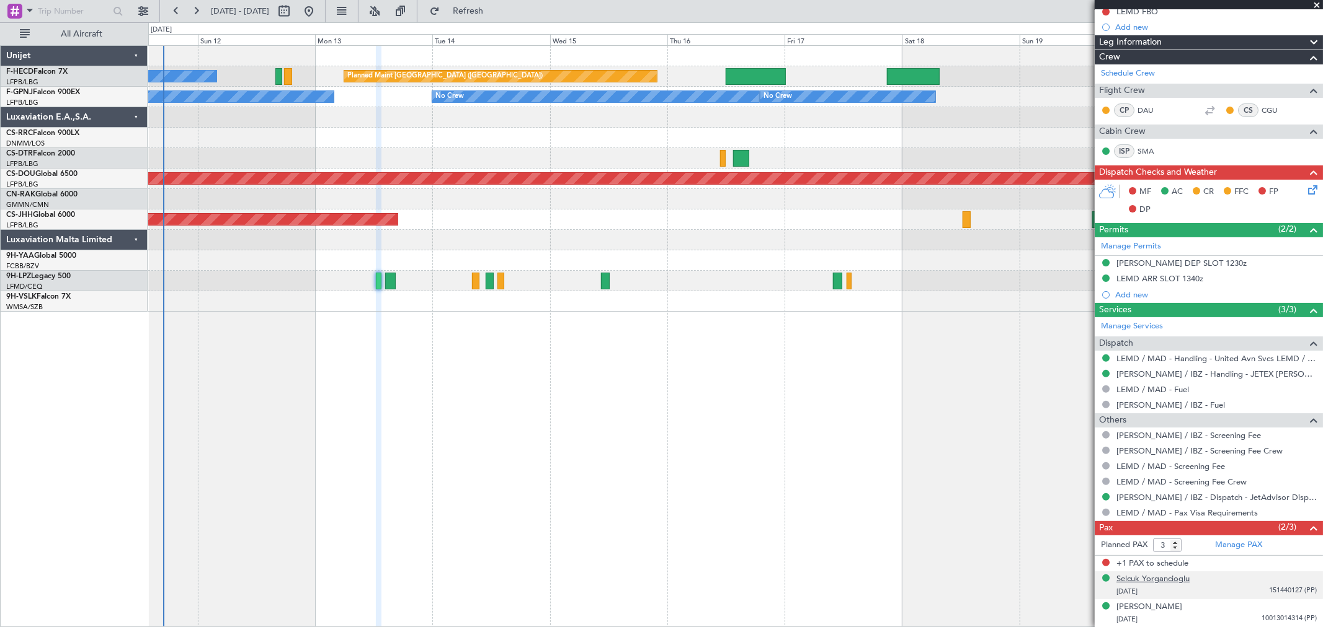
click at [1154, 578] on div "Selcuk Yorgancioglu" at bounding box center [1152, 580] width 73 height 12
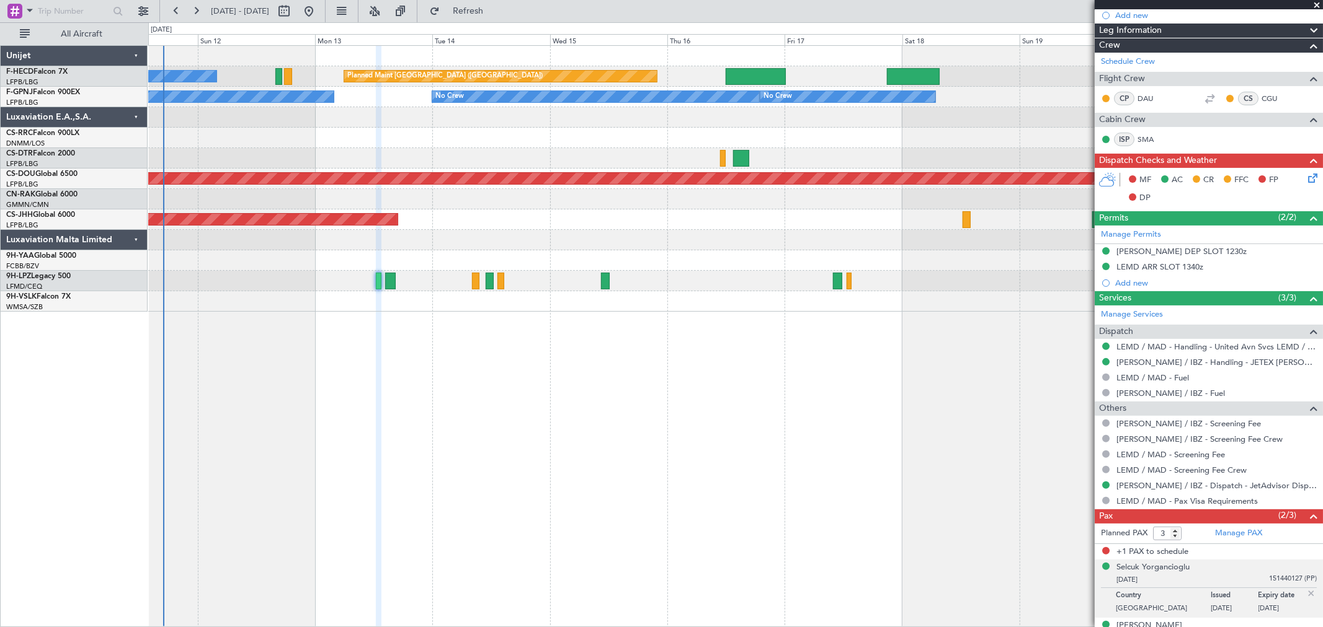
scroll to position [193, 0]
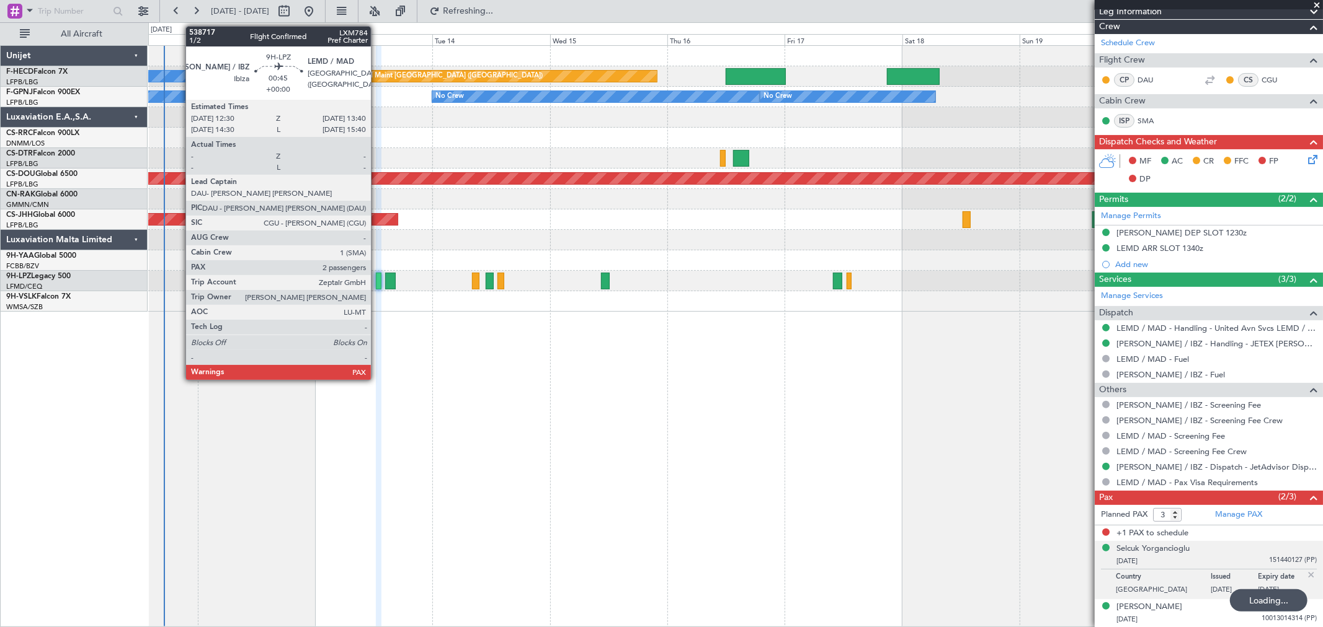
click at [377, 283] on div at bounding box center [379, 281] width 6 height 17
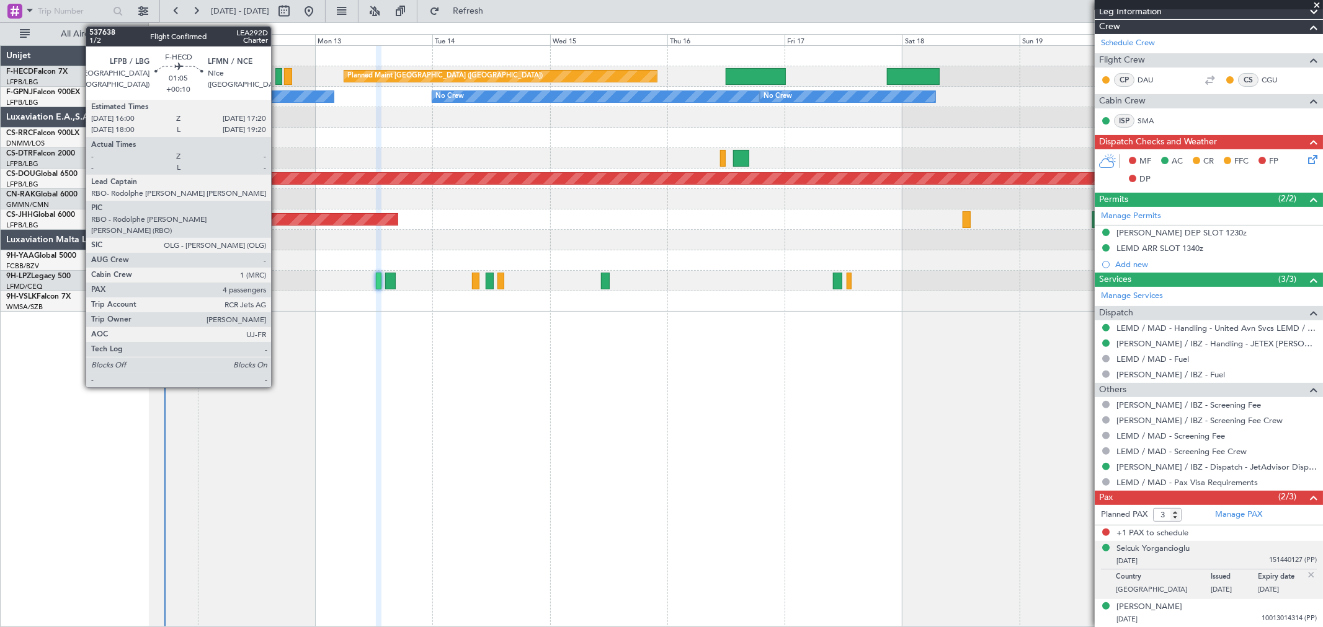
click at [278, 71] on div at bounding box center [278, 76] width 7 height 17
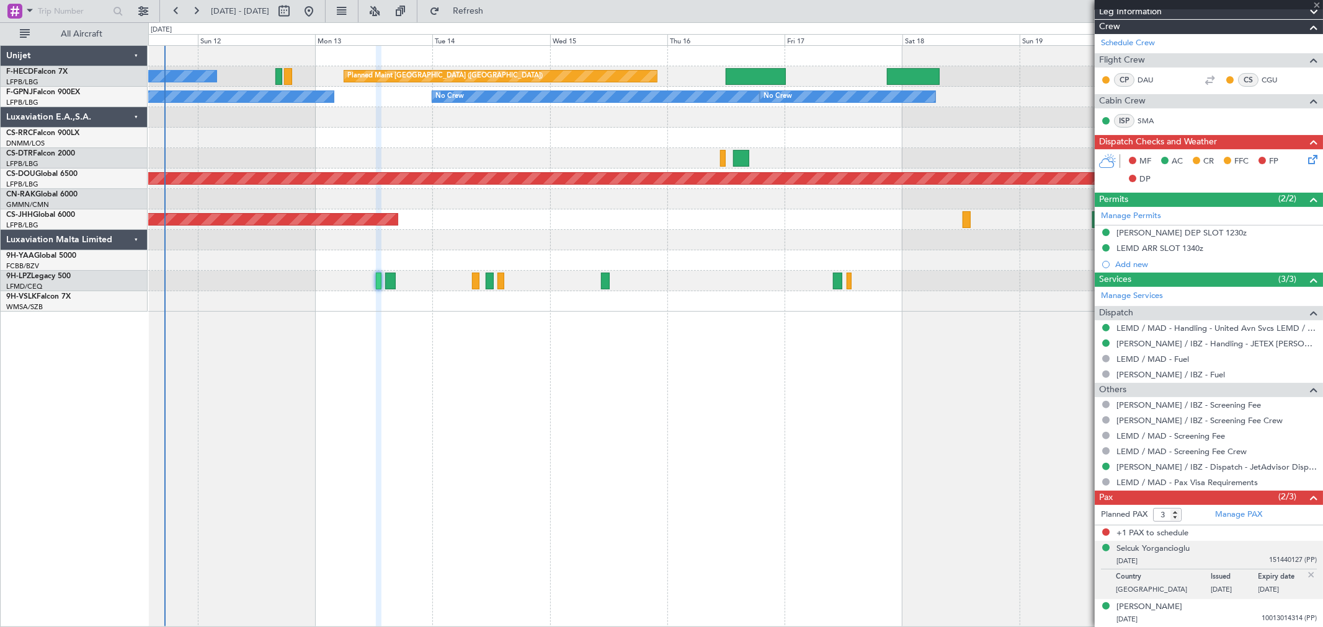
type input "+00:10"
type input "4"
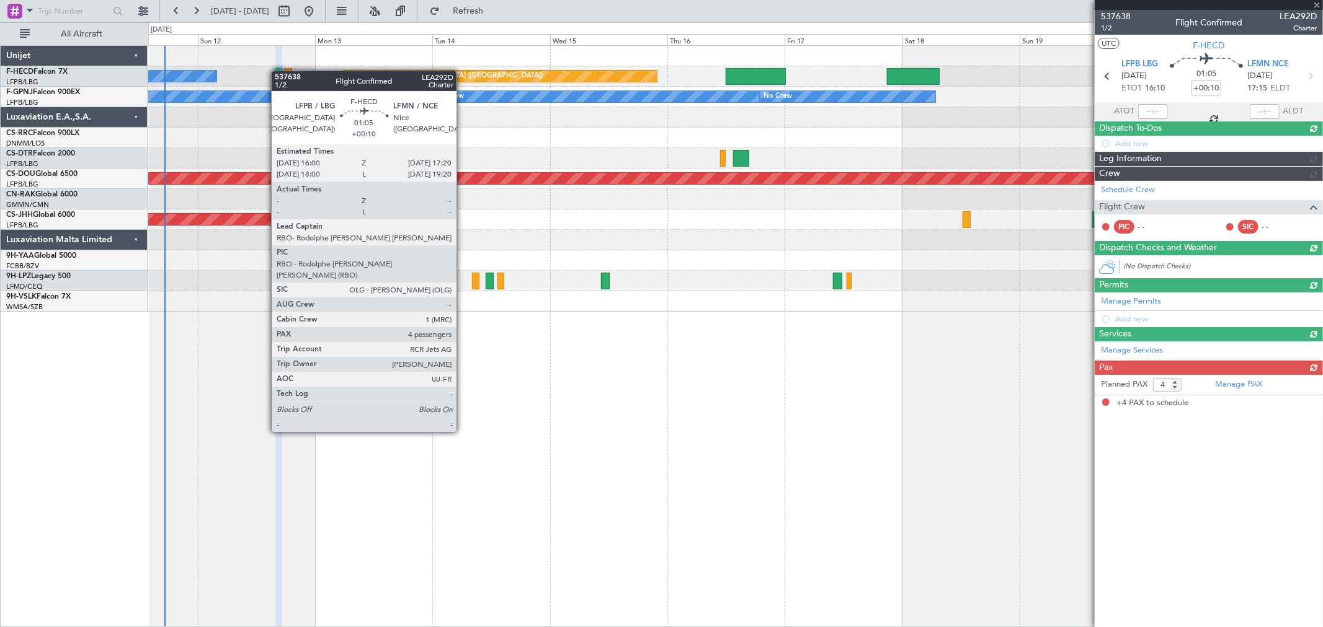
scroll to position [0, 0]
click at [278, 71] on div at bounding box center [278, 76] width 7 height 17
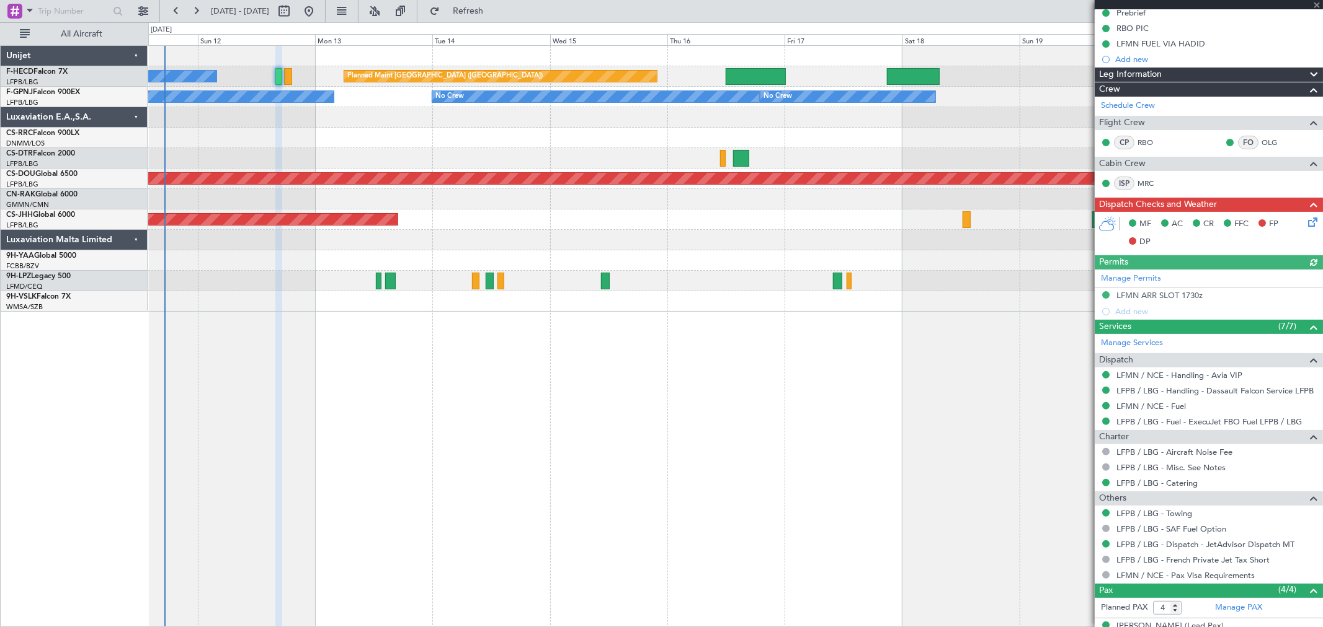
scroll to position [264, 0]
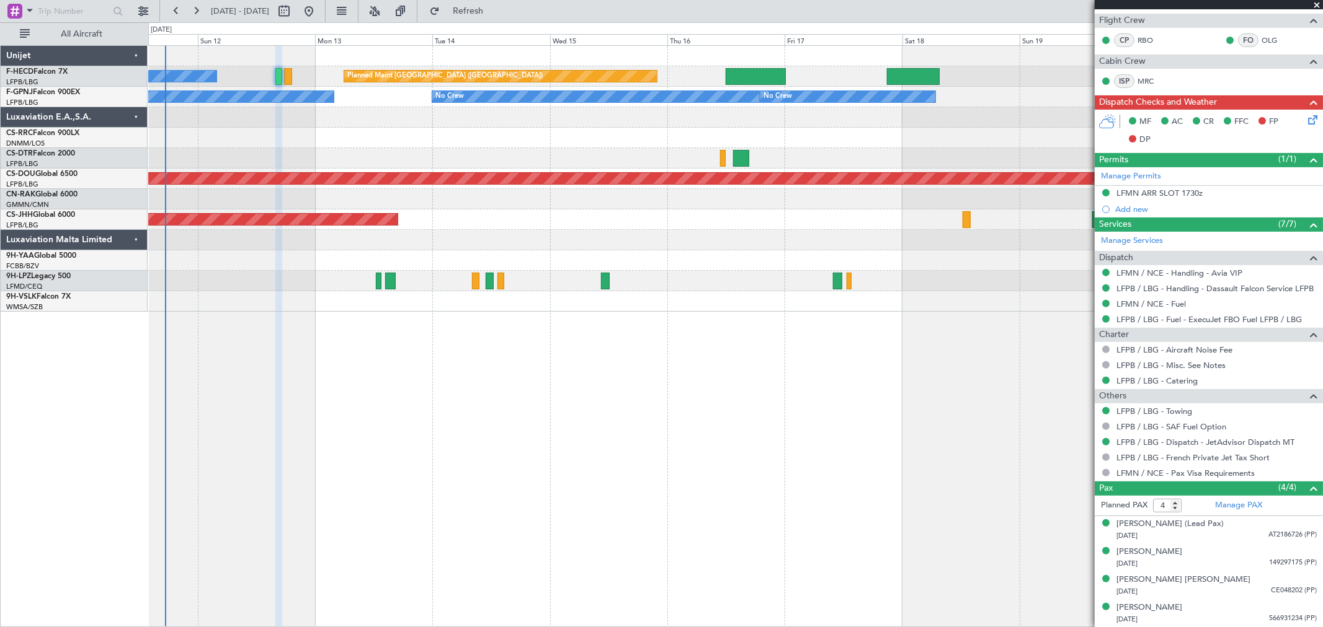
click at [493, 314] on div "Planned Maint [GEOGRAPHIC_DATA] ([GEOGRAPHIC_DATA]) Planned Maint [GEOGRAPHIC_D…" at bounding box center [735, 336] width 1174 height 582
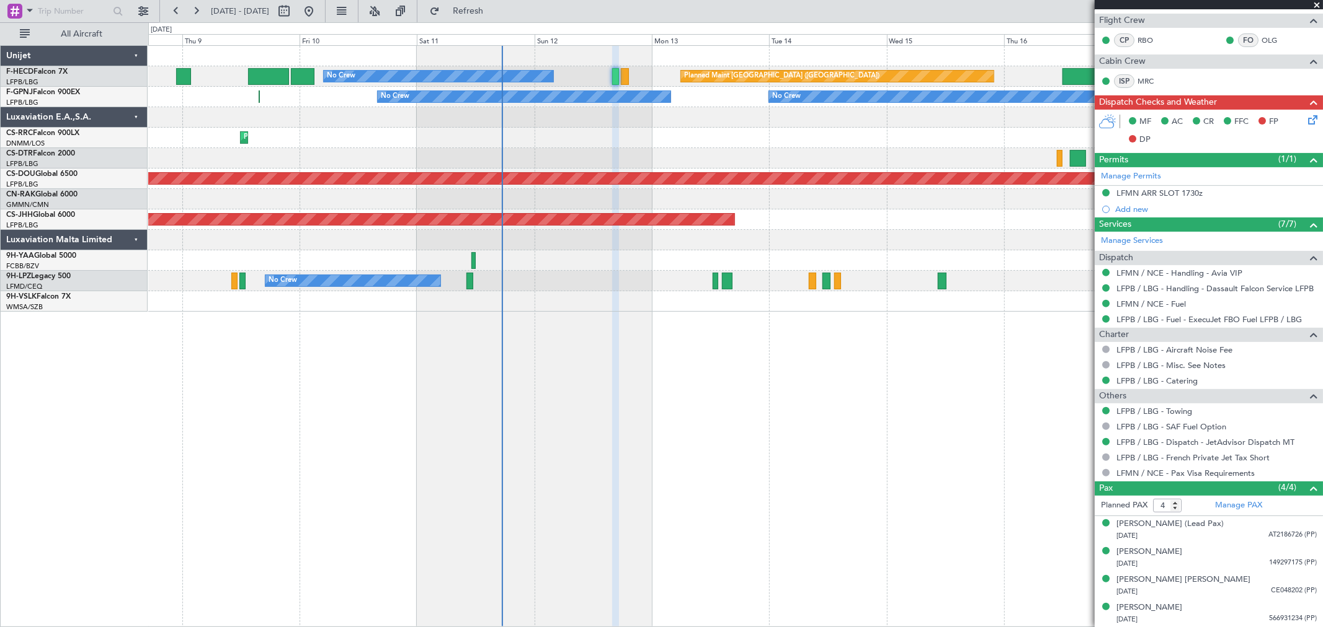
click at [670, 214] on div "Planned Maint [GEOGRAPHIC_DATA] ([GEOGRAPHIC_DATA]) Planned Maint [GEOGRAPHIC_D…" at bounding box center [735, 179] width 1174 height 266
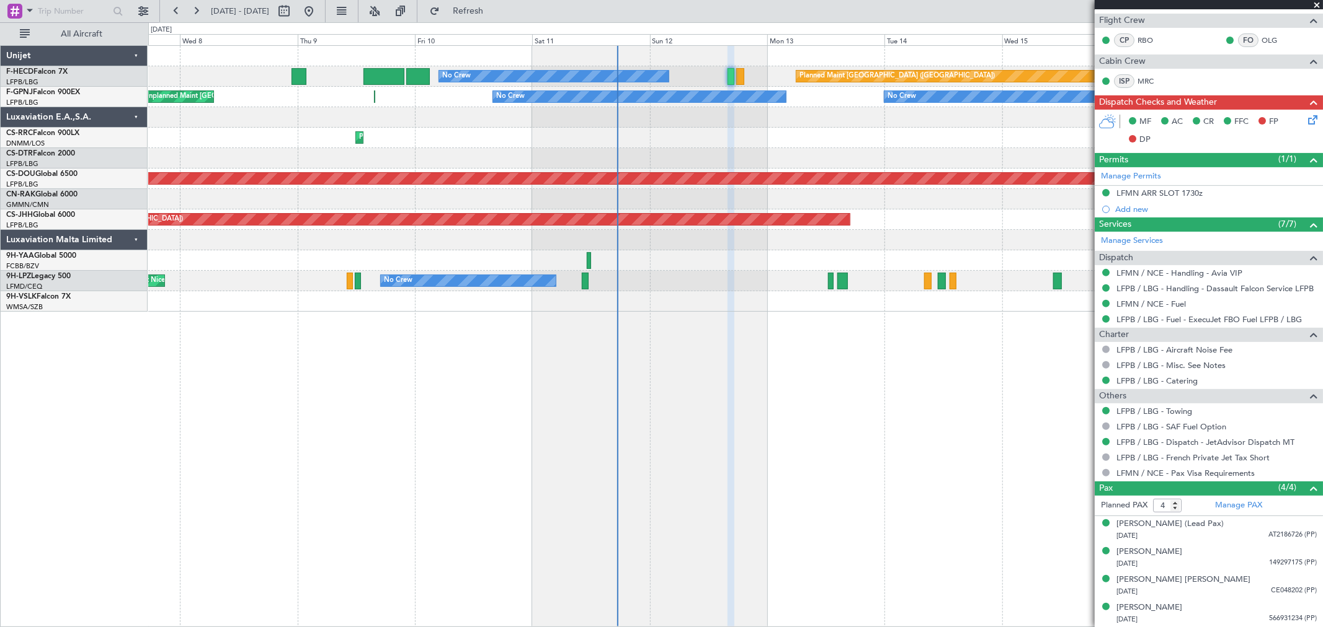
click at [368, 197] on div at bounding box center [735, 199] width 1174 height 20
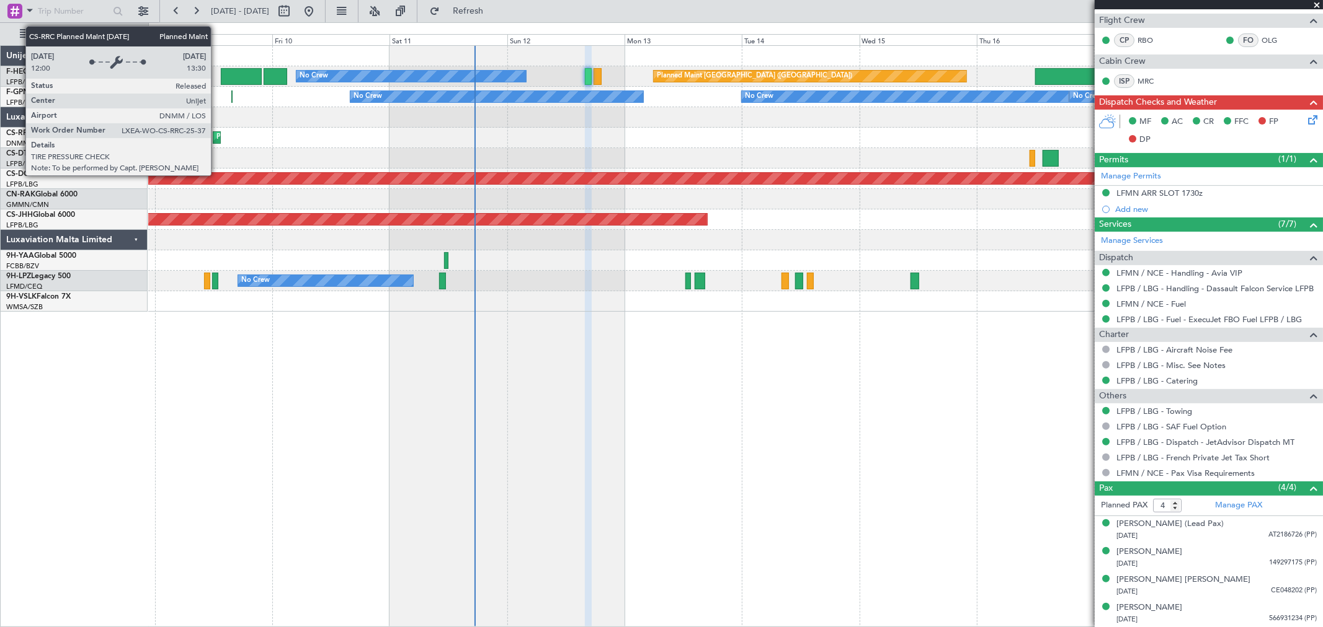
click at [244, 152] on div "Planned Maint [GEOGRAPHIC_DATA] ([GEOGRAPHIC_DATA]) Planned Maint [GEOGRAPHIC_D…" at bounding box center [735, 179] width 1174 height 266
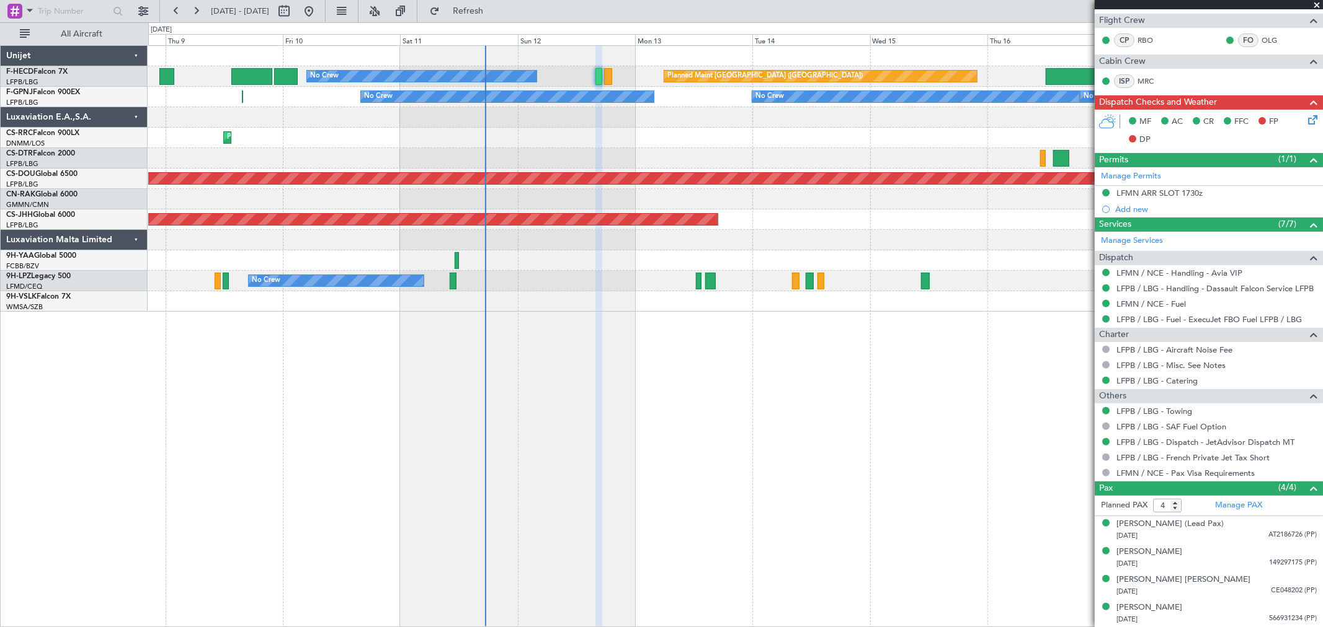
click at [425, 128] on div "Planned Maint Lagos ([PERSON_NAME])" at bounding box center [735, 138] width 1174 height 20
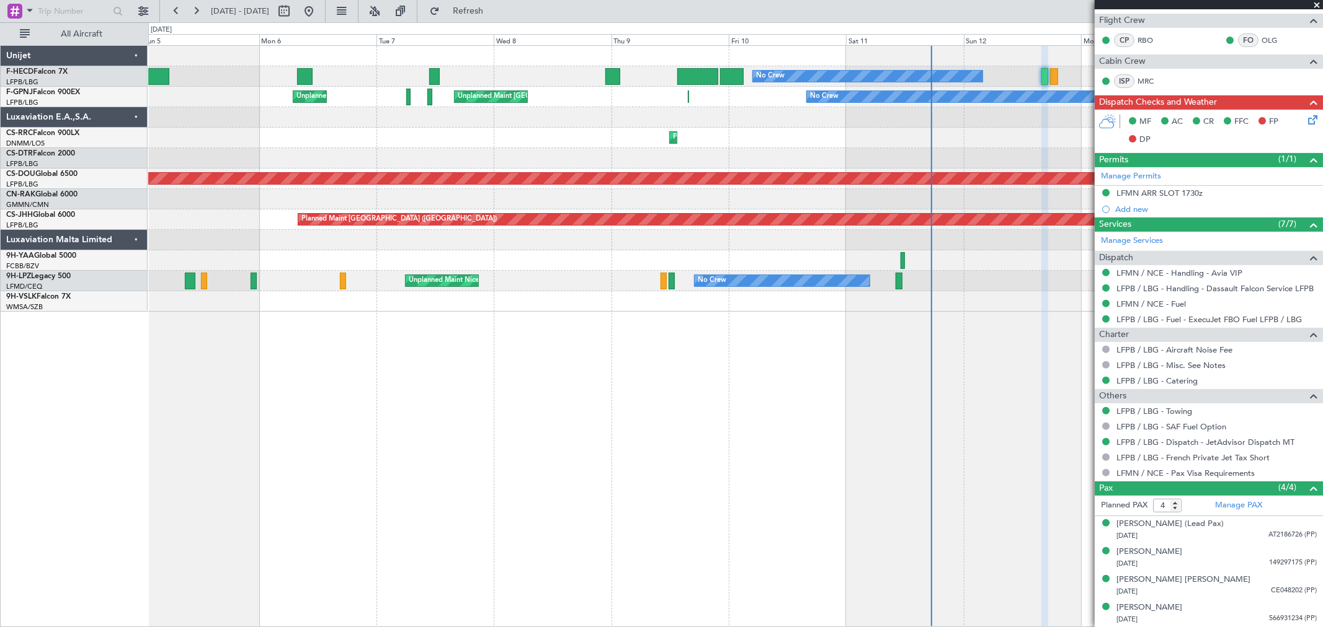
click at [769, 174] on div "Planned Maint [GEOGRAPHIC_DATA] ([GEOGRAPHIC_DATA]) Planned Maint [GEOGRAPHIC_D…" at bounding box center [735, 179] width 1174 height 266
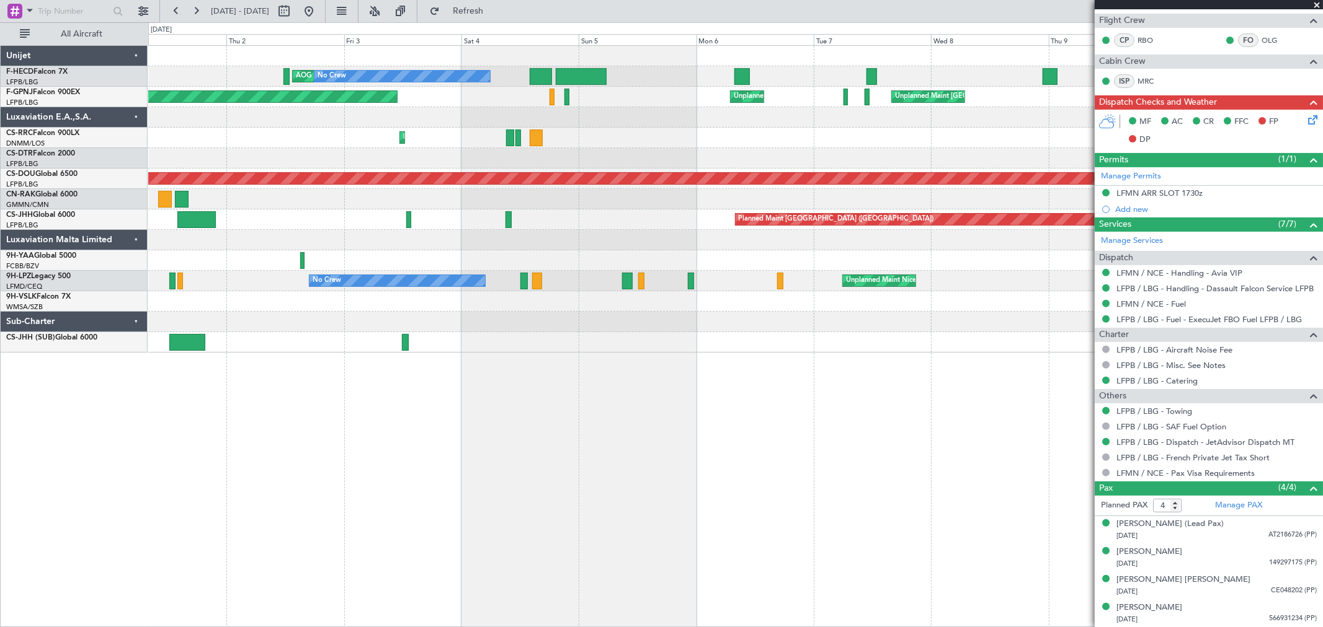
click at [606, 202] on div "Planned Maint [GEOGRAPHIC_DATA] ([GEOGRAPHIC_DATA]) No Crew AOG Maint [GEOGRAPH…" at bounding box center [735, 199] width 1174 height 307
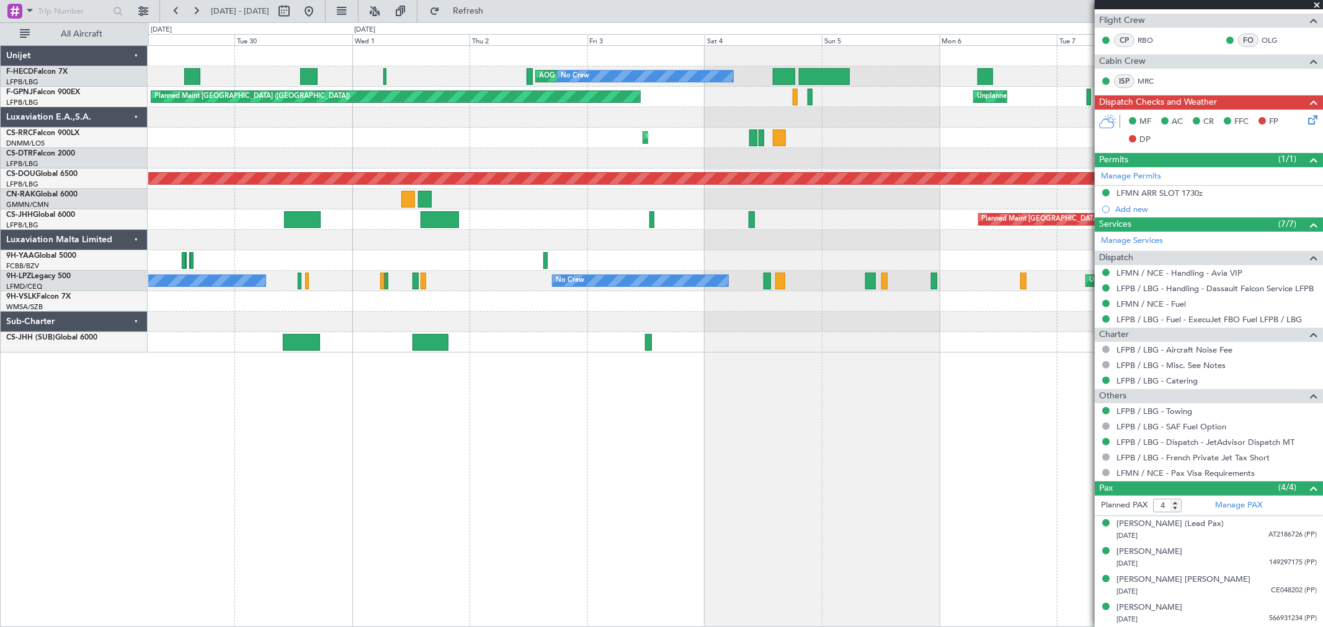
click at [577, 192] on div at bounding box center [735, 199] width 1174 height 20
click at [319, 11] on button at bounding box center [309, 11] width 20 height 20
